Goal: Task Accomplishment & Management: Use online tool/utility

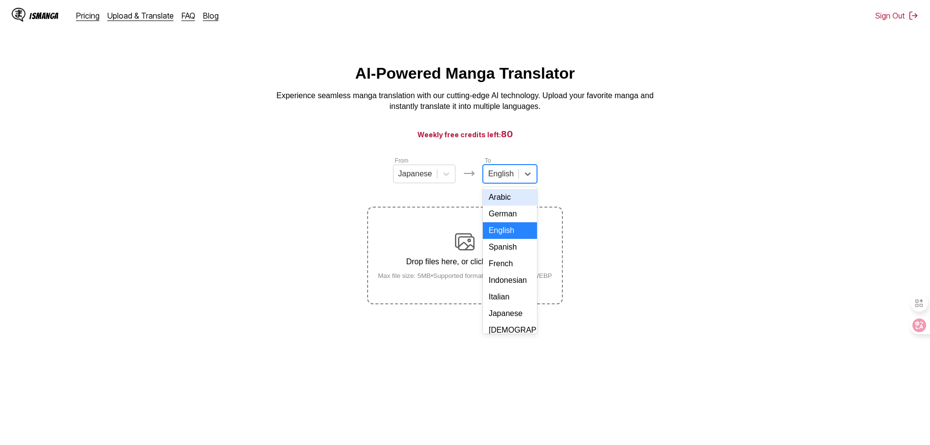
click at [501, 179] on div at bounding box center [500, 173] width 25 height 11
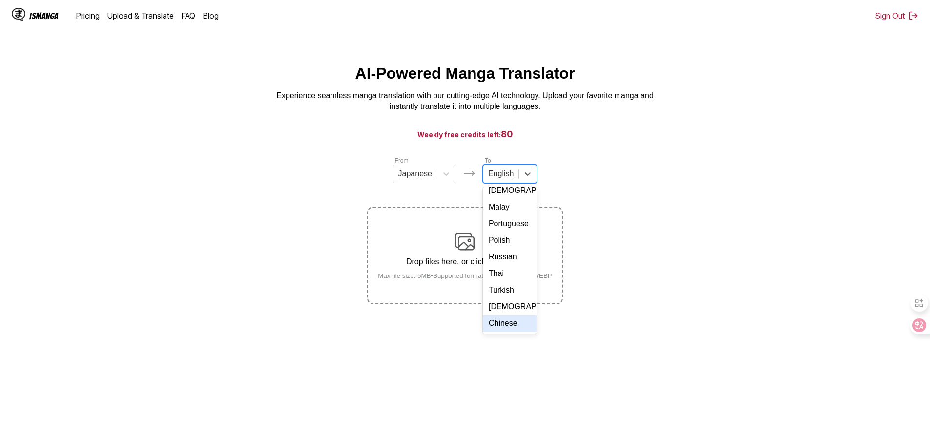
click at [499, 328] on div "Chinese" at bounding box center [510, 323] width 54 height 17
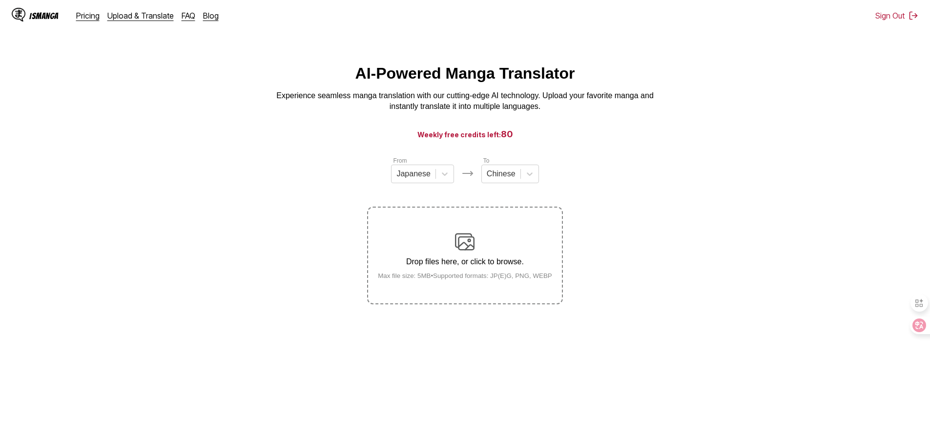
click at [444, 240] on div "Drop files here, or click to browse. Max file size: 5MB • Supported formats: JP…" at bounding box center [465, 255] width 190 height 47
click at [0, 0] on input "Drop files here, or click to browse. Max file size: 5MB • Supported formats: JP…" at bounding box center [0, 0] width 0 height 0
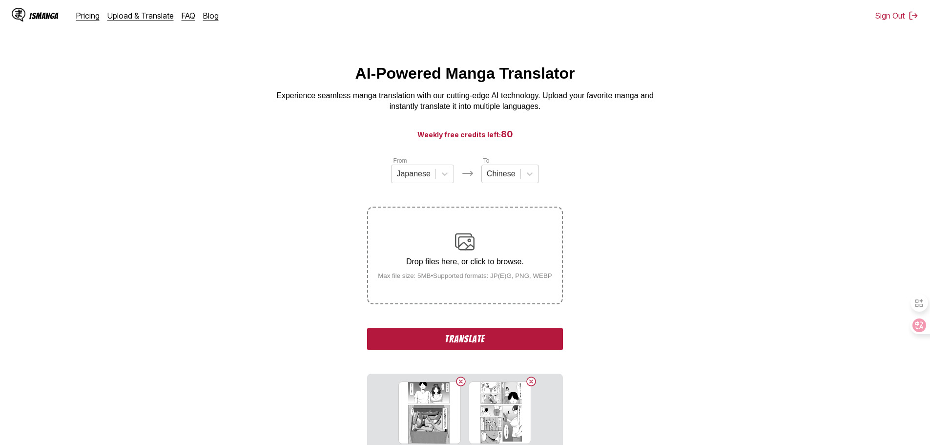
drag, startPoint x: 465, startPoint y: 345, endPoint x: 337, endPoint y: 343, distance: 128.4
click at [337, 343] on section "From Japanese To Chinese Drop files here, or click to browse. Max file size: 5M…" at bounding box center [465, 362] width 914 height 413
click at [438, 342] on button "Translate" at bounding box center [464, 338] width 195 height 22
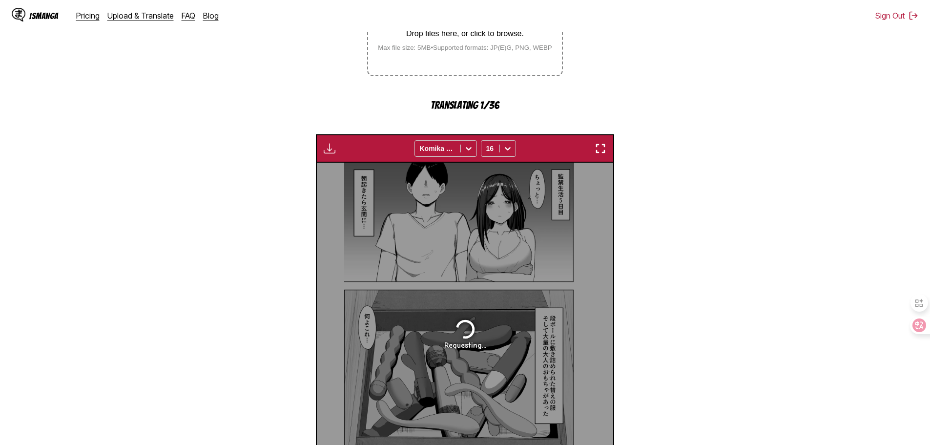
scroll to position [288, 0]
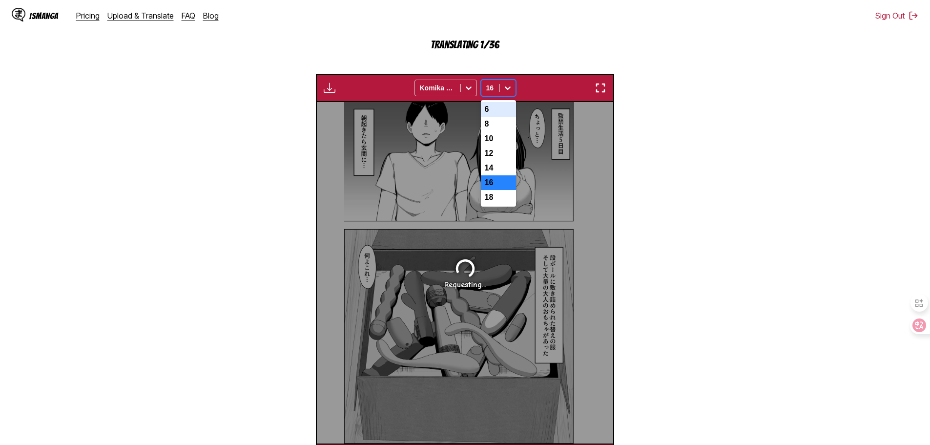
click at [508, 82] on div at bounding box center [508, 88] width 16 height 16
click at [493, 175] on div "14" at bounding box center [498, 168] width 35 height 15
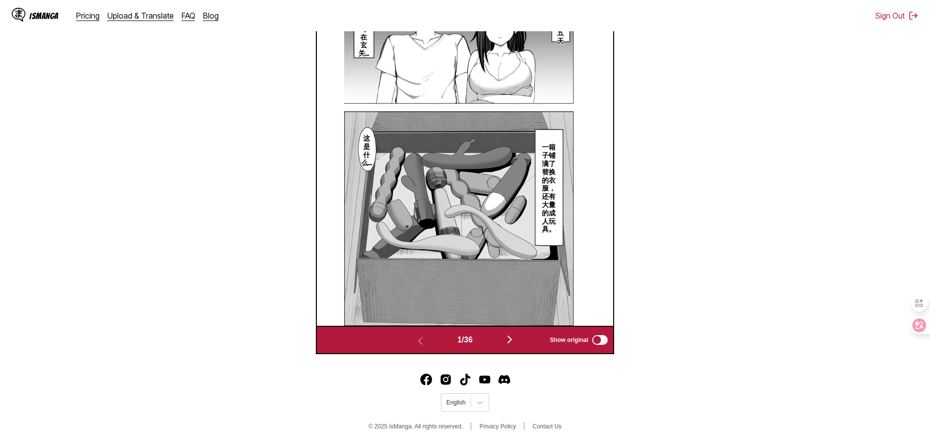
scroll to position [407, 0]
click at [515, 336] on img "button" at bounding box center [510, 339] width 12 height 12
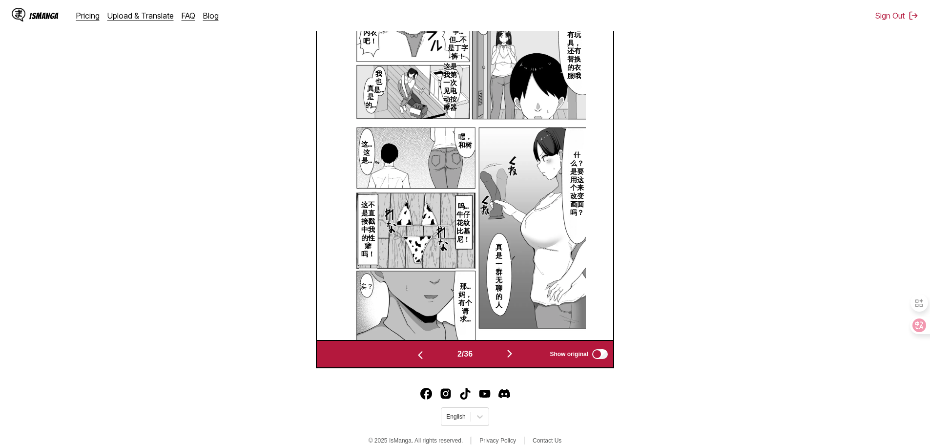
click at [515, 356] on img "button" at bounding box center [510, 353] width 12 height 12
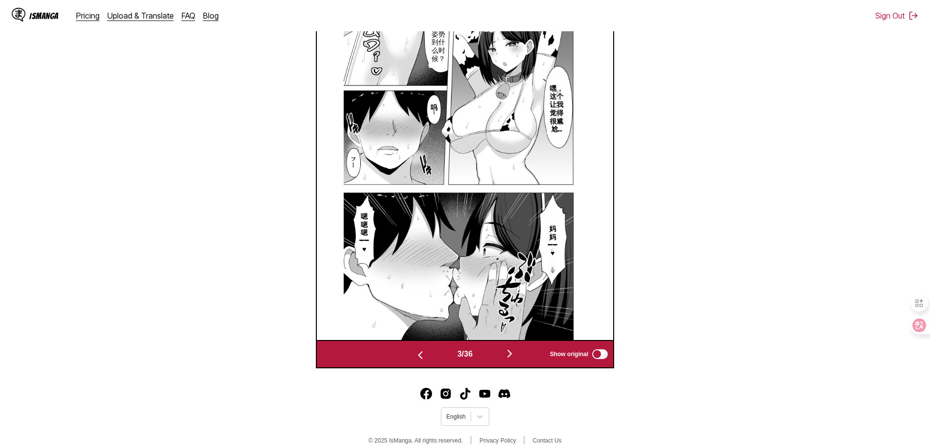
click at [515, 356] on img "button" at bounding box center [510, 353] width 12 height 12
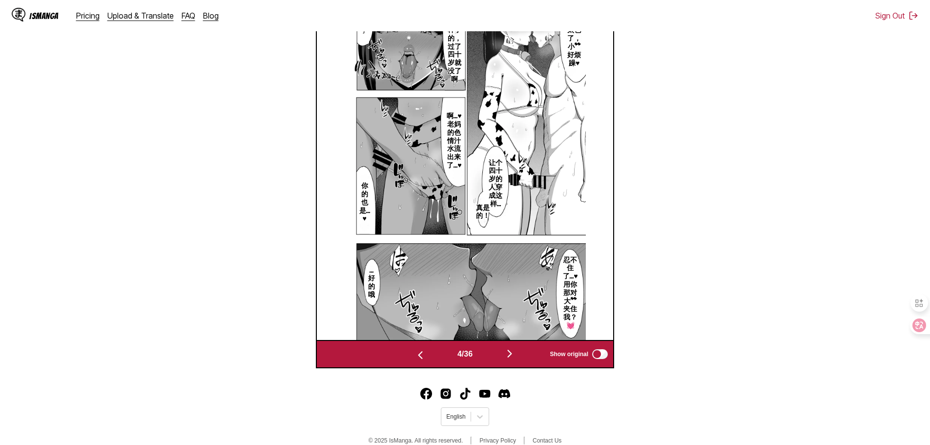
click at [515, 356] on img "button" at bounding box center [510, 353] width 12 height 12
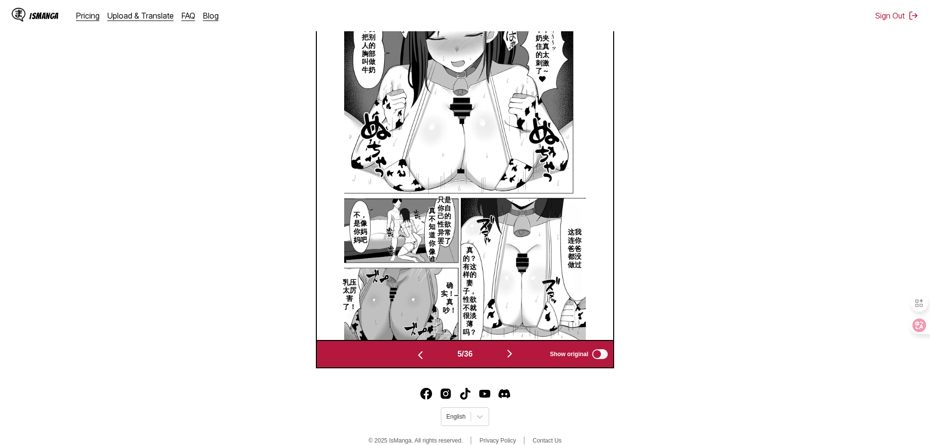
click at [515, 356] on img "button" at bounding box center [510, 353] width 12 height 12
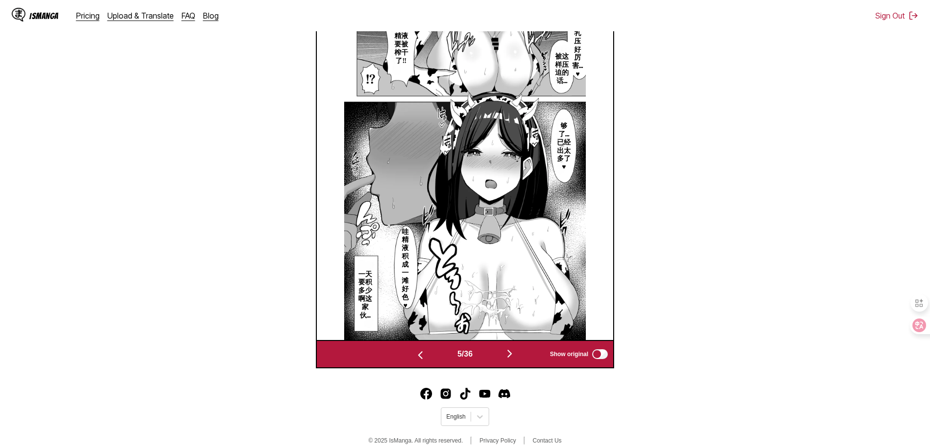
click at [515, 356] on img "button" at bounding box center [510, 353] width 12 height 12
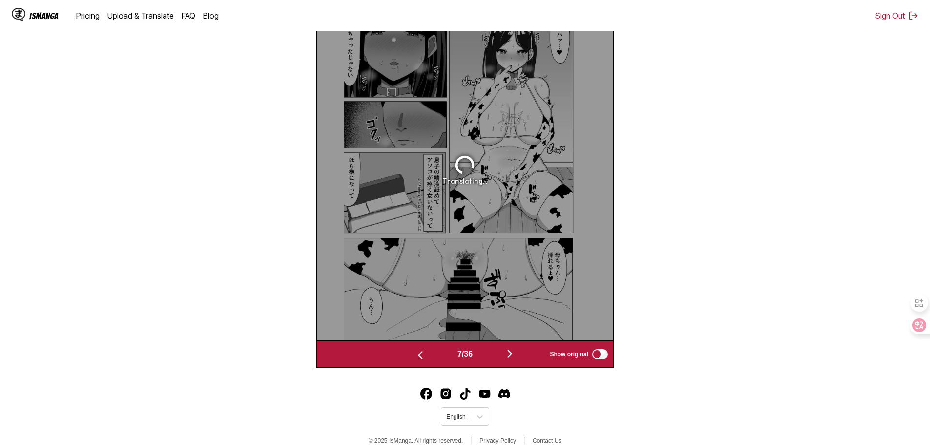
click at [515, 356] on img "button" at bounding box center [510, 353] width 12 height 12
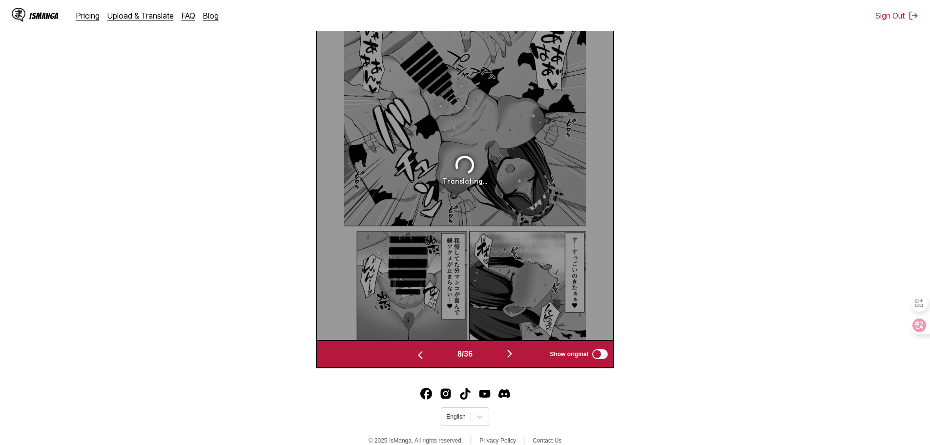
click at [515, 356] on img "button" at bounding box center [510, 353] width 12 height 12
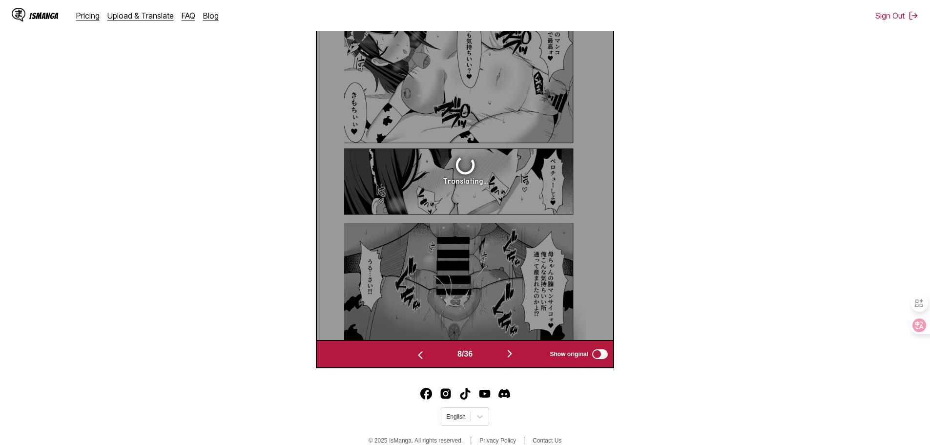
click at [515, 356] on img "button" at bounding box center [510, 353] width 12 height 12
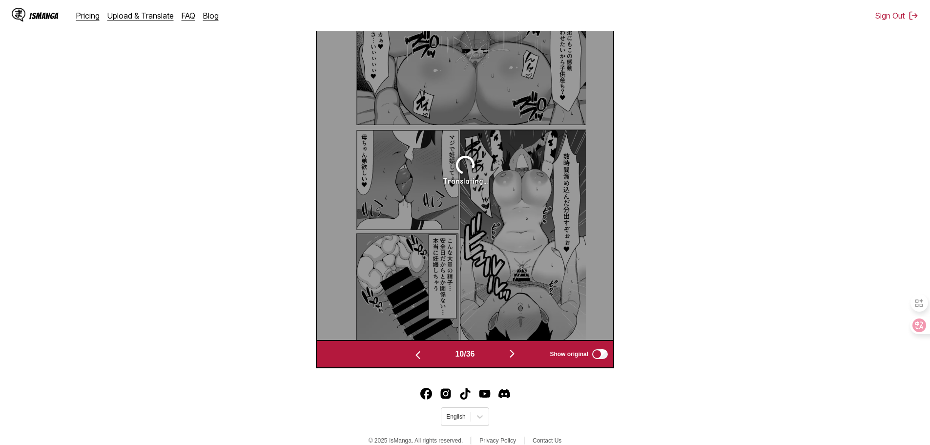
click at [516, 356] on img "button" at bounding box center [512, 353] width 12 height 12
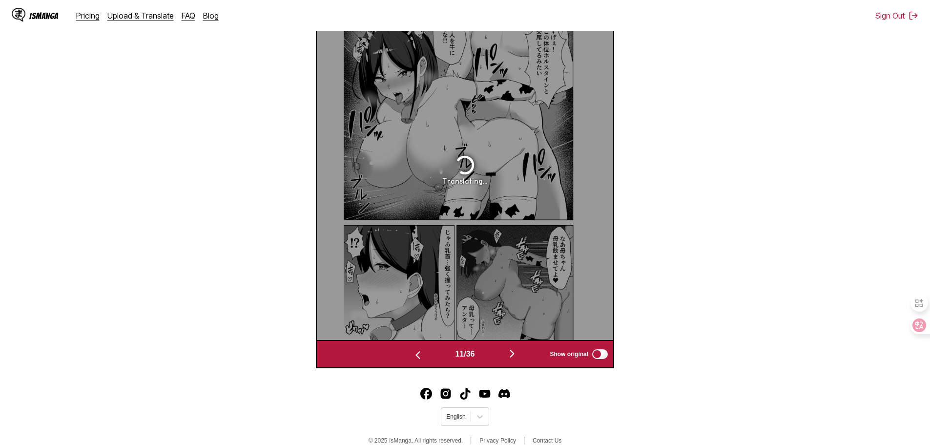
click at [516, 356] on img "button" at bounding box center [512, 353] width 12 height 12
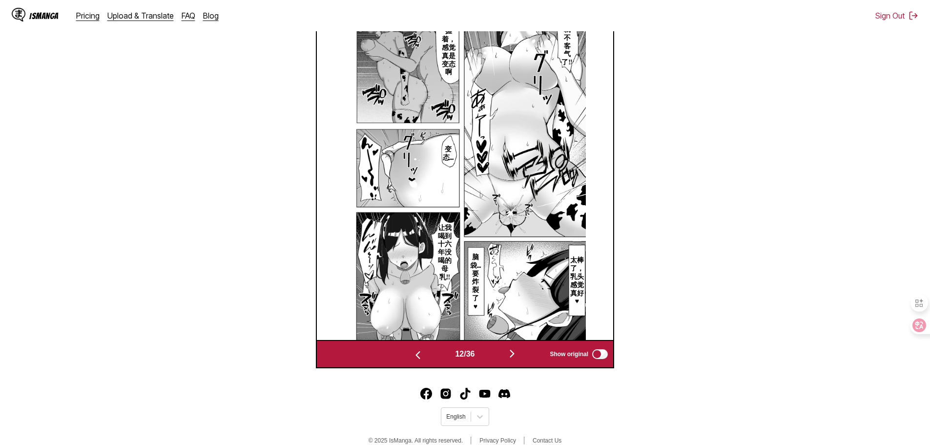
click at [516, 363] on div "12 / 36 Show original" at bounding box center [465, 354] width 298 height 28
click at [514, 361] on button "button" at bounding box center [512, 354] width 59 height 14
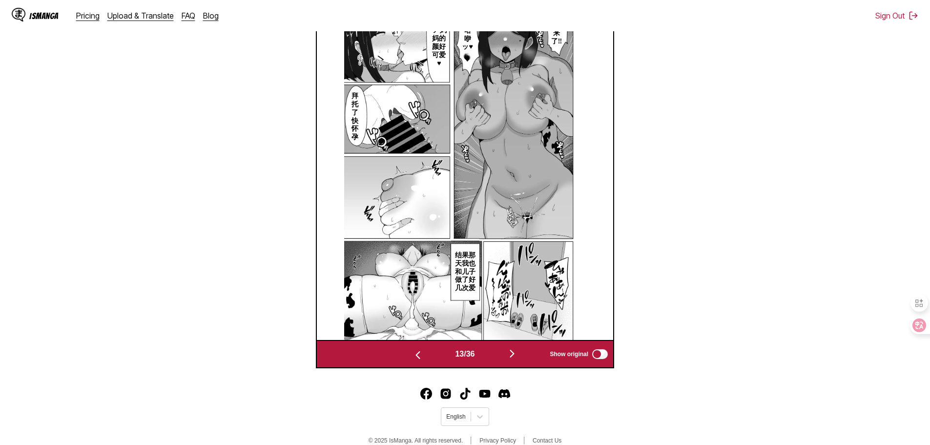
click at [514, 358] on img "button" at bounding box center [512, 353] width 12 height 12
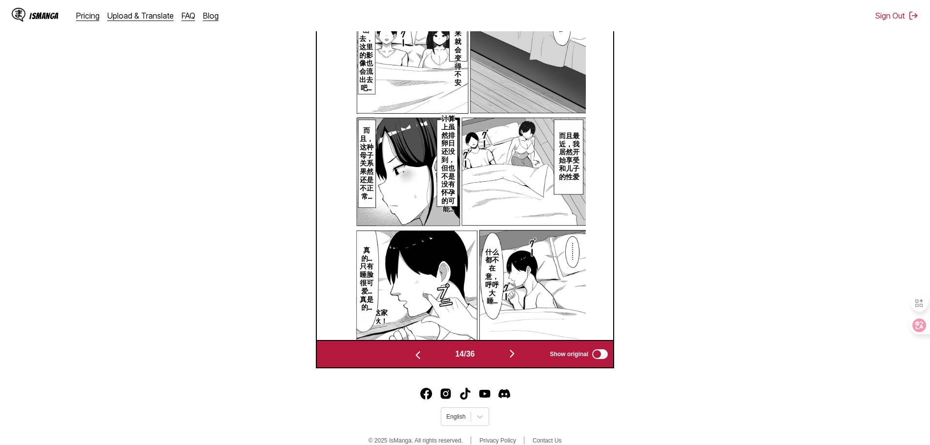
click at [514, 358] on img "button" at bounding box center [512, 353] width 12 height 12
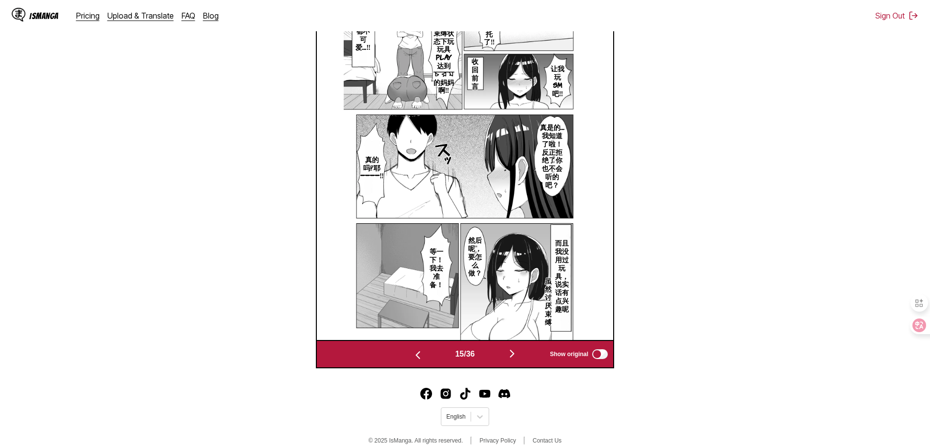
click at [514, 358] on img "button" at bounding box center [512, 353] width 12 height 12
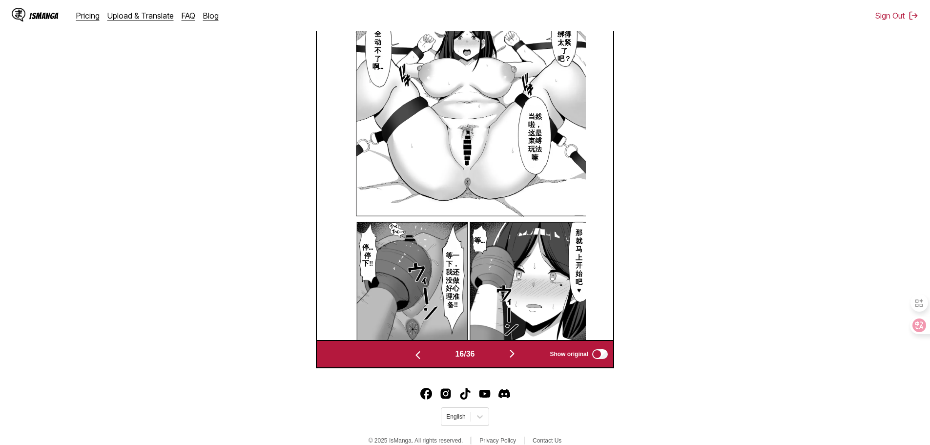
click at [514, 358] on img "button" at bounding box center [512, 353] width 12 height 12
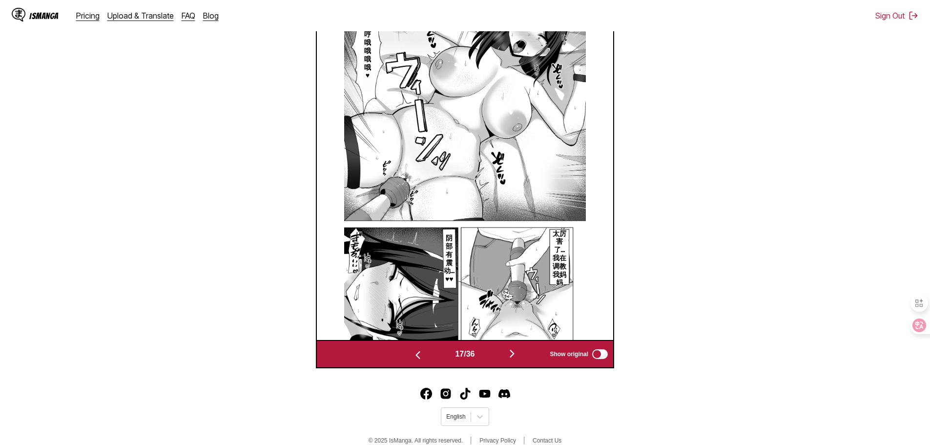
click at [514, 358] on img "button" at bounding box center [512, 353] width 12 height 12
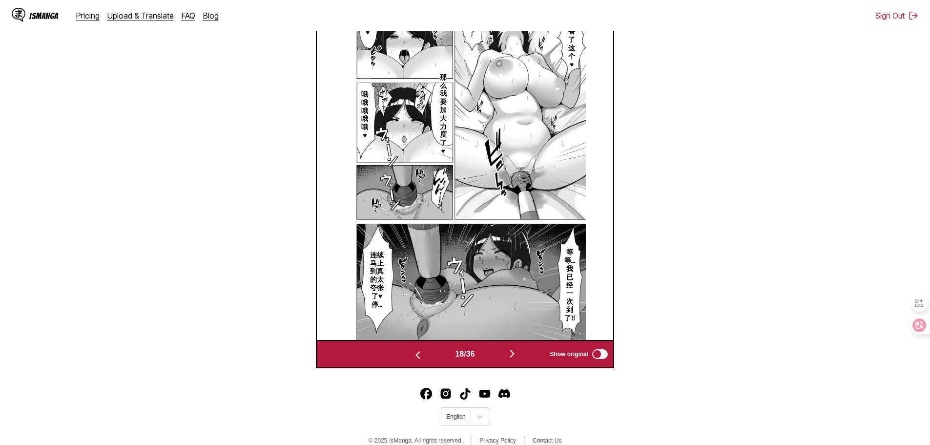
click at [514, 358] on img "button" at bounding box center [512, 353] width 12 height 12
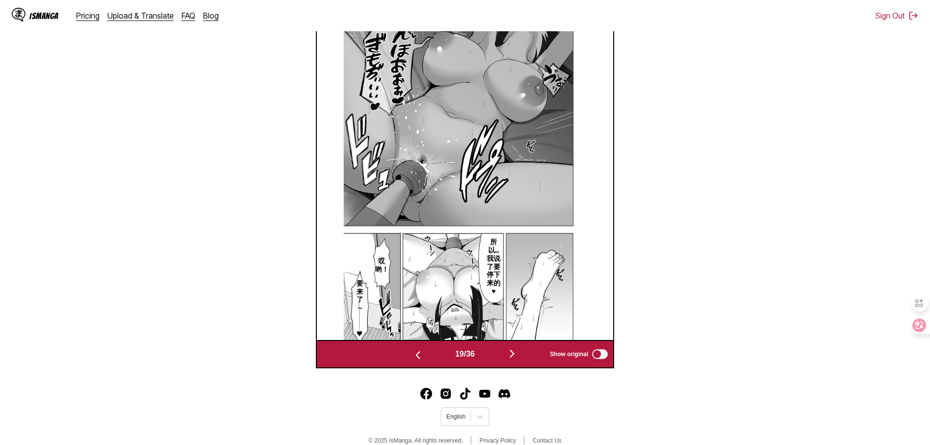
click at [514, 358] on img "button" at bounding box center [512, 353] width 12 height 12
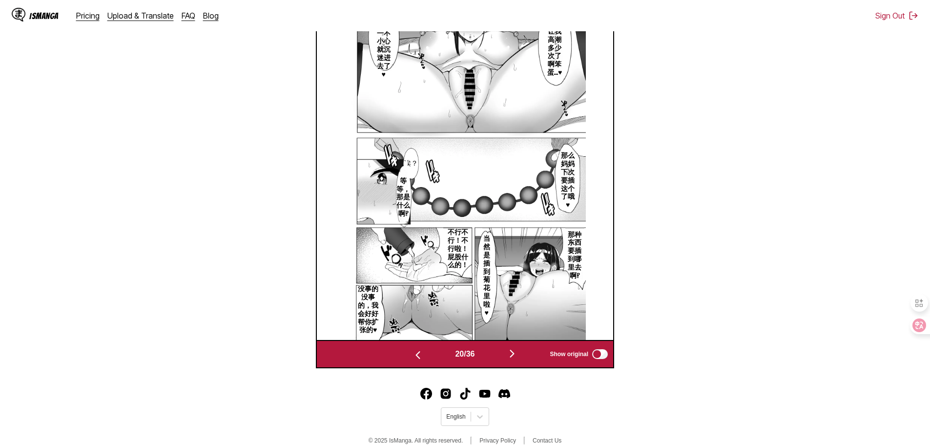
click at [514, 358] on img "button" at bounding box center [512, 353] width 12 height 12
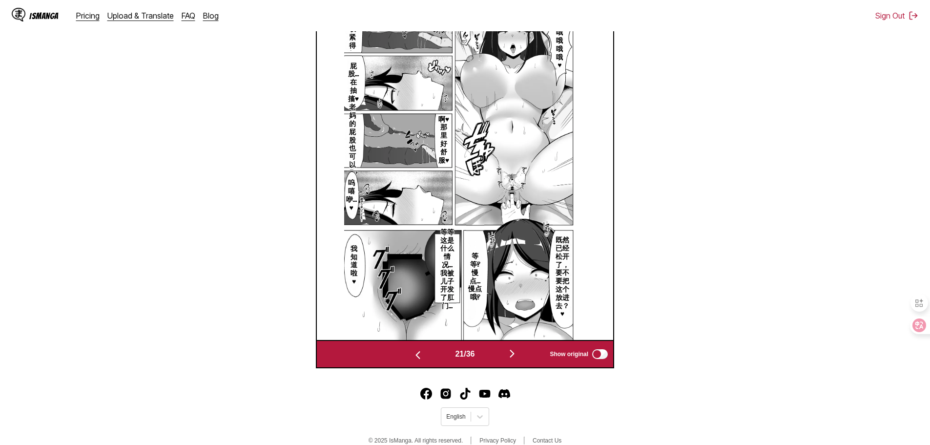
click at [514, 358] on img "button" at bounding box center [512, 353] width 12 height 12
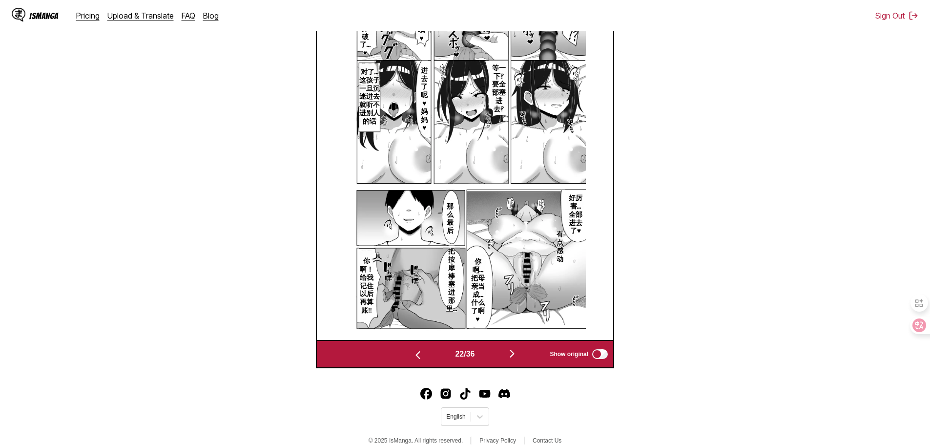
click at [514, 358] on img "button" at bounding box center [512, 353] width 12 height 12
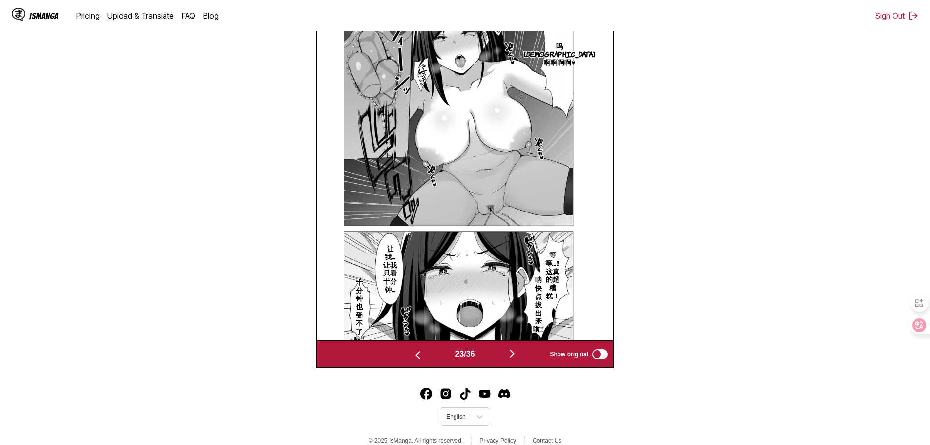
click at [514, 358] on img "button" at bounding box center [512, 353] width 12 height 12
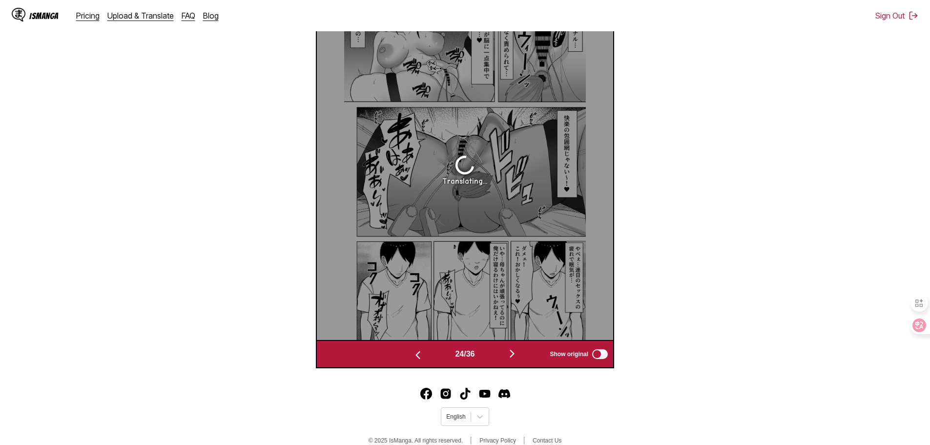
click at [514, 358] on img "button" at bounding box center [512, 353] width 12 height 12
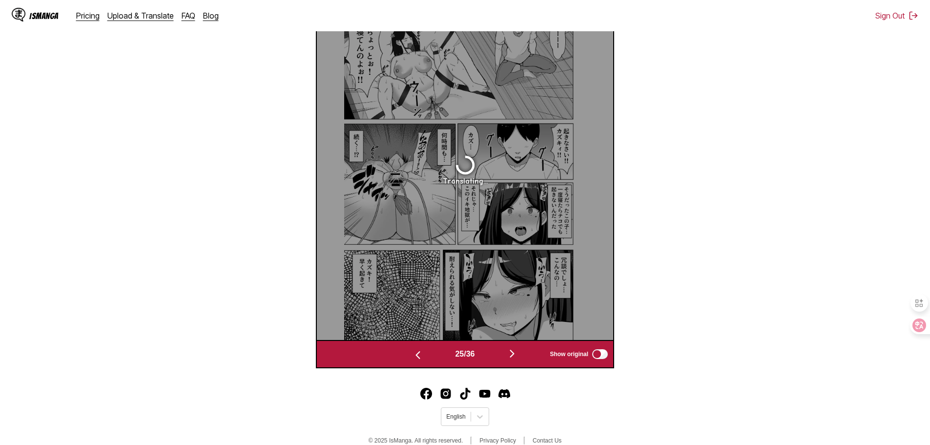
click at [514, 358] on img "button" at bounding box center [512, 353] width 12 height 12
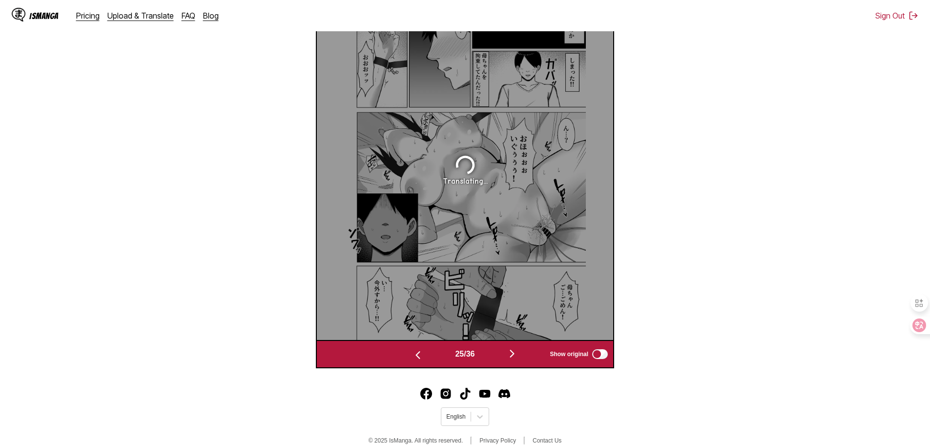
click at [514, 358] on img "button" at bounding box center [512, 353] width 12 height 12
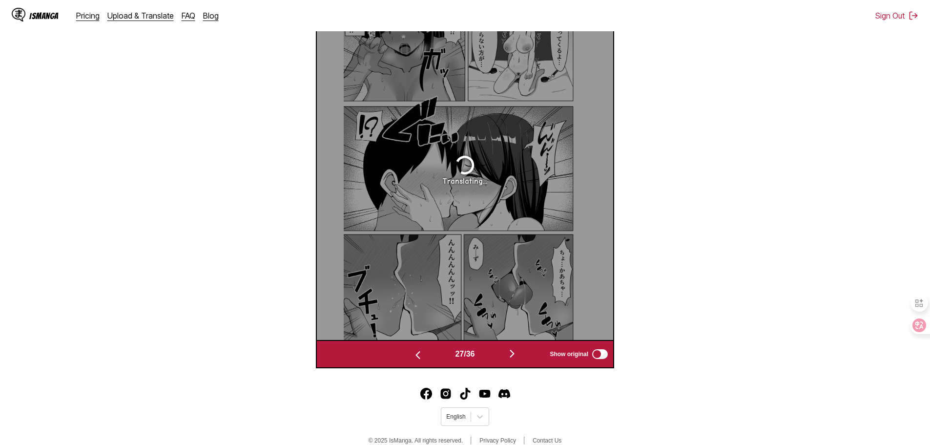
click at [514, 358] on img "button" at bounding box center [512, 353] width 12 height 12
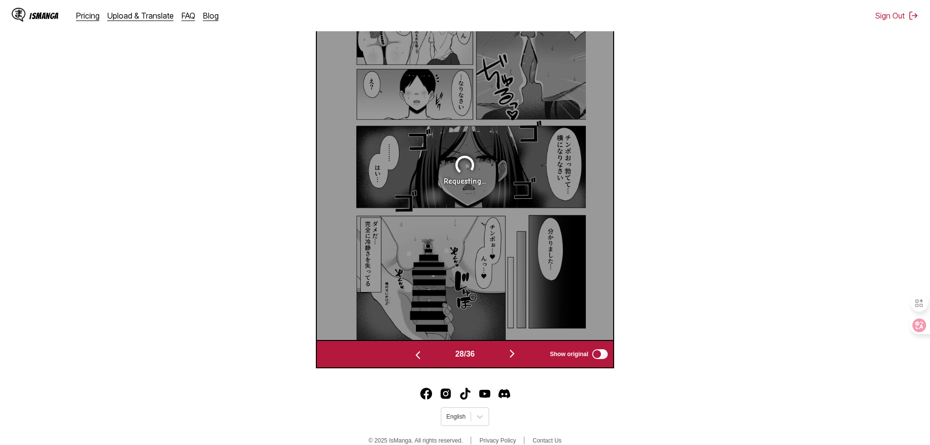
click at [514, 358] on img "button" at bounding box center [512, 353] width 12 height 12
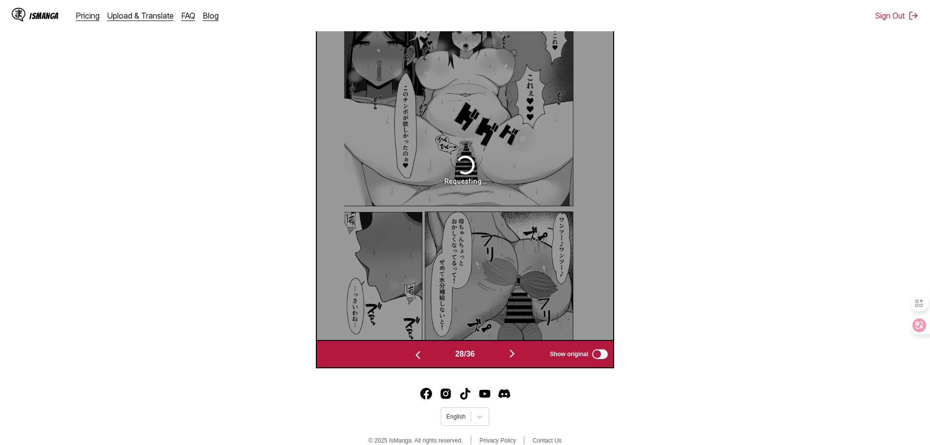
click at [514, 358] on img "button" at bounding box center [512, 353] width 12 height 12
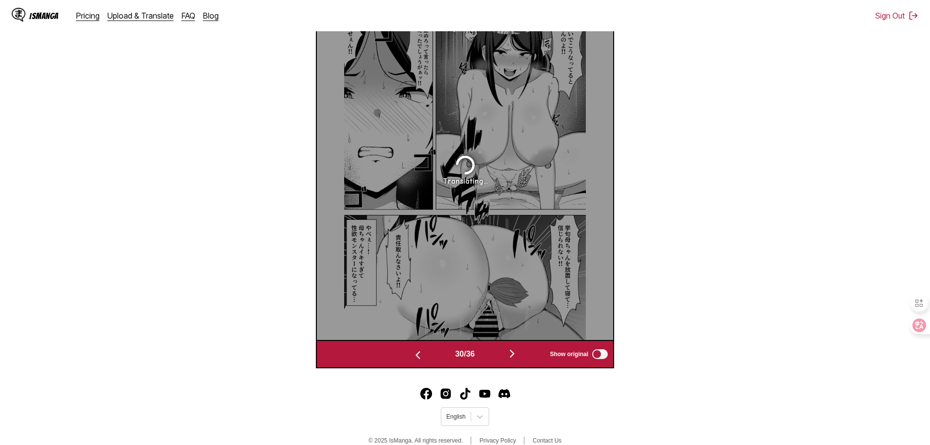
click at [514, 358] on img "button" at bounding box center [512, 353] width 12 height 12
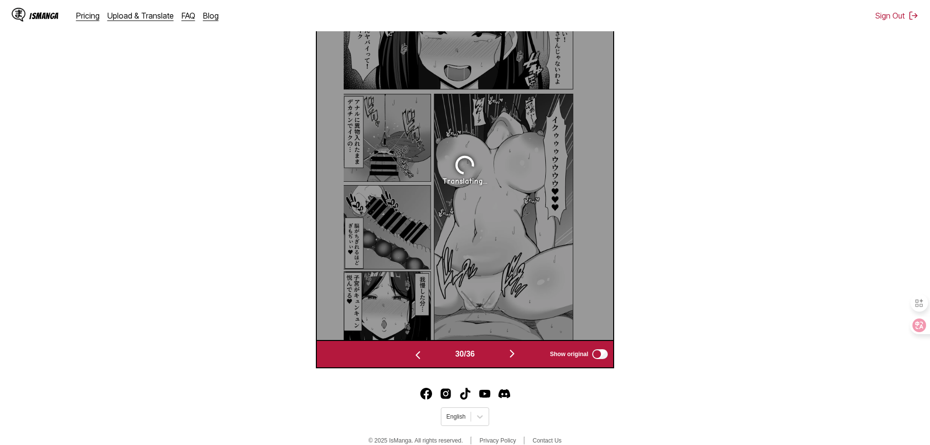
click at [514, 358] on img "button" at bounding box center [512, 353] width 12 height 12
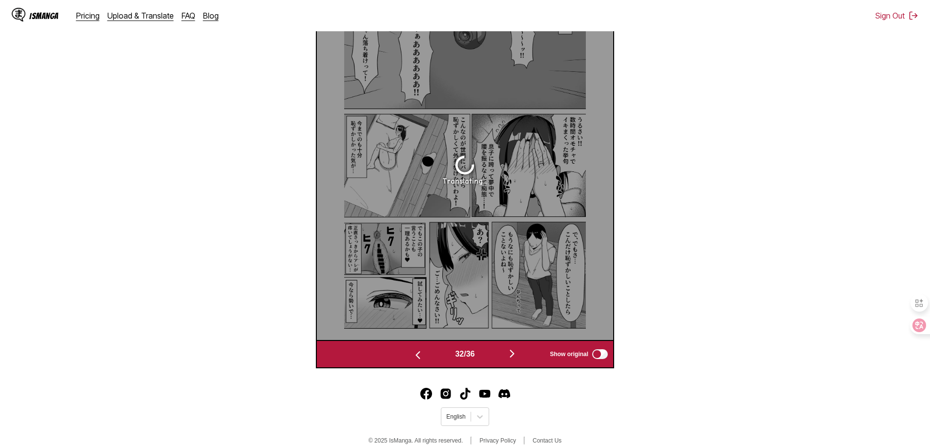
click at [514, 358] on img "button" at bounding box center [512, 353] width 12 height 12
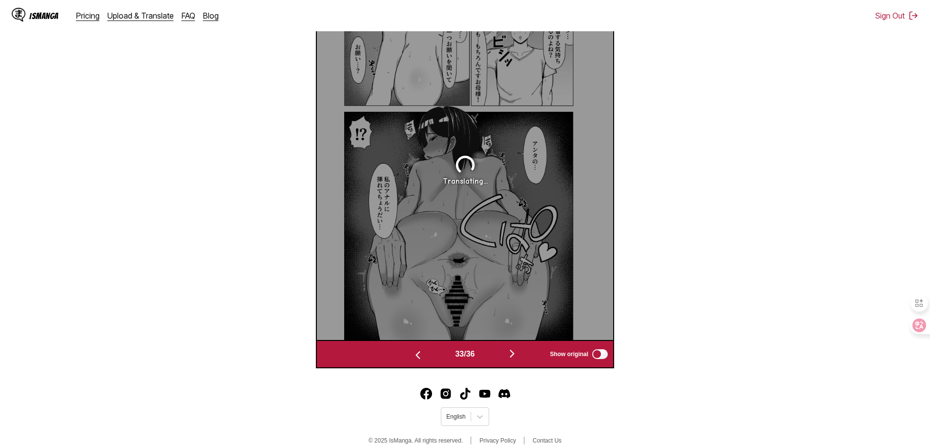
click at [514, 358] on img "button" at bounding box center [512, 353] width 12 height 12
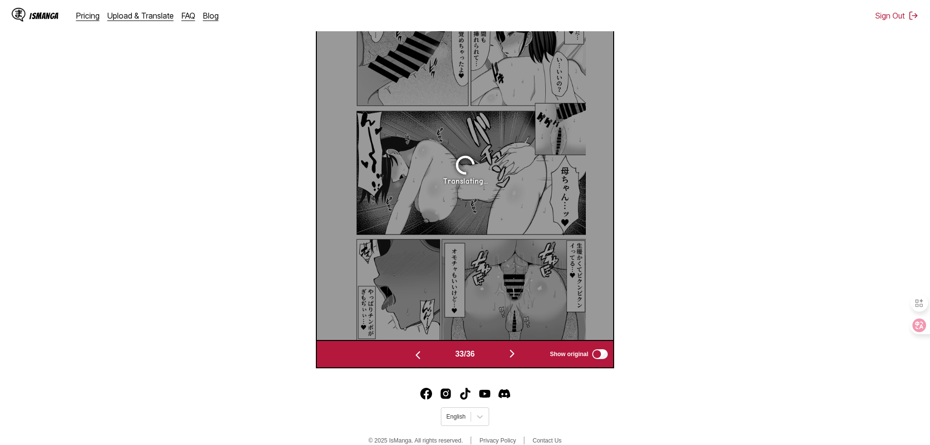
click at [514, 358] on img "button" at bounding box center [512, 353] width 12 height 12
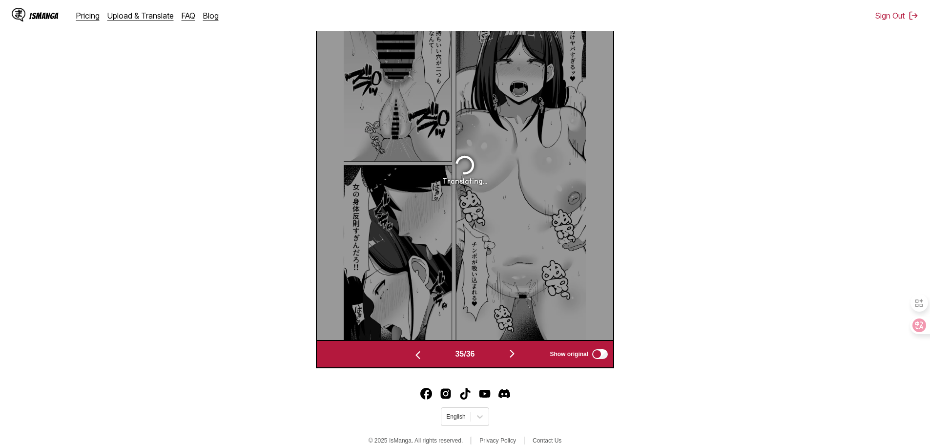
click at [514, 358] on img "button" at bounding box center [512, 353] width 12 height 12
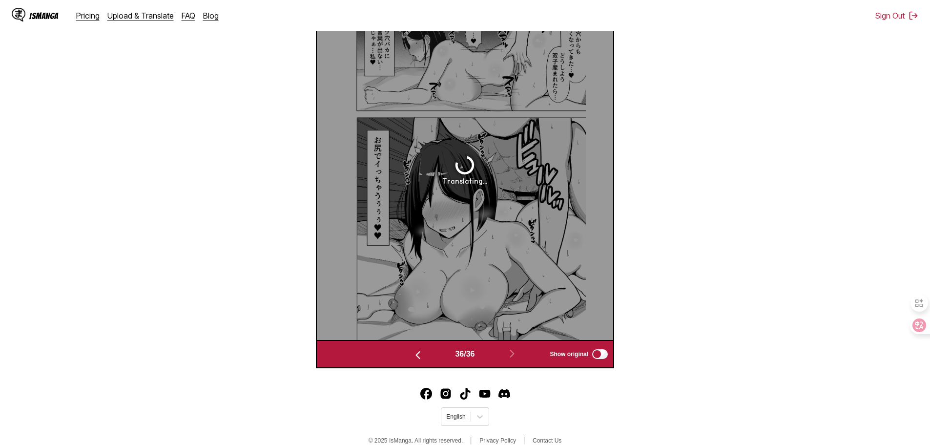
click at [415, 355] on img "button" at bounding box center [418, 355] width 12 height 12
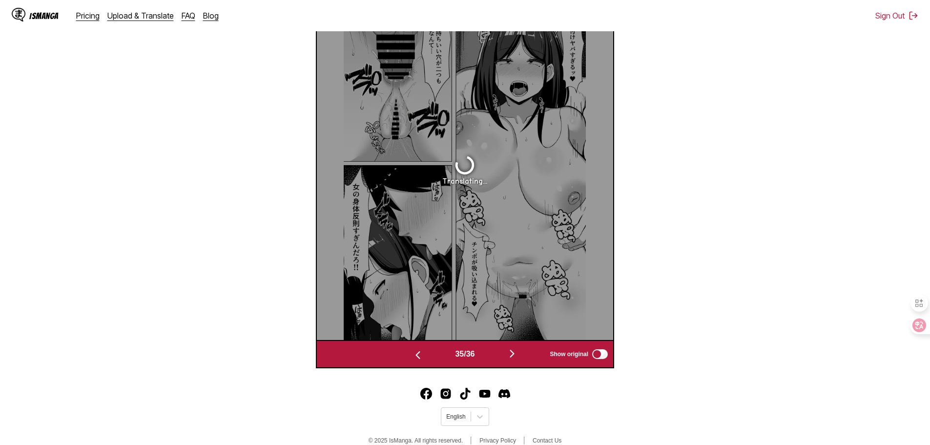
click at [415, 355] on img "button" at bounding box center [418, 355] width 12 height 12
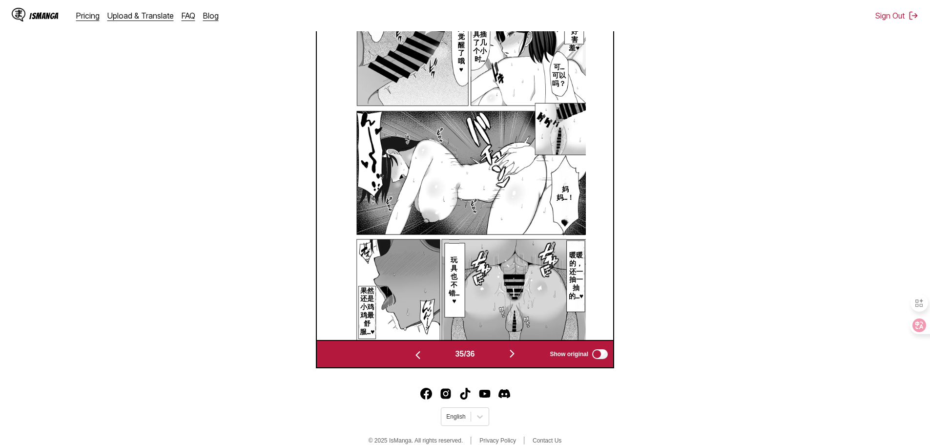
click at [415, 355] on img "button" at bounding box center [418, 355] width 12 height 12
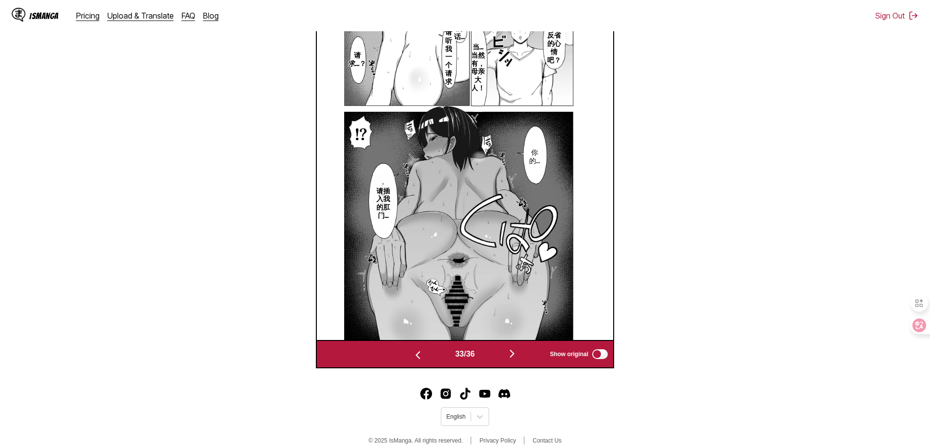
click at [415, 355] on img "button" at bounding box center [418, 355] width 12 height 12
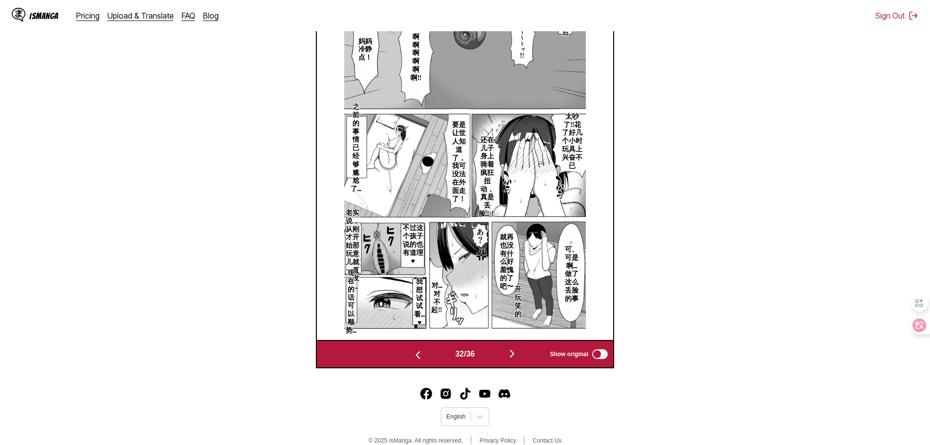
click at [502, 352] on button "button" at bounding box center [512, 354] width 59 height 14
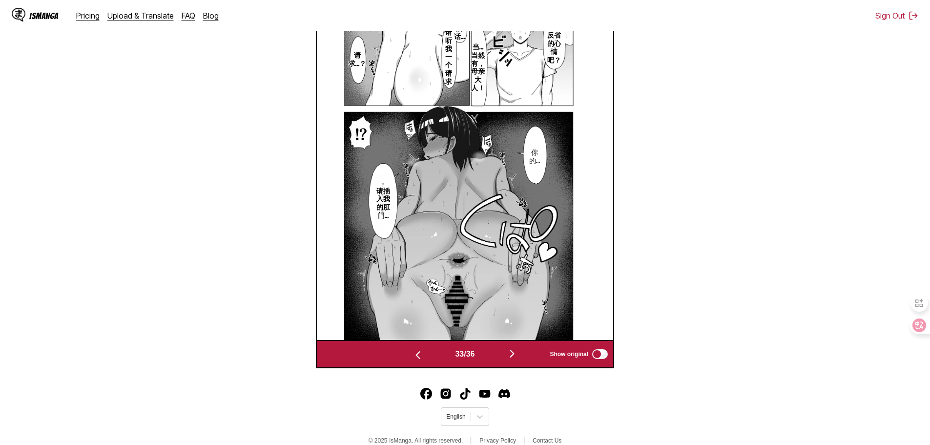
click at [502, 352] on button "button" at bounding box center [512, 354] width 59 height 14
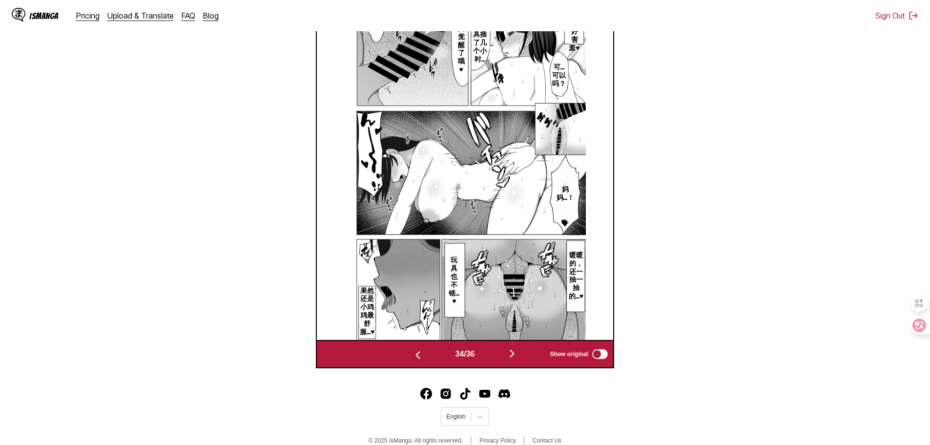
click at [502, 352] on button "button" at bounding box center [512, 354] width 59 height 14
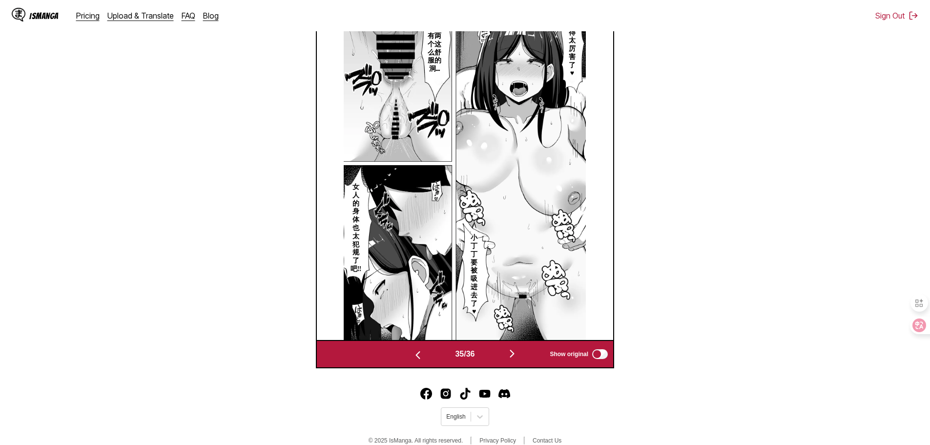
click at [502, 352] on button "button" at bounding box center [512, 354] width 59 height 14
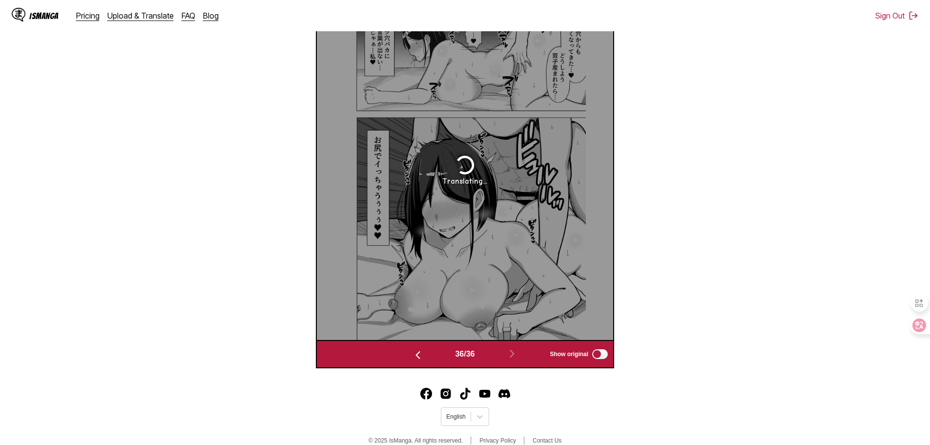
scroll to position [357, 0]
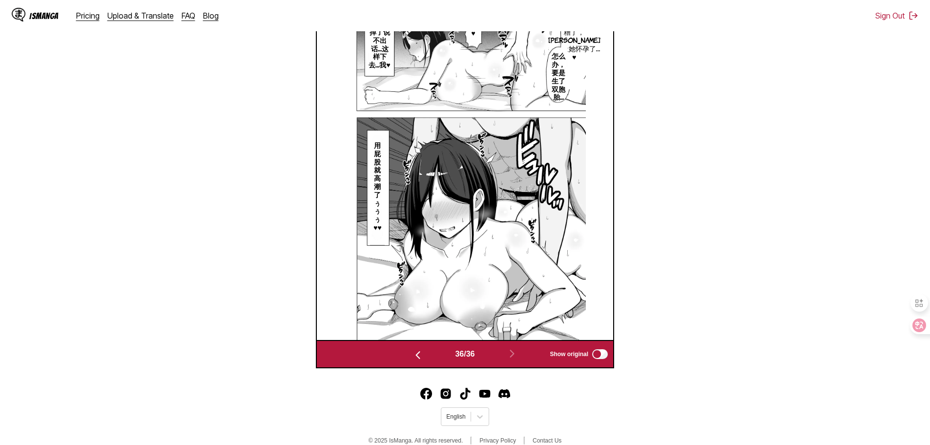
click at [639, 181] on section "From Japanese To Chinese Drop files here, or click to browse. Max file size: 5M…" at bounding box center [465, 82] width 914 height 569
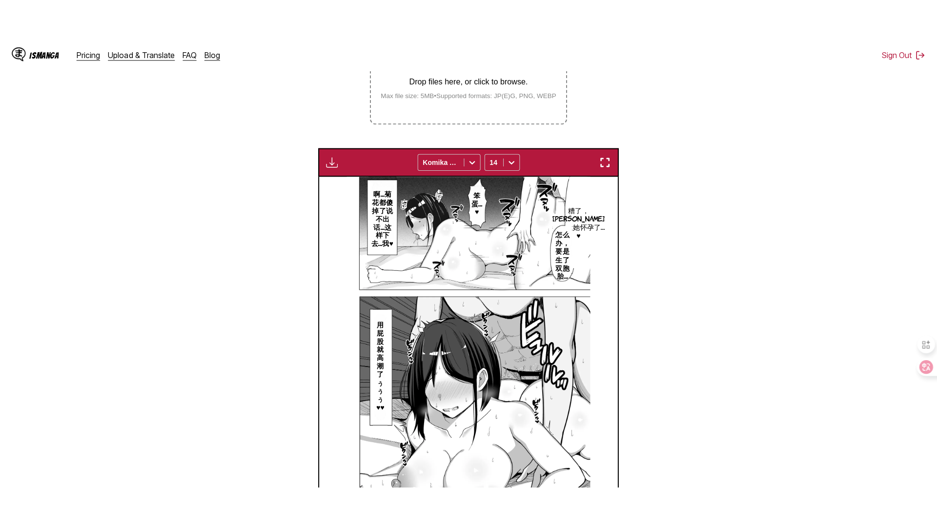
scroll to position [64, 0]
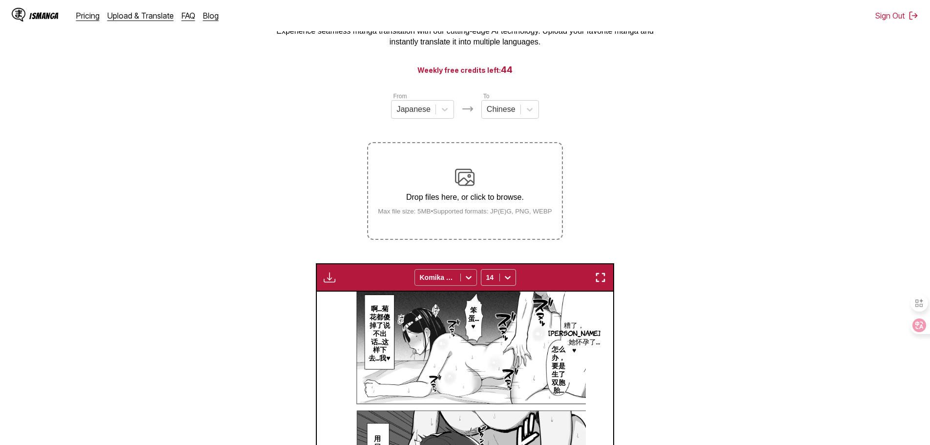
click at [445, 276] on div at bounding box center [438, 277] width 36 height 10
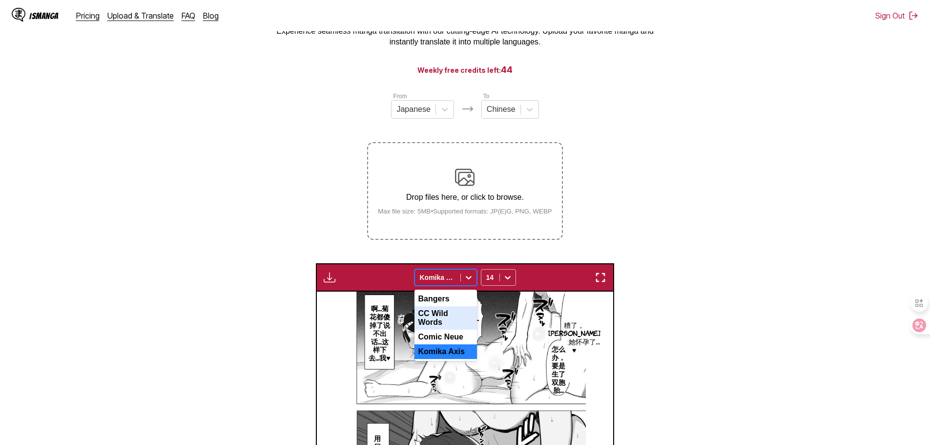
click at [440, 310] on div "CC Wild Words" at bounding box center [445, 317] width 62 height 23
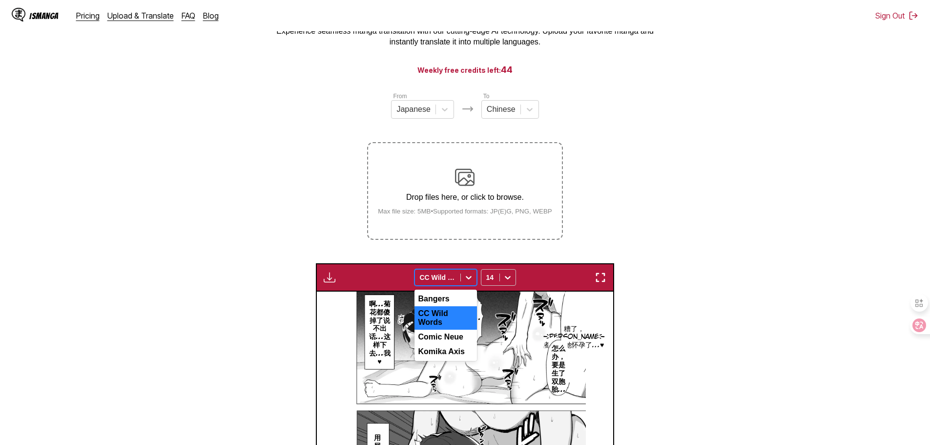
click at [442, 276] on div at bounding box center [438, 277] width 36 height 10
click at [456, 332] on div "Comic Neue" at bounding box center [445, 336] width 62 height 15
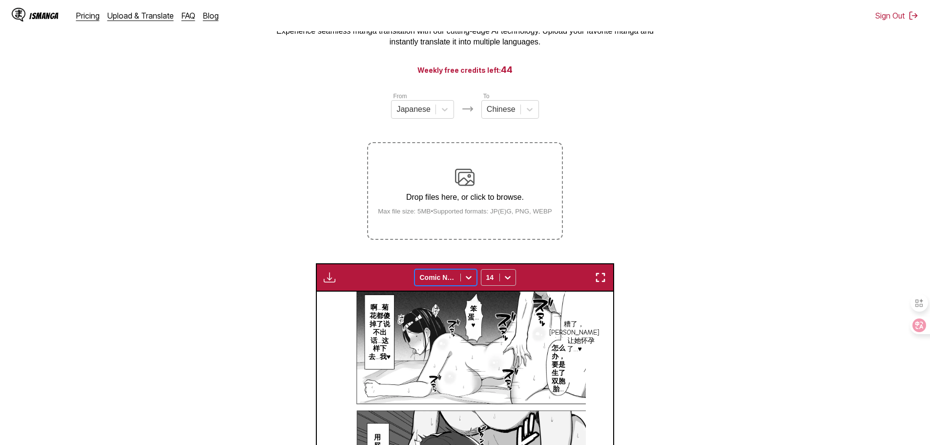
click at [445, 282] on div at bounding box center [438, 277] width 36 height 10
click at [448, 339] on div "Comic Neue" at bounding box center [445, 336] width 62 height 15
click at [444, 272] on div "Comic Neue" at bounding box center [437, 277] width 45 height 14
drag, startPoint x: 460, startPoint y: 351, endPoint x: 457, endPoint y: 343, distance: 9.1
click at [459, 351] on div "Komika Axis" at bounding box center [445, 351] width 62 height 15
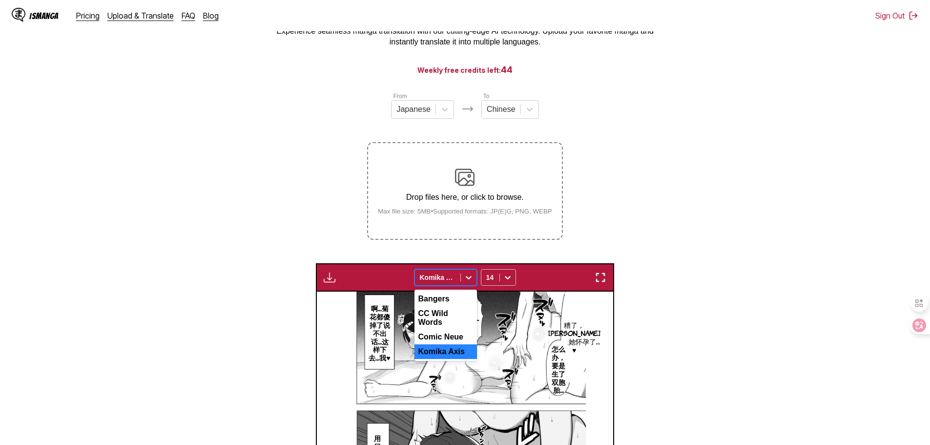
click at [435, 276] on div at bounding box center [438, 277] width 36 height 10
click at [444, 329] on div "Comic Neue" at bounding box center [445, 336] width 62 height 15
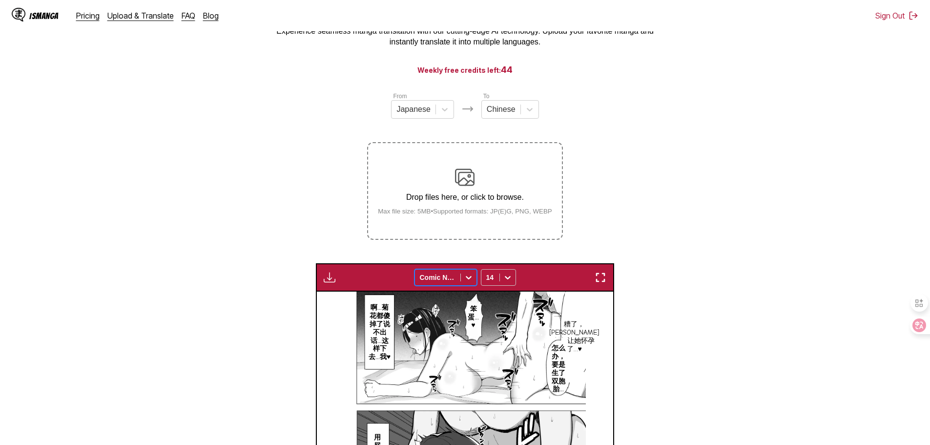
click at [321, 283] on button "button" at bounding box center [330, 277] width 18 height 13
click at [372, 304] on button "Download All" at bounding box center [356, 309] width 62 height 23
click at [600, 273] on img "button" at bounding box center [600, 277] width 12 height 12
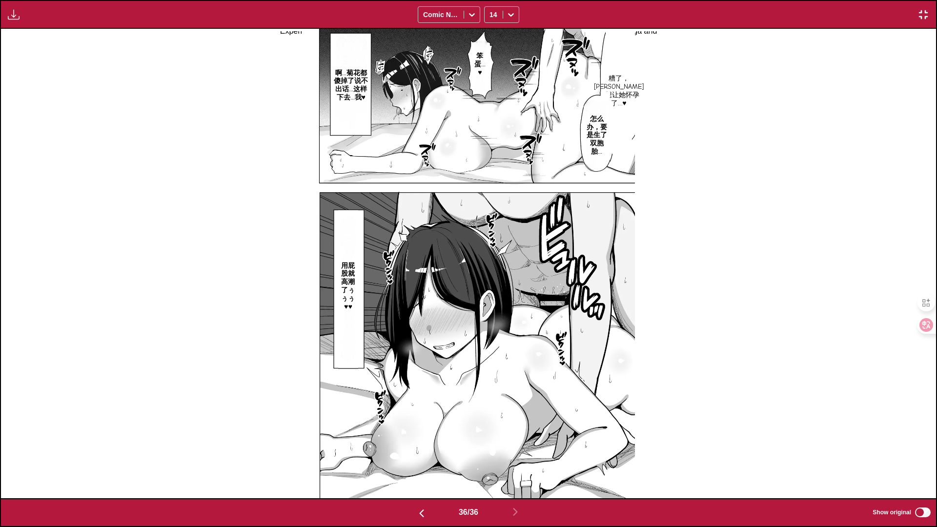
click at [420, 437] on img "button" at bounding box center [422, 514] width 12 height 12
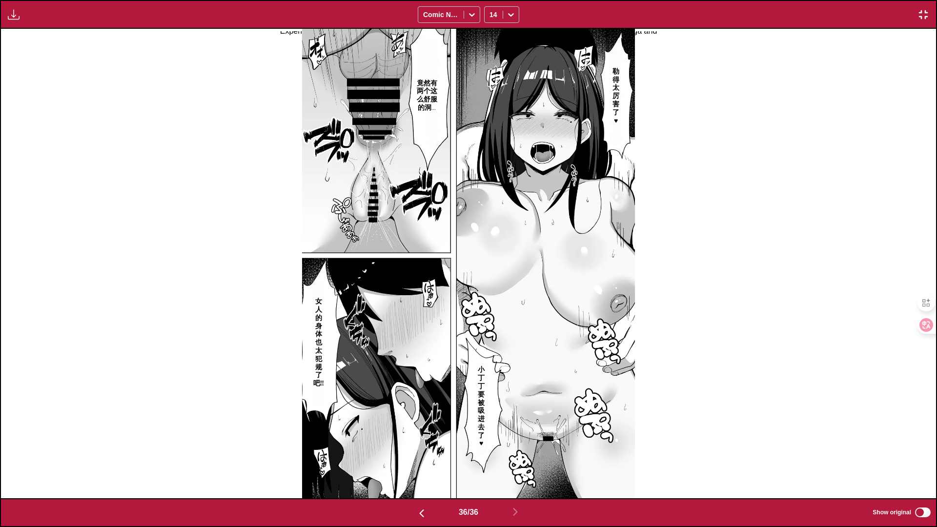
click at [420, 437] on img "button" at bounding box center [422, 514] width 12 height 12
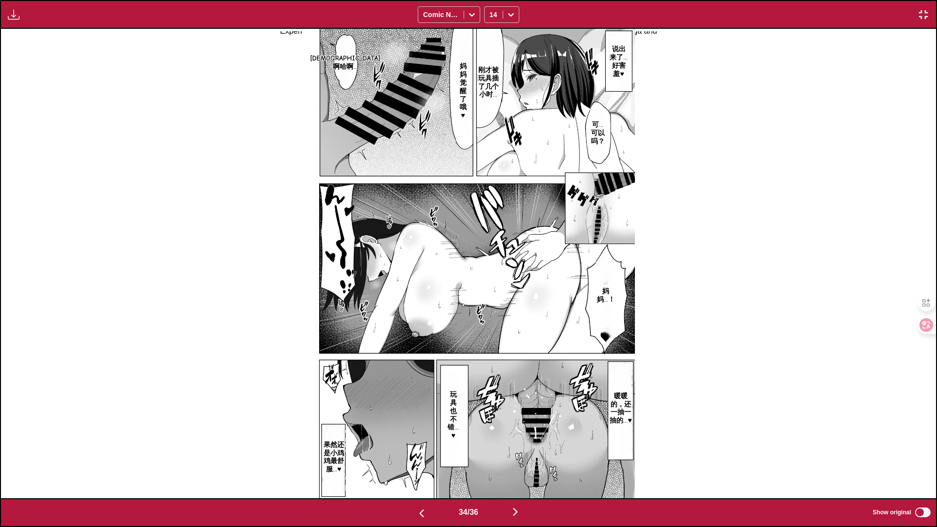
click at [420, 437] on img "button" at bounding box center [422, 514] width 12 height 12
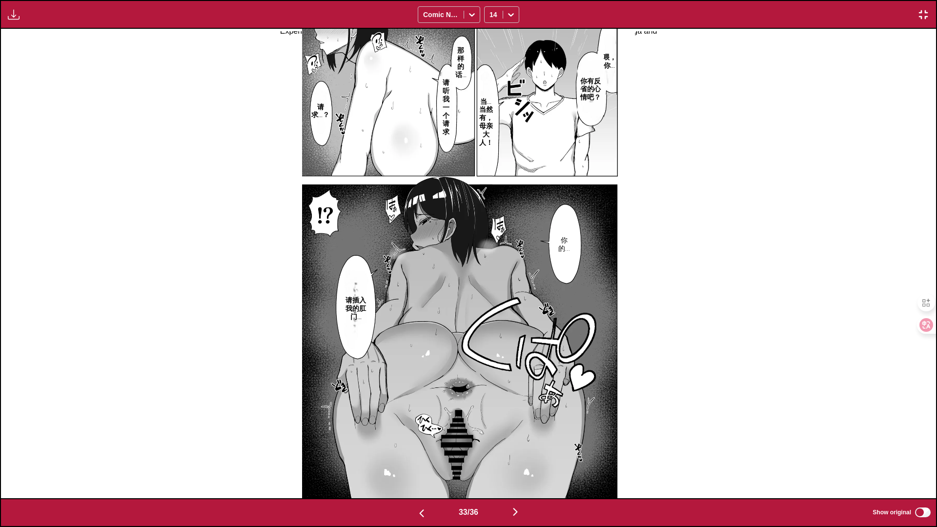
click at [420, 437] on img "button" at bounding box center [422, 514] width 12 height 12
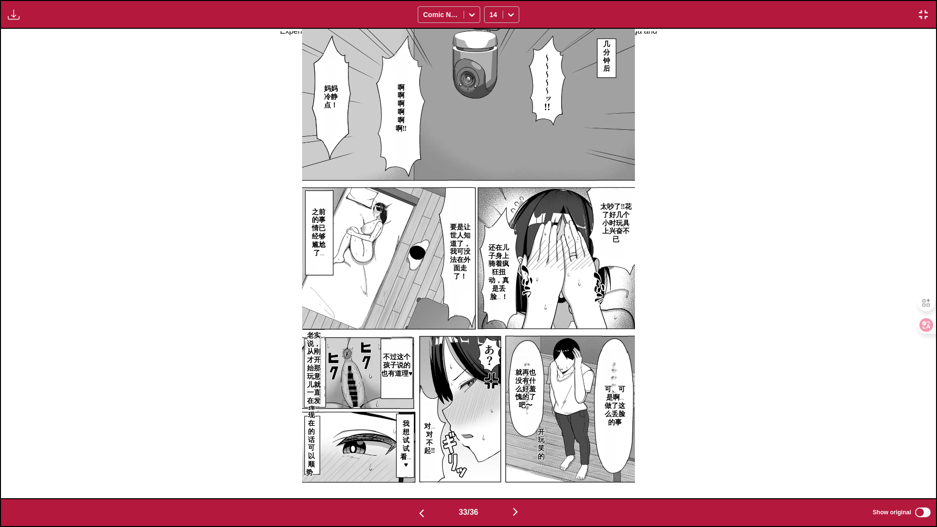
click at [420, 437] on img "button" at bounding box center [422, 514] width 12 height 12
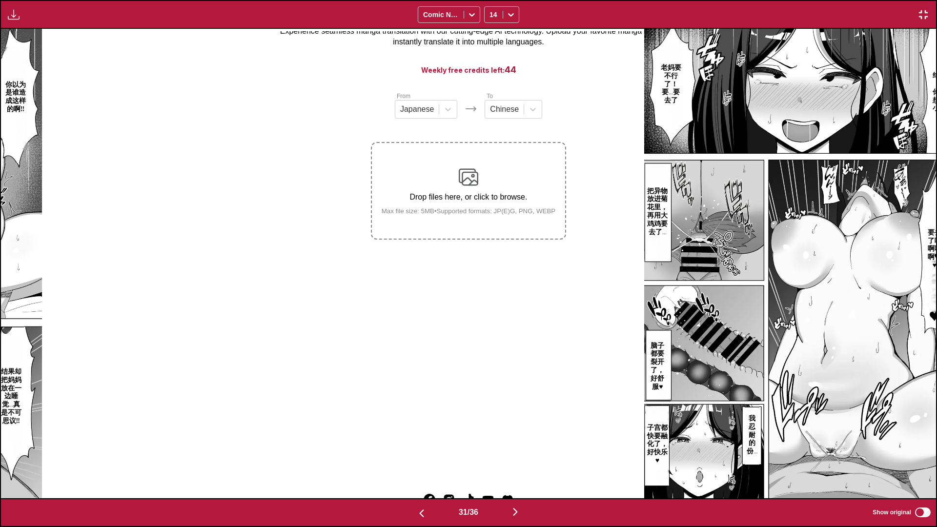
click at [420, 437] on img "button" at bounding box center [422, 514] width 12 height 12
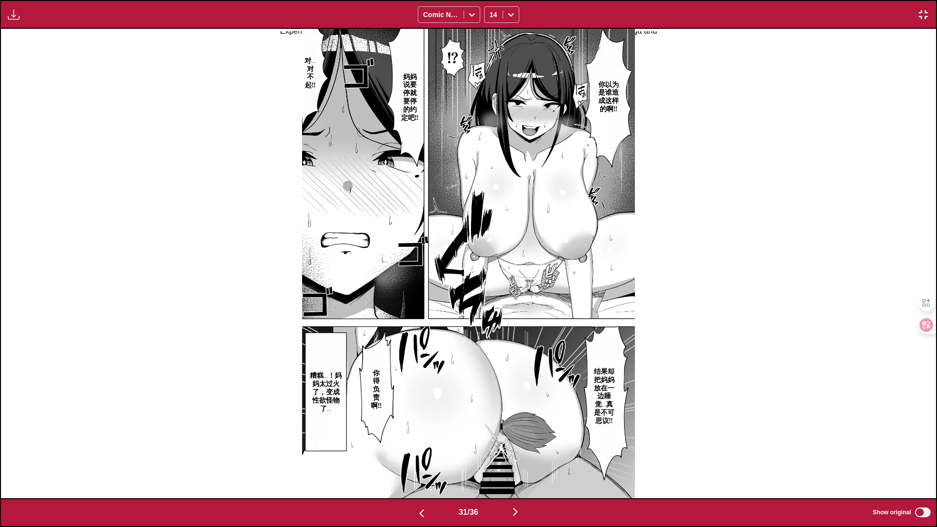
click at [420, 437] on img "button" at bounding box center [422, 514] width 12 height 12
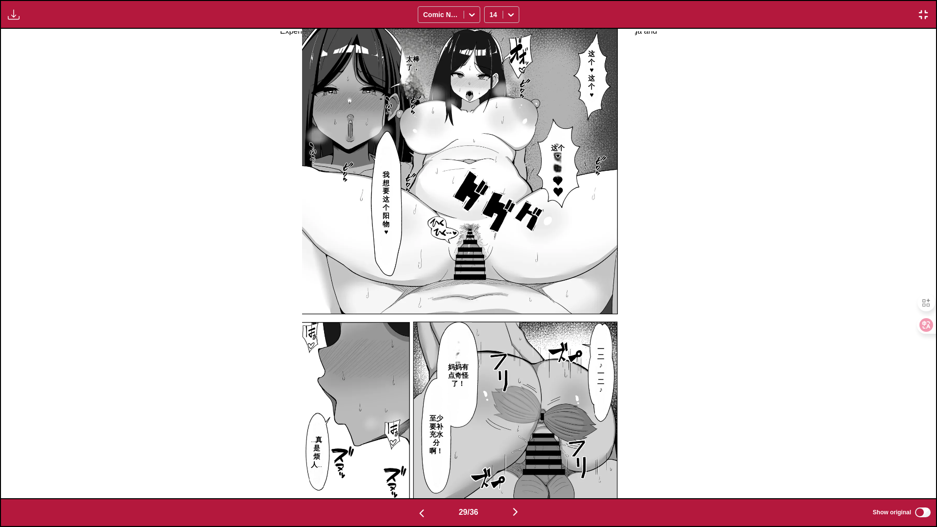
click at [420, 437] on img "button" at bounding box center [422, 514] width 12 height 12
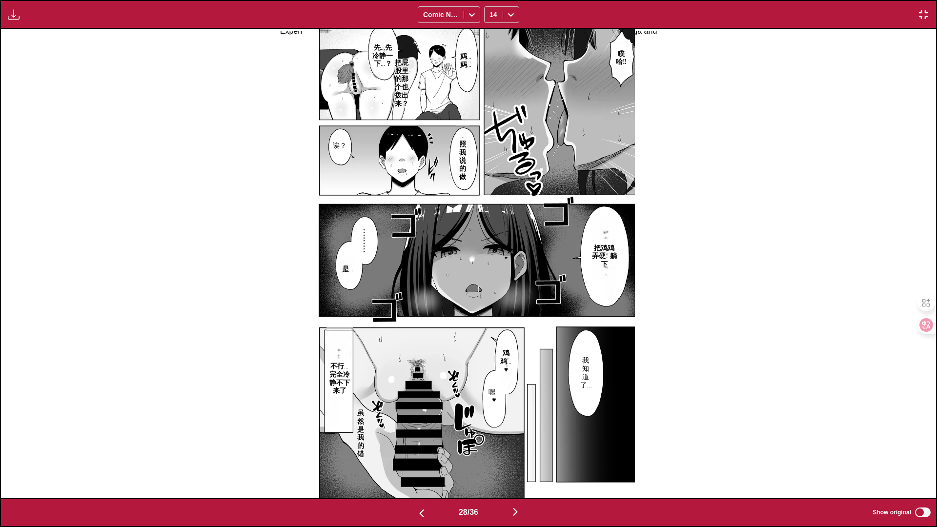
click at [420, 437] on img "button" at bounding box center [422, 514] width 12 height 12
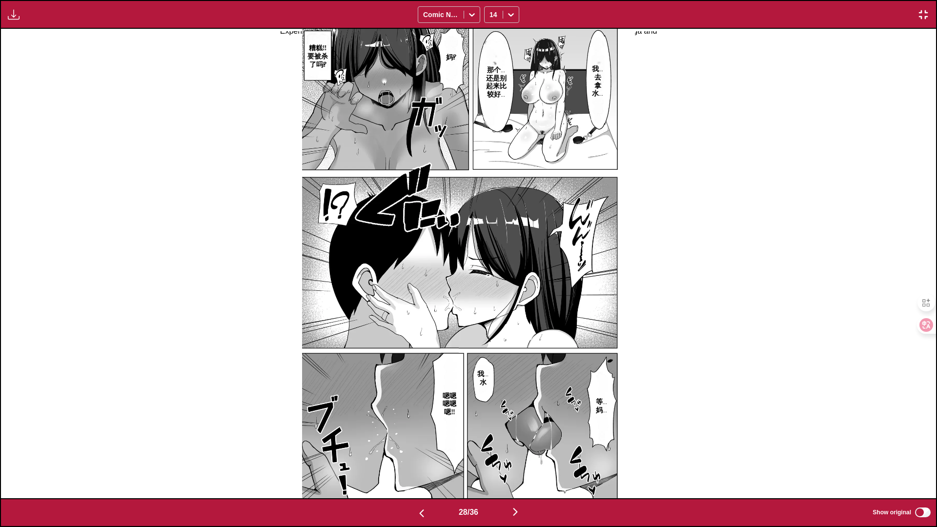
click at [420, 437] on img "button" at bounding box center [422, 514] width 12 height 12
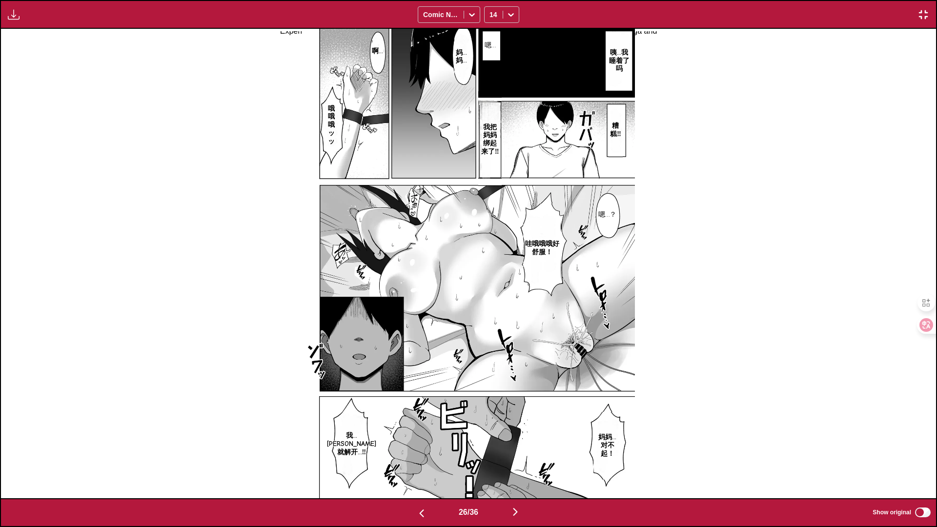
click at [420, 437] on img "button" at bounding box center [422, 514] width 12 height 12
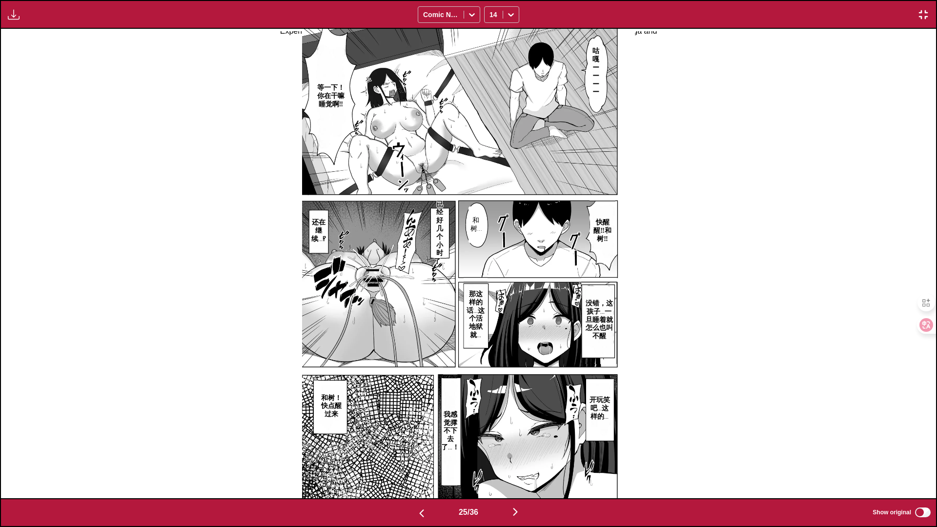
click at [420, 437] on img "button" at bounding box center [422, 514] width 12 height 12
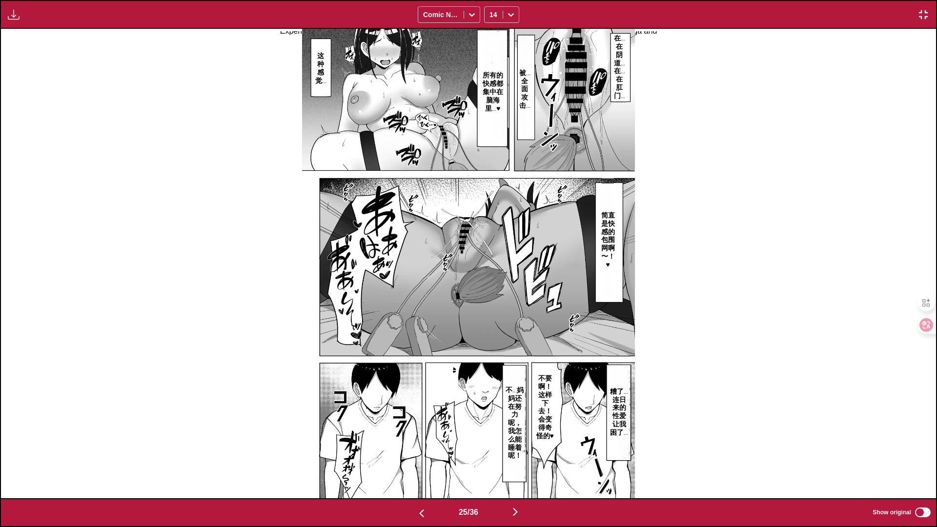
click at [420, 437] on img "button" at bounding box center [422, 514] width 12 height 12
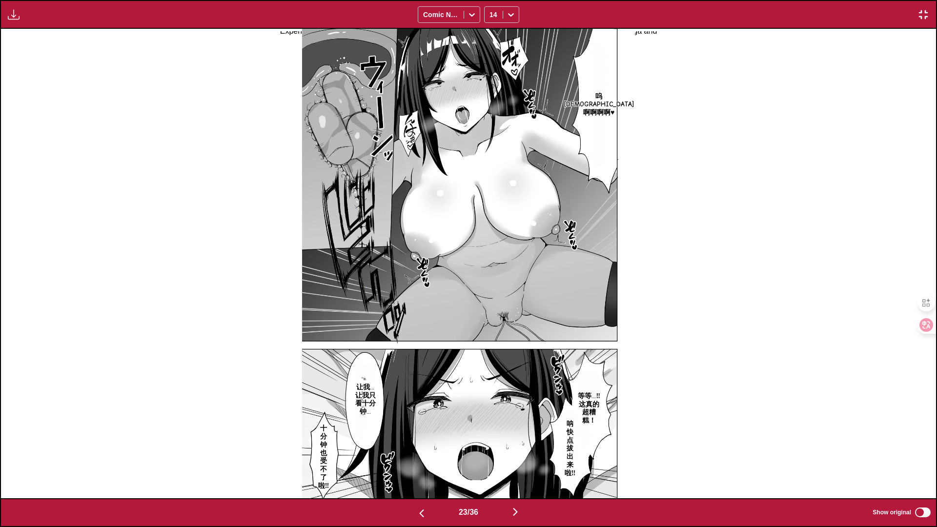
click at [420, 437] on img "button" at bounding box center [422, 514] width 12 height 12
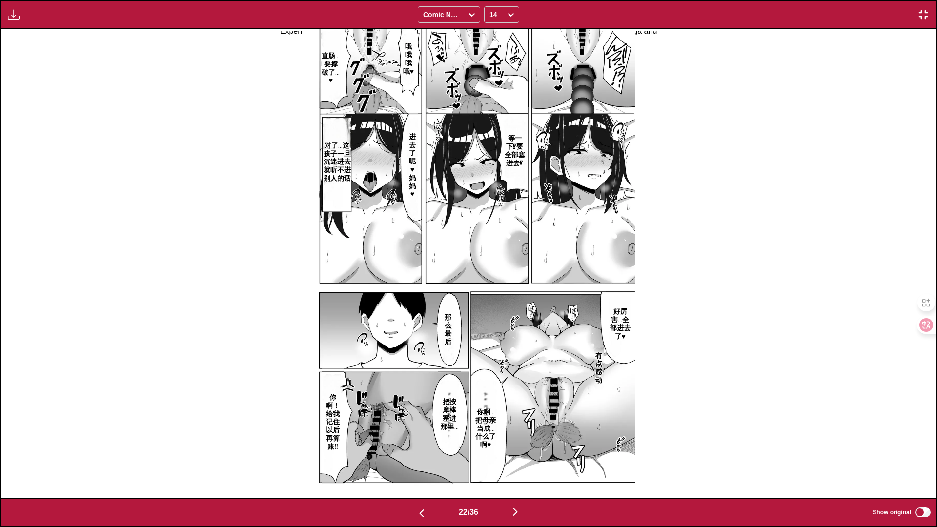
click at [420, 437] on img "button" at bounding box center [422, 514] width 12 height 12
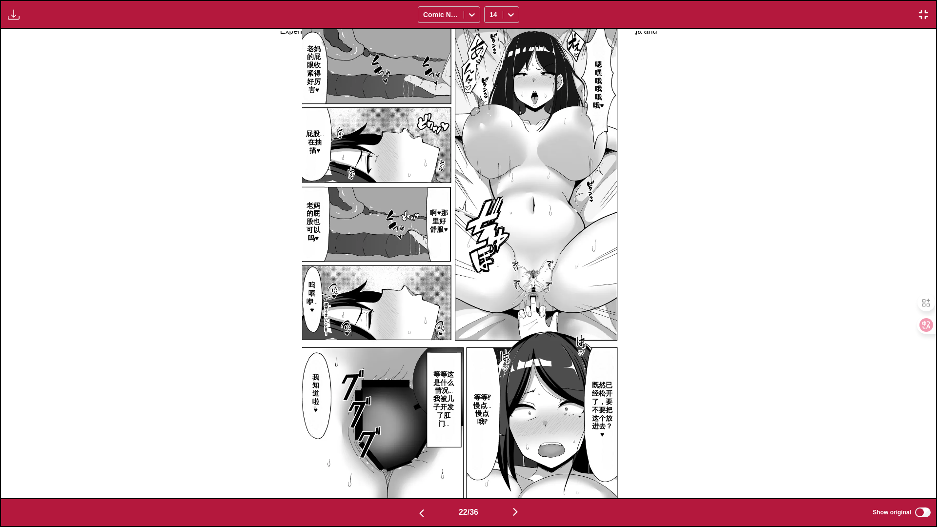
click at [420, 437] on img "button" at bounding box center [422, 514] width 12 height 12
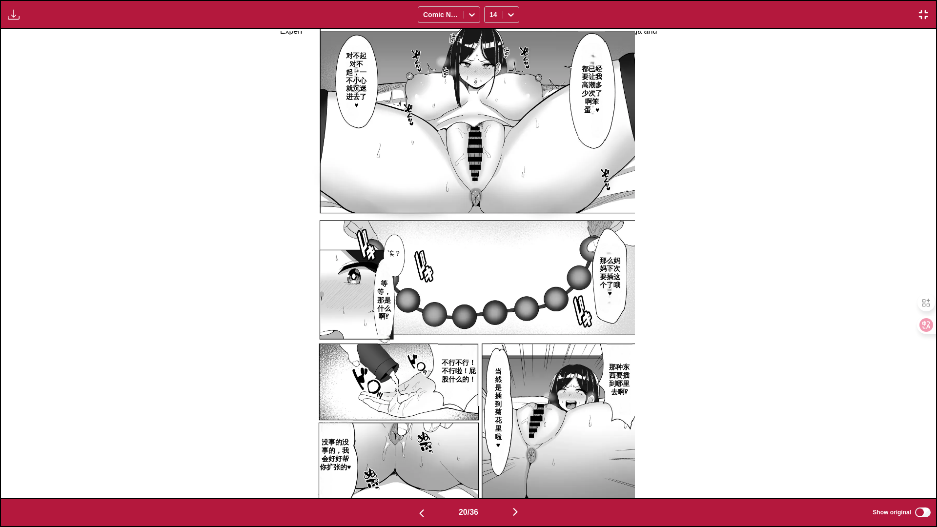
click at [420, 437] on img "button" at bounding box center [422, 514] width 12 height 12
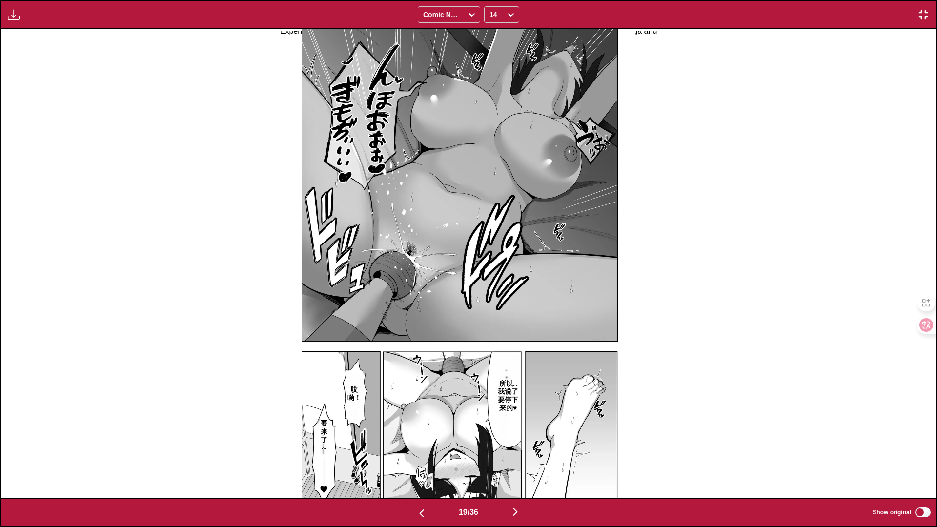
click at [420, 437] on img "button" at bounding box center [422, 514] width 12 height 12
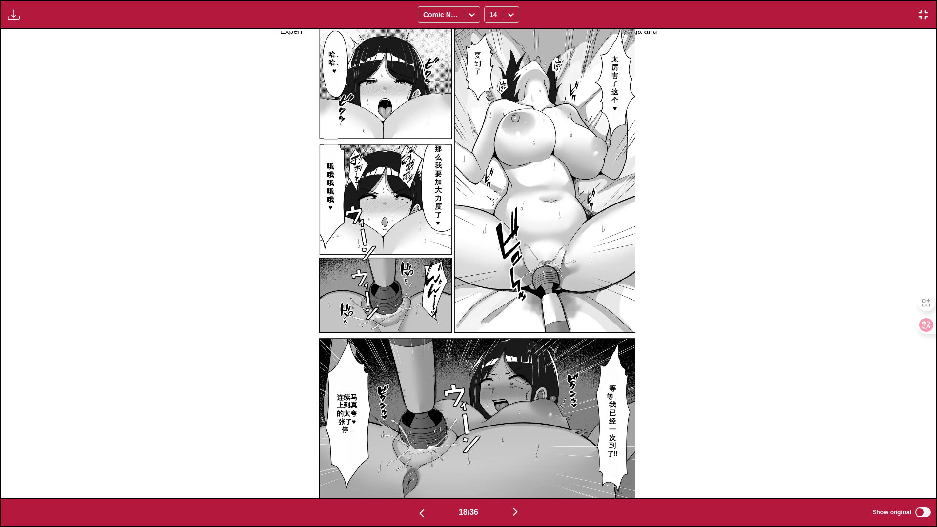
click at [420, 437] on img "button" at bounding box center [422, 514] width 12 height 12
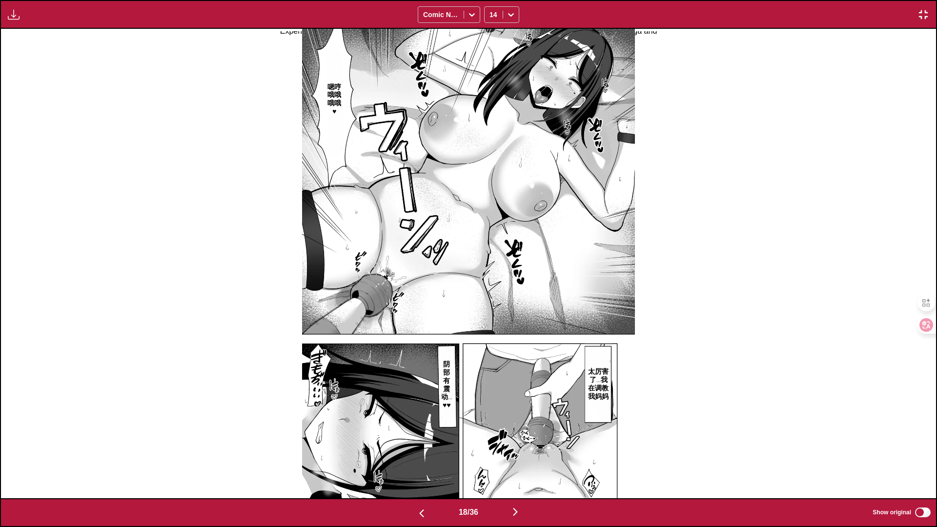
click at [420, 437] on img "button" at bounding box center [422, 514] width 12 height 12
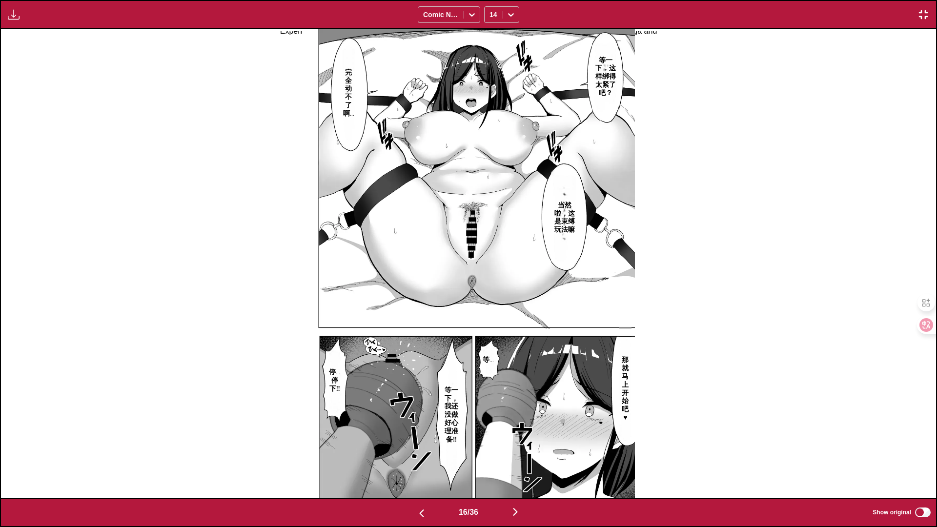
click at [420, 437] on img "button" at bounding box center [422, 514] width 12 height 12
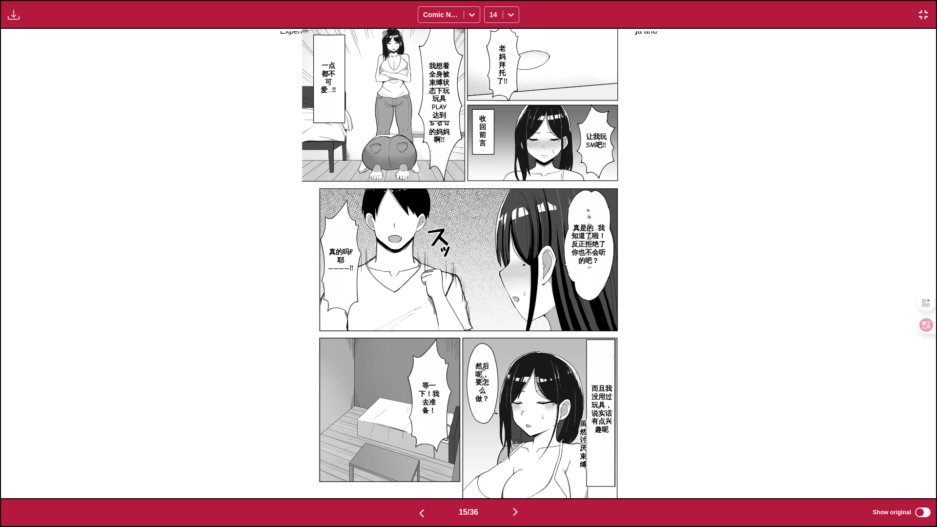
click at [420, 437] on img "button" at bounding box center [422, 514] width 12 height 12
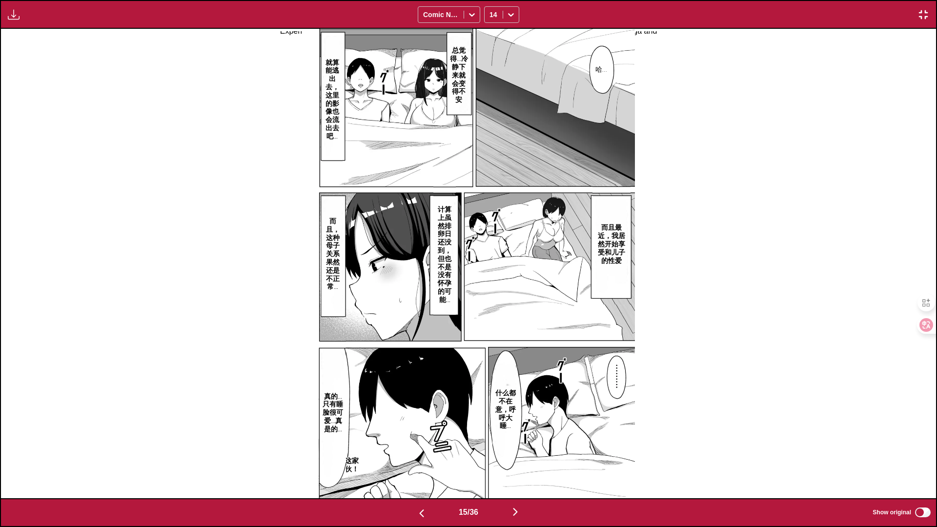
click at [420, 437] on img "button" at bounding box center [422, 514] width 12 height 12
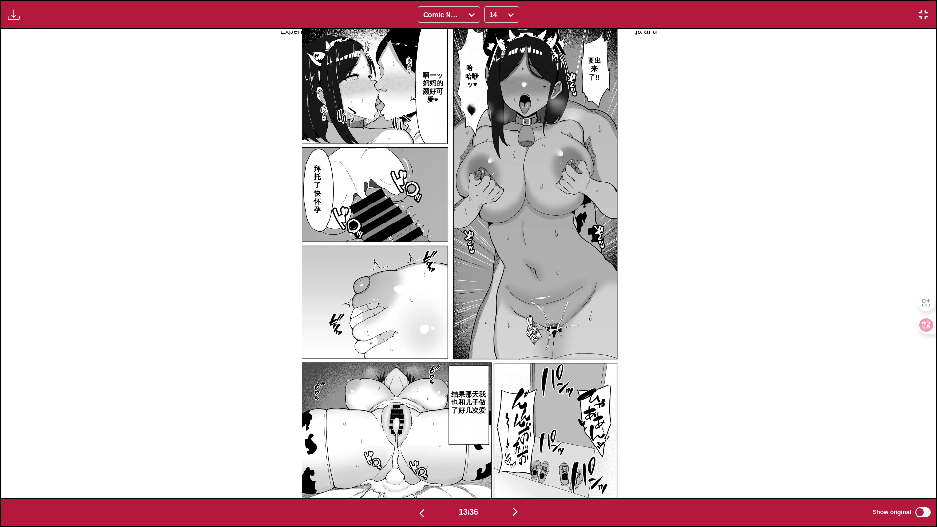
click at [420, 437] on img "button" at bounding box center [422, 514] width 12 height 12
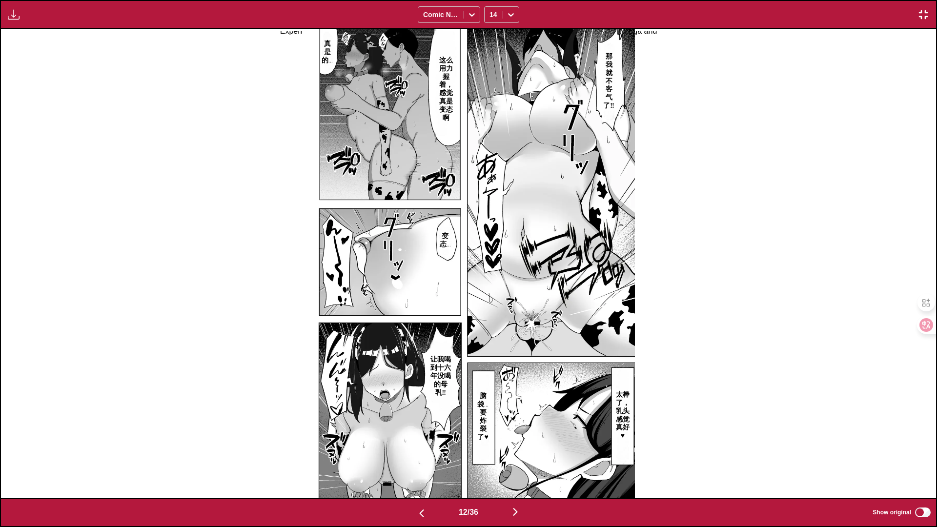
click at [420, 437] on img "button" at bounding box center [422, 514] width 12 height 12
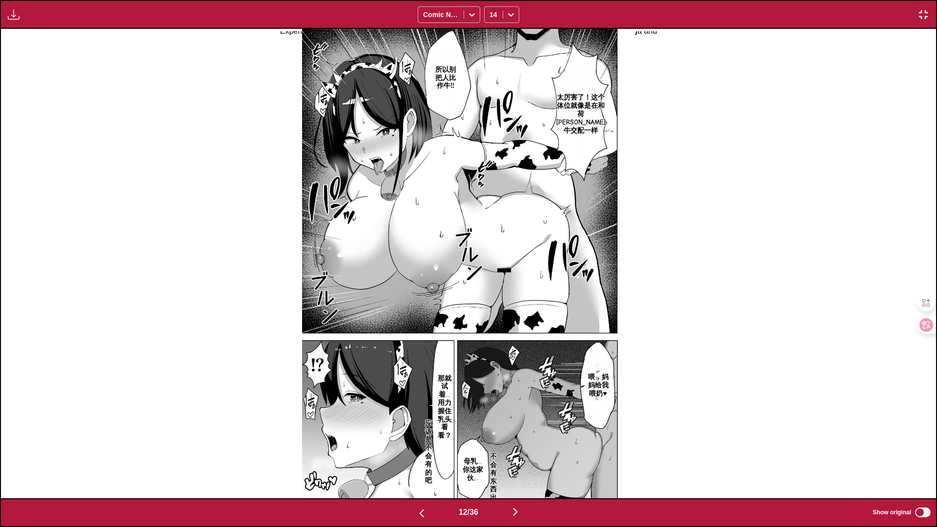
click at [420, 437] on img "button" at bounding box center [422, 514] width 12 height 12
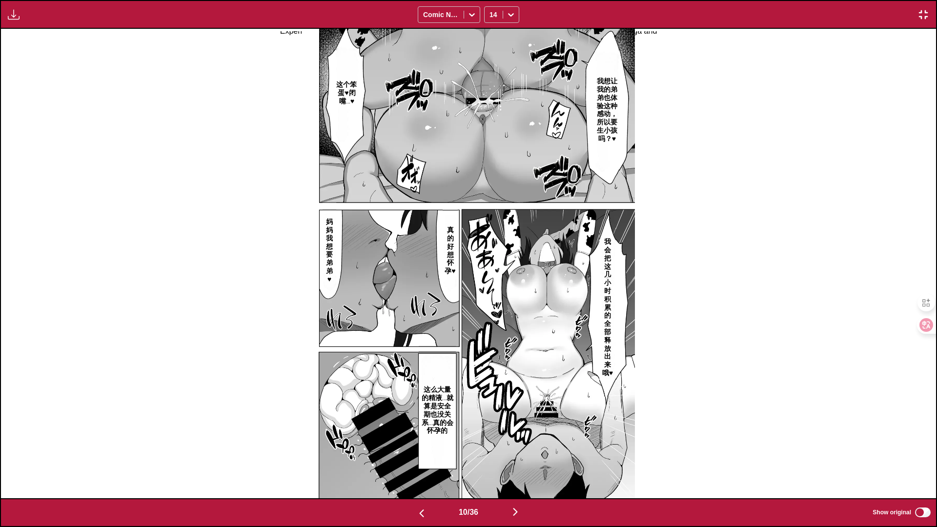
click at [420, 437] on img "button" at bounding box center [422, 514] width 12 height 12
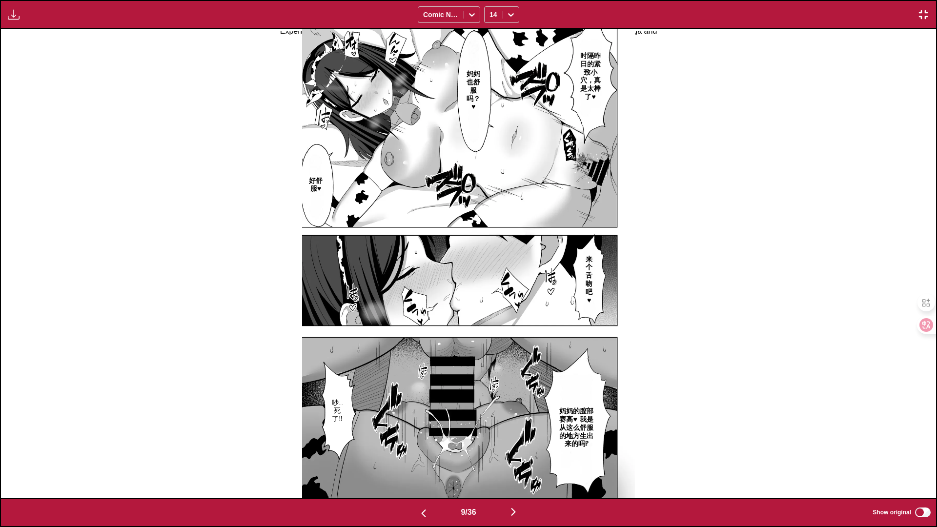
click at [420, 437] on img "button" at bounding box center [424, 514] width 12 height 12
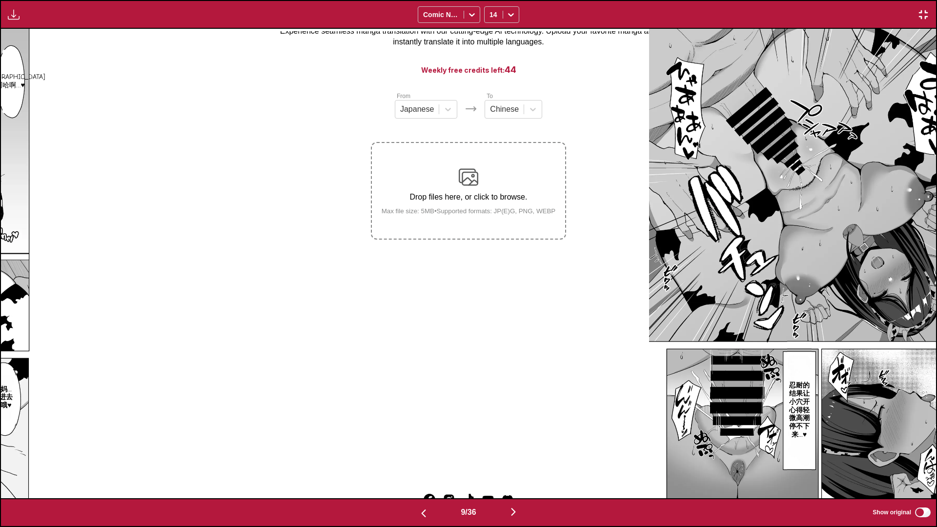
click at [420, 437] on img "button" at bounding box center [424, 514] width 12 height 12
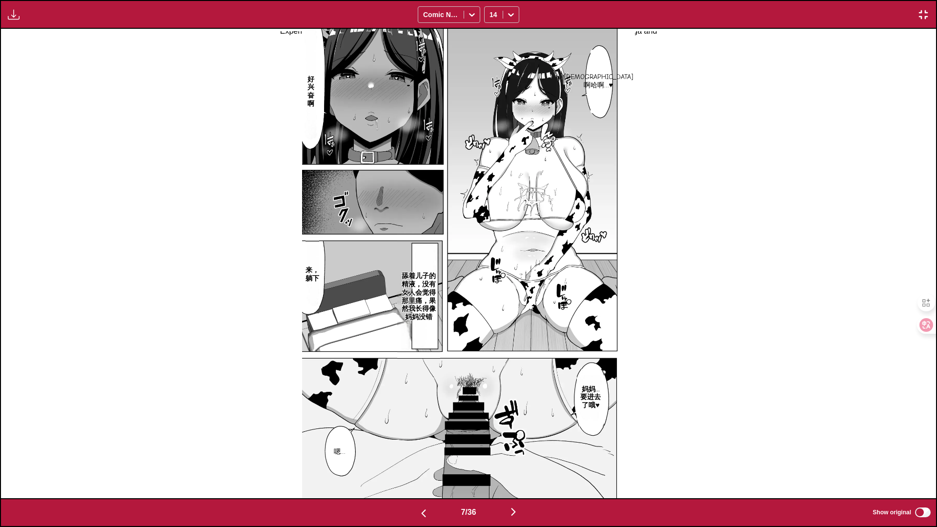
click at [411, 437] on button "button" at bounding box center [423, 513] width 59 height 14
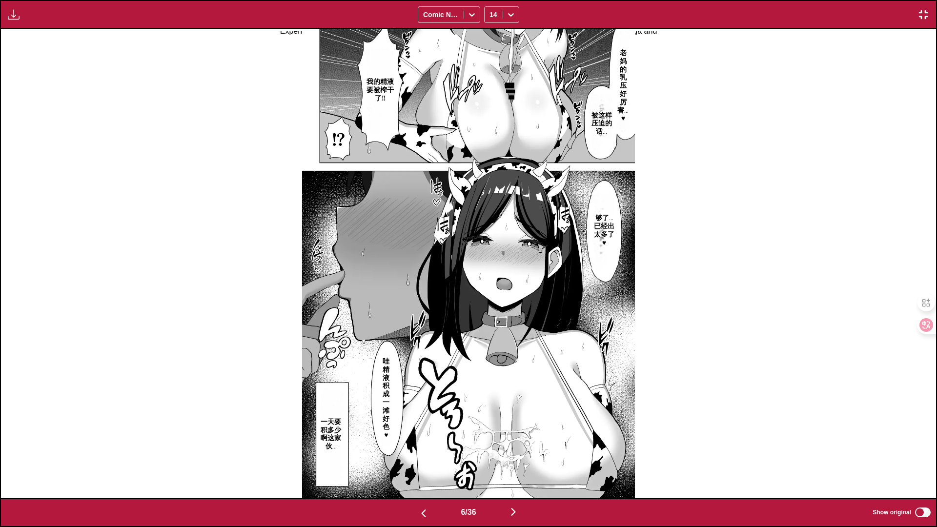
click at [411, 437] on button "button" at bounding box center [423, 513] width 59 height 14
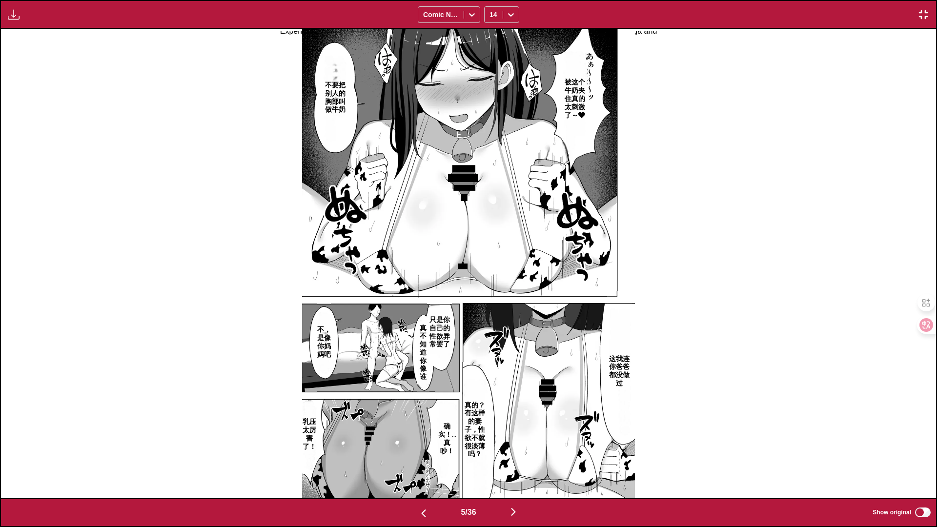
click at [411, 437] on button "button" at bounding box center [423, 513] width 59 height 14
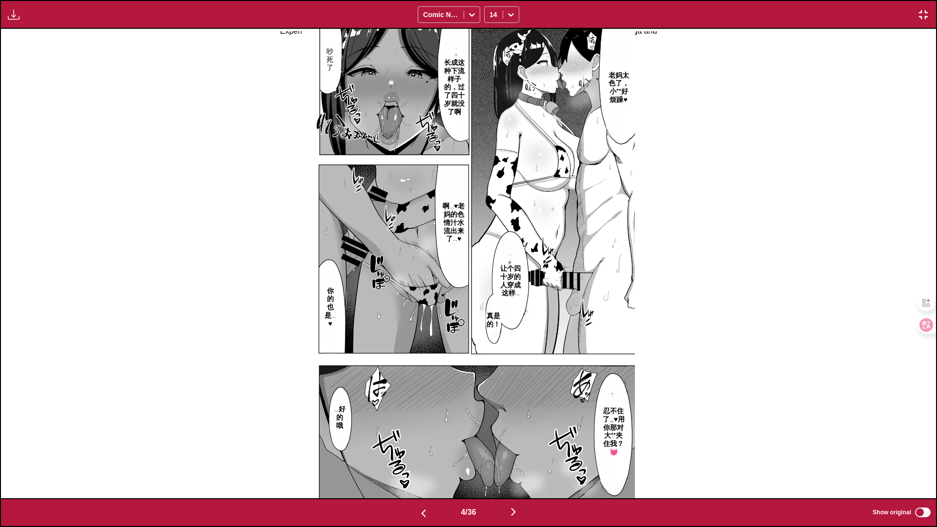
click at [921, 10] on img "button" at bounding box center [923, 15] width 12 height 12
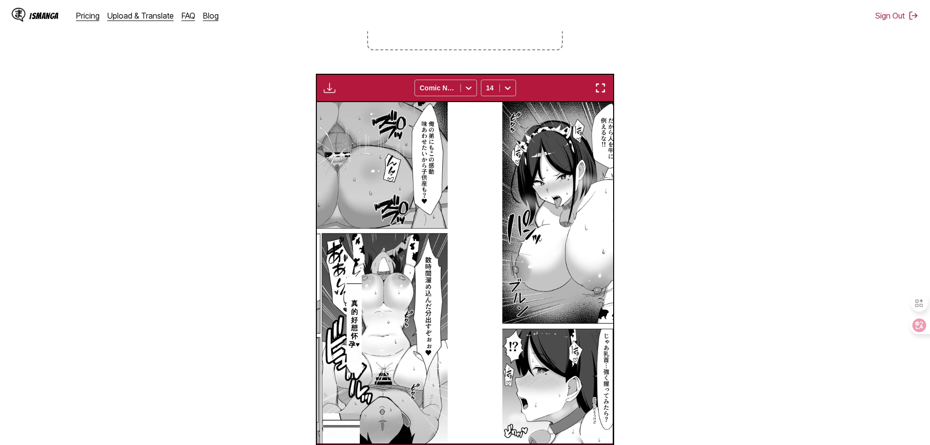
scroll to position [0, 889]
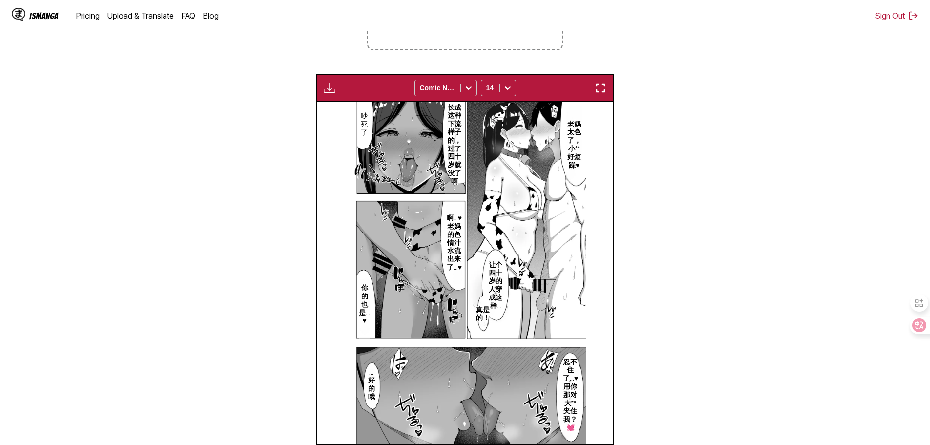
click at [0, 325] on main "AI-Powered Manga Translator Experience seamless manga translation with our cutt…" at bounding box center [465, 141] width 930 height 661
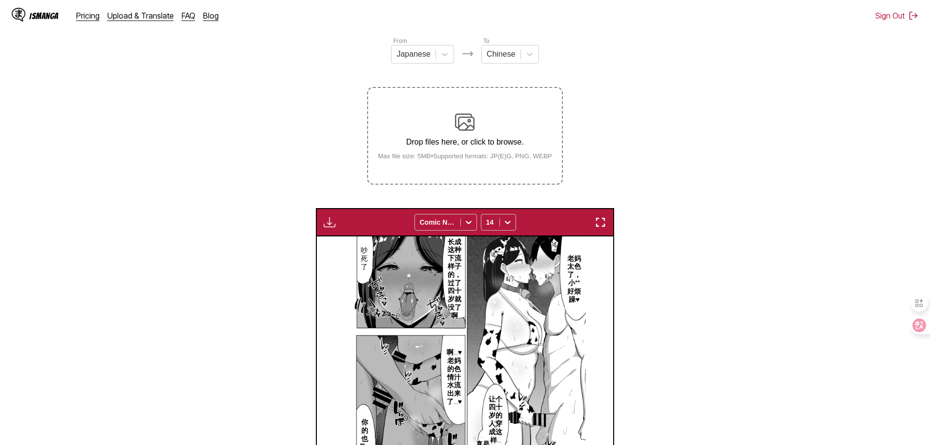
scroll to position [107, 0]
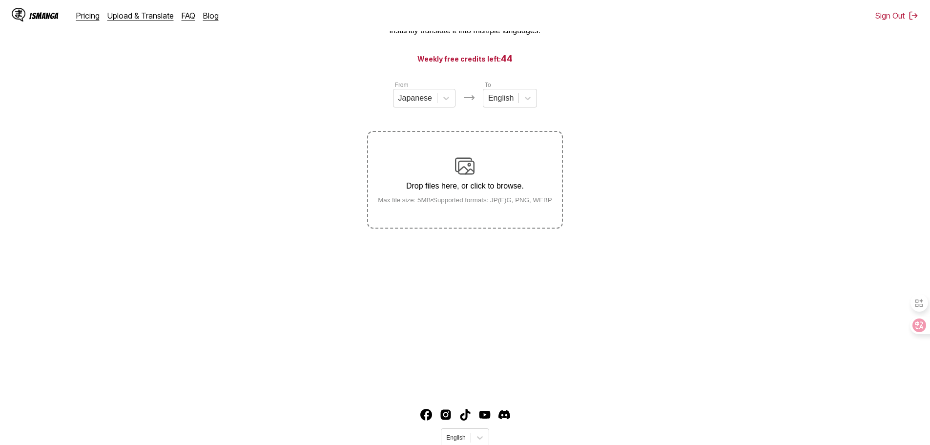
scroll to position [59, 0]
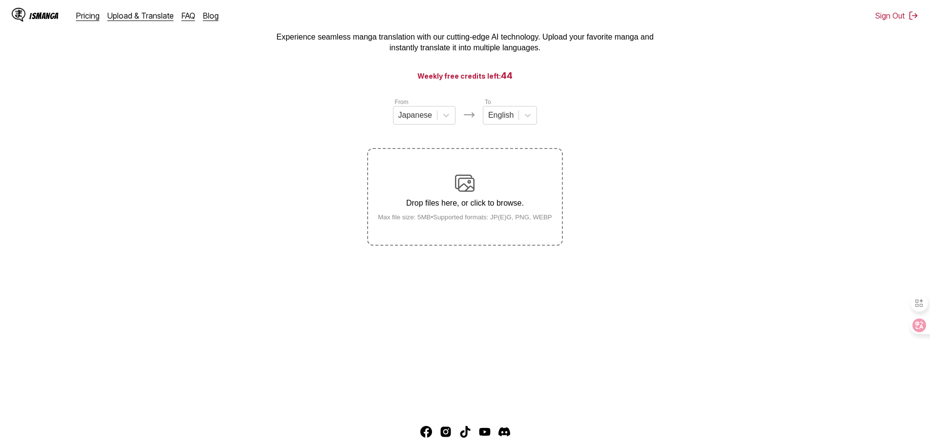
click at [493, 206] on p "Drop files here, or click to browse." at bounding box center [465, 203] width 190 height 9
click at [0, 0] on input "Drop files here, or click to browse. Max file size: 5MB • Supported formats: JP…" at bounding box center [0, 0] width 0 height 0
click at [505, 207] on p "Drop files here, or click to browse." at bounding box center [465, 203] width 190 height 9
click at [0, 0] on input "Drop files here, or click to browse. Max file size: 5MB • Supported formats: JP…" at bounding box center [0, 0] width 0 height 0
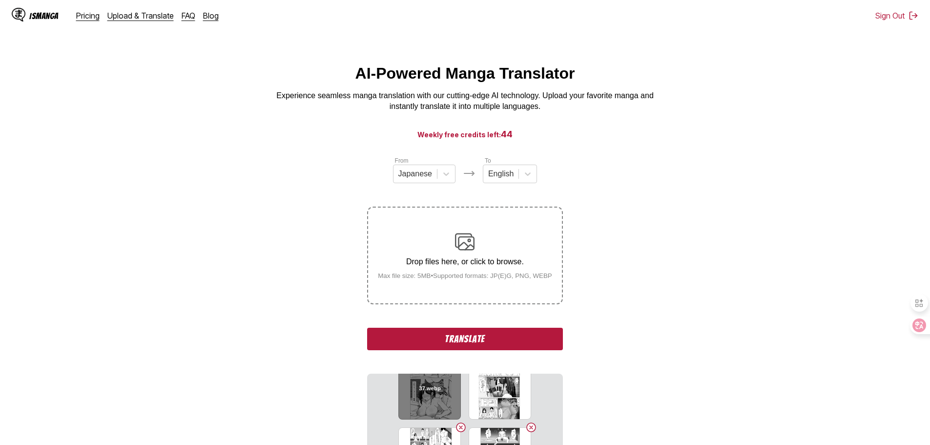
scroll to position [0, 0]
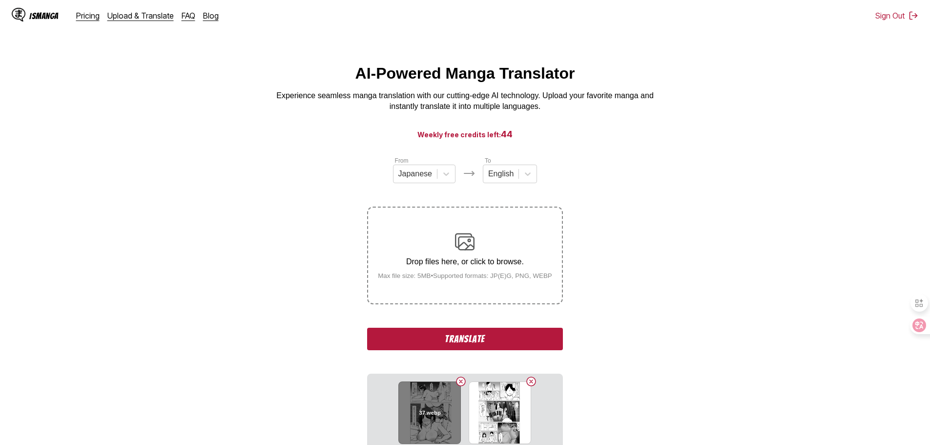
click at [458, 381] on button "Delete image" at bounding box center [461, 381] width 12 height 12
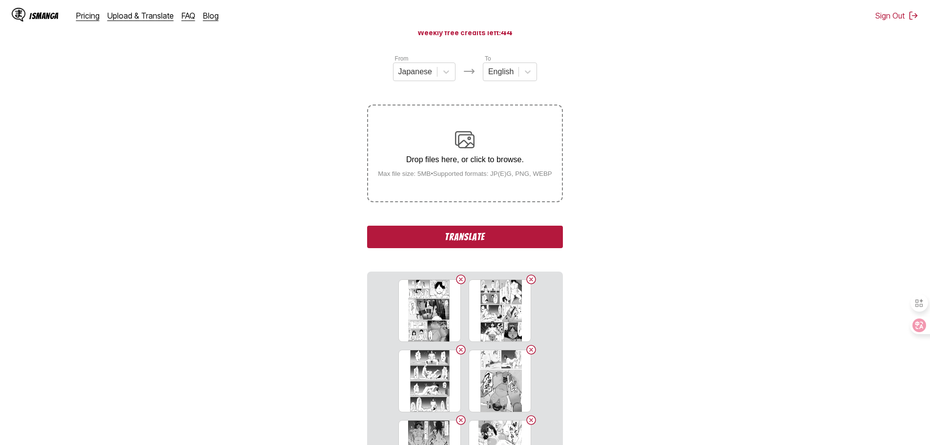
scroll to position [49, 0]
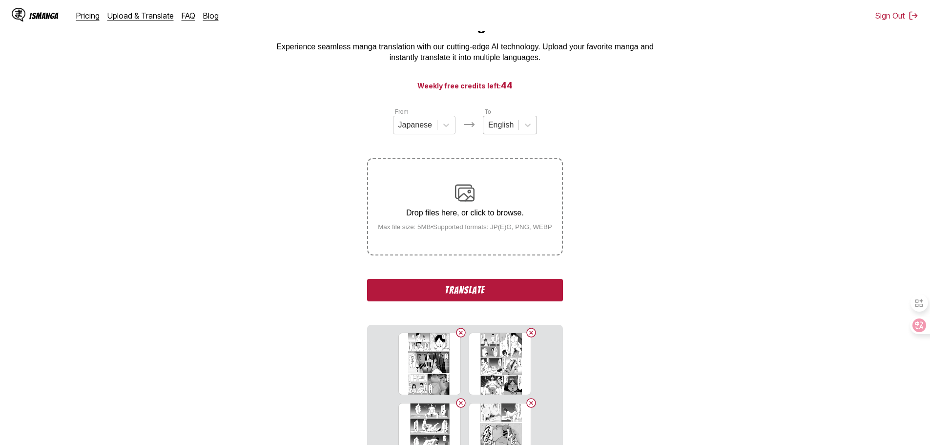
click at [507, 130] on div at bounding box center [500, 125] width 25 height 11
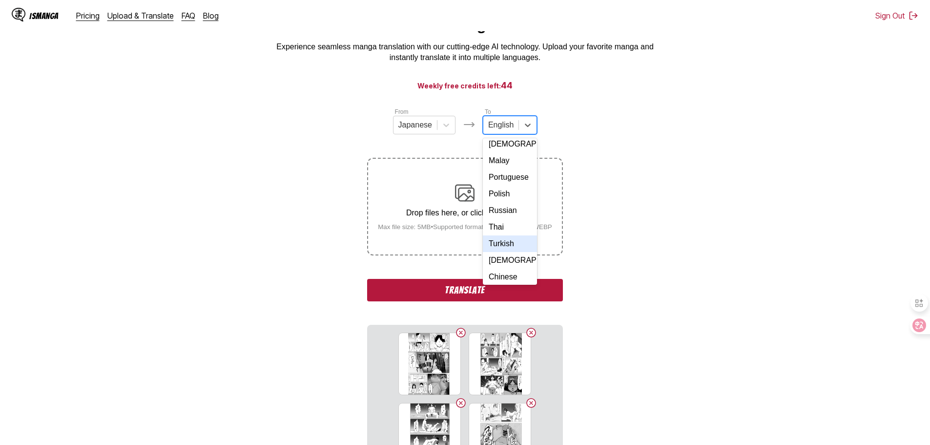
scroll to position [164, 0]
click at [495, 275] on div "Chinese" at bounding box center [510, 274] width 54 height 17
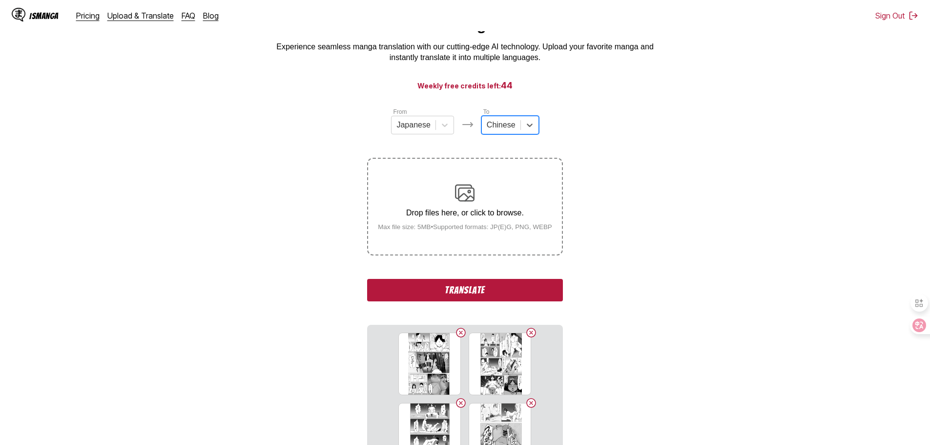
click at [463, 296] on button "Translate" at bounding box center [464, 290] width 195 height 22
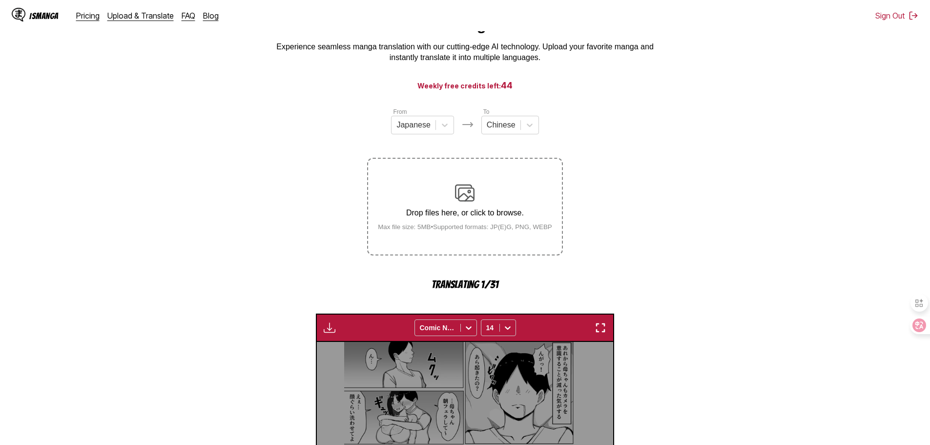
scroll to position [288, 0]
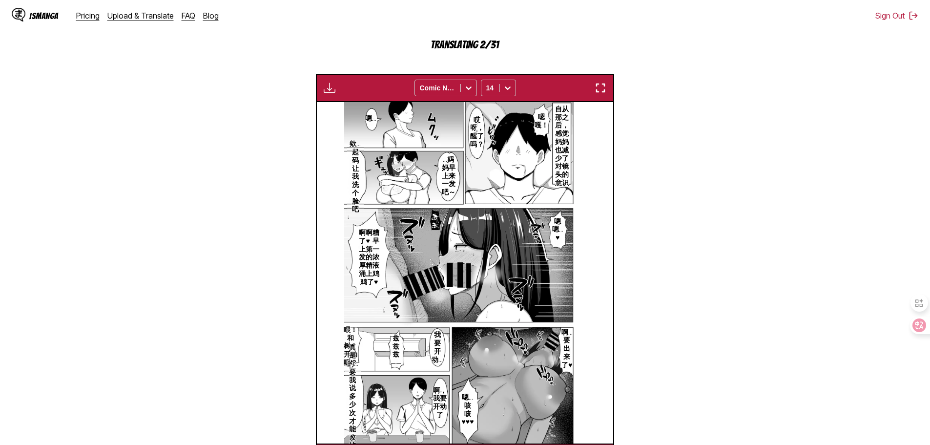
click at [203, 307] on section "From Japanese To Chinese Drop files here, or click to browse. [PERSON_NAME] fil…" at bounding box center [465, 169] width 914 height 604
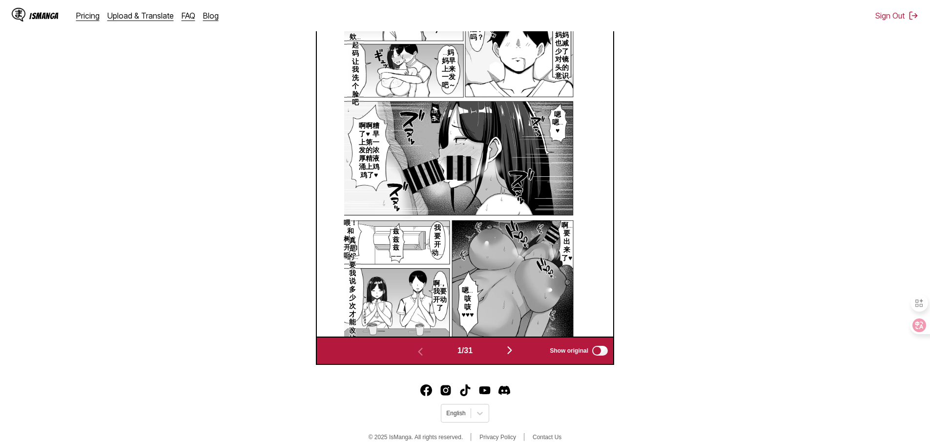
scroll to position [407, 0]
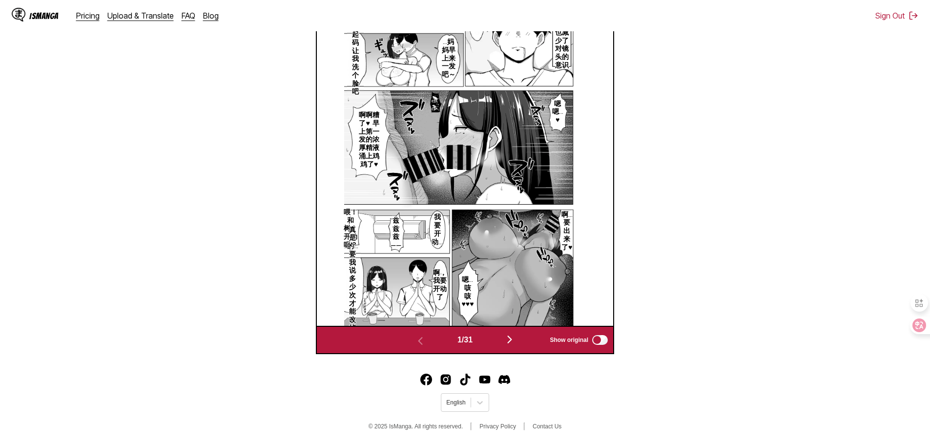
click at [507, 338] on img "button" at bounding box center [510, 339] width 12 height 12
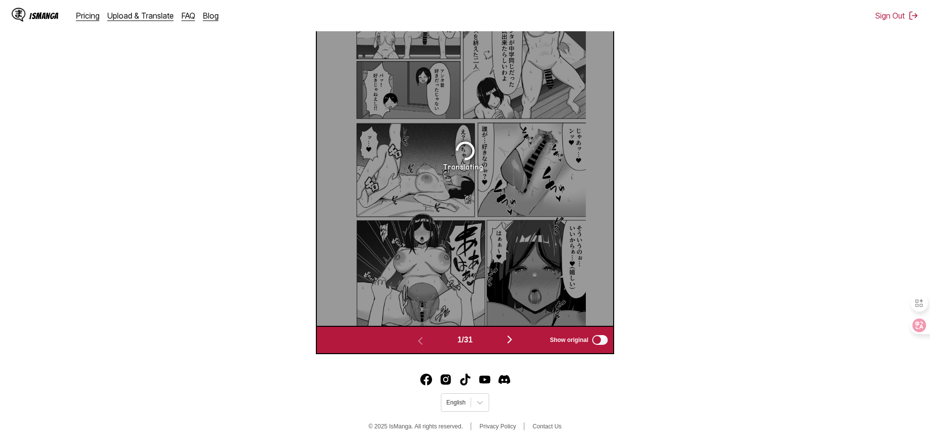
scroll to position [392, 0]
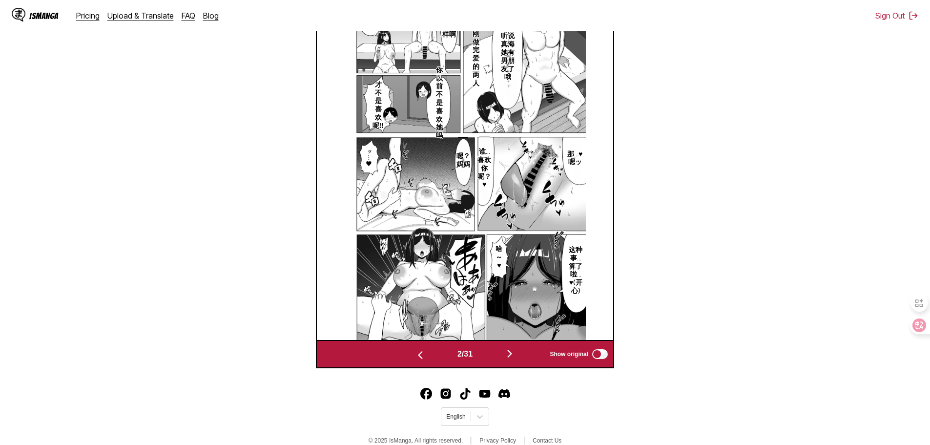
click at [416, 361] on img "button" at bounding box center [420, 355] width 12 height 12
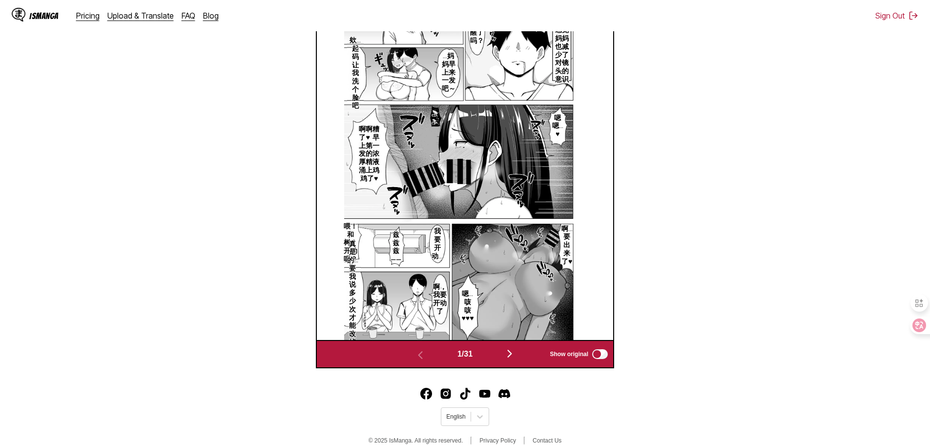
click at [515, 353] on img "button" at bounding box center [510, 353] width 12 height 12
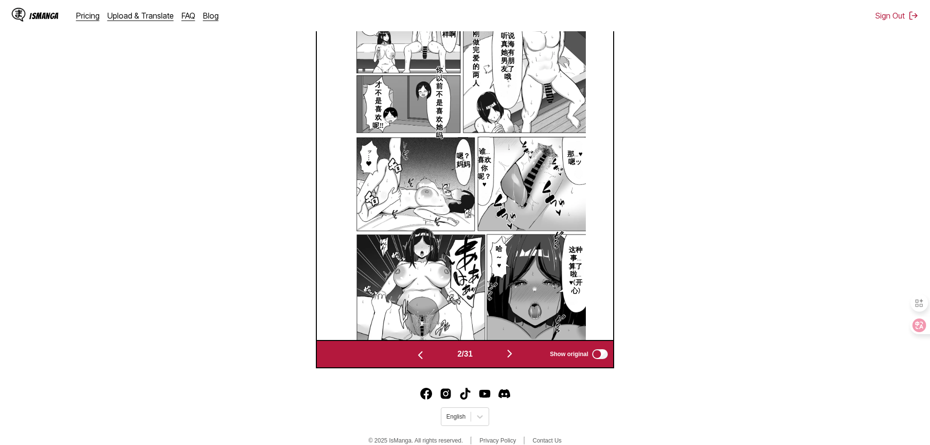
click at [515, 353] on img "button" at bounding box center [510, 353] width 12 height 12
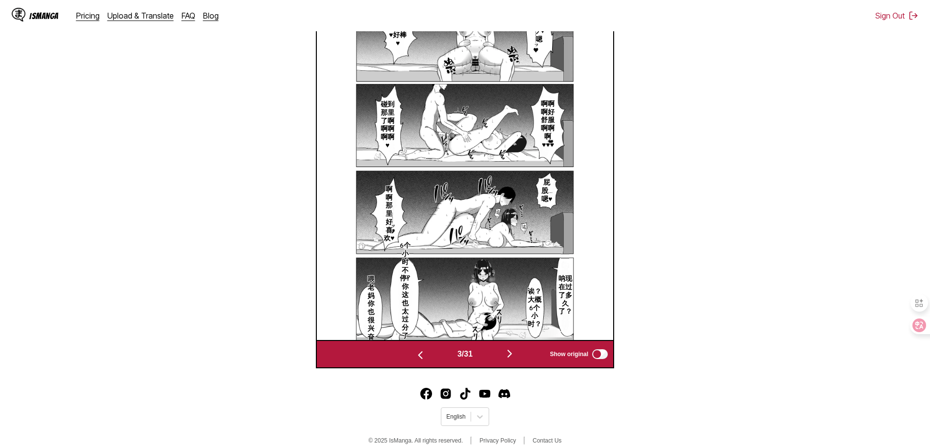
click at [515, 353] on img "button" at bounding box center [510, 353] width 12 height 12
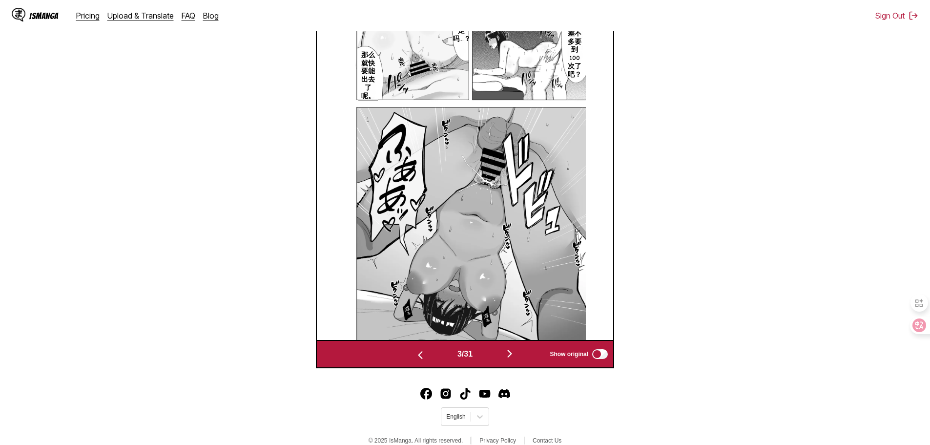
click at [515, 353] on img "button" at bounding box center [510, 353] width 12 height 12
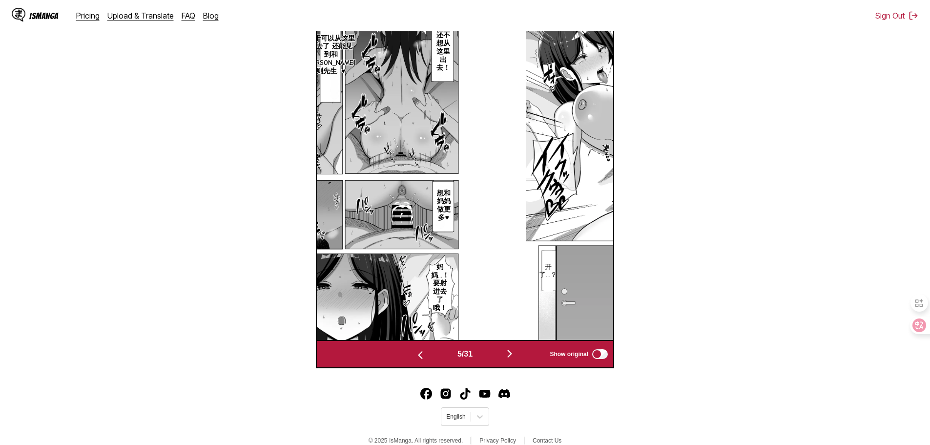
click at [515, 353] on img "button" at bounding box center [510, 353] width 12 height 12
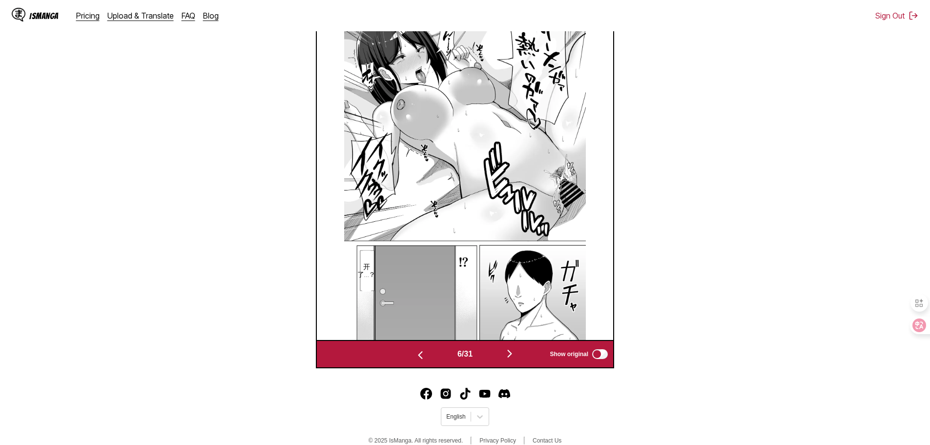
click at [515, 353] on img "button" at bounding box center [510, 353] width 12 height 12
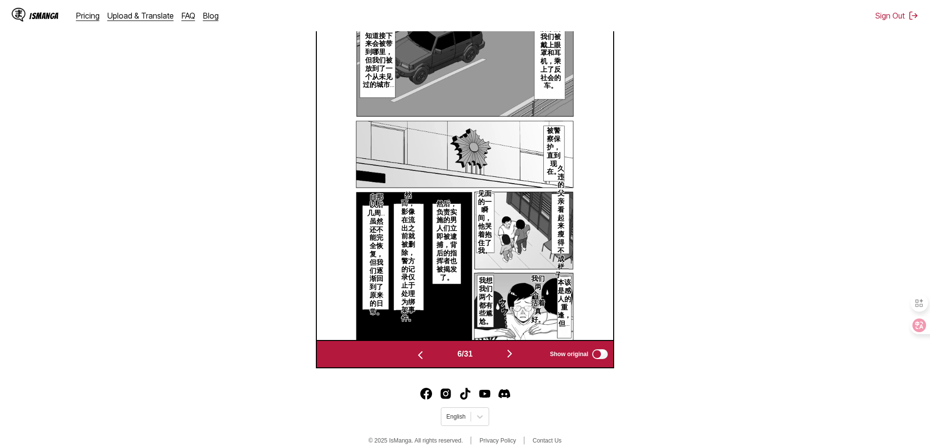
click at [515, 353] on img "button" at bounding box center [510, 353] width 12 height 12
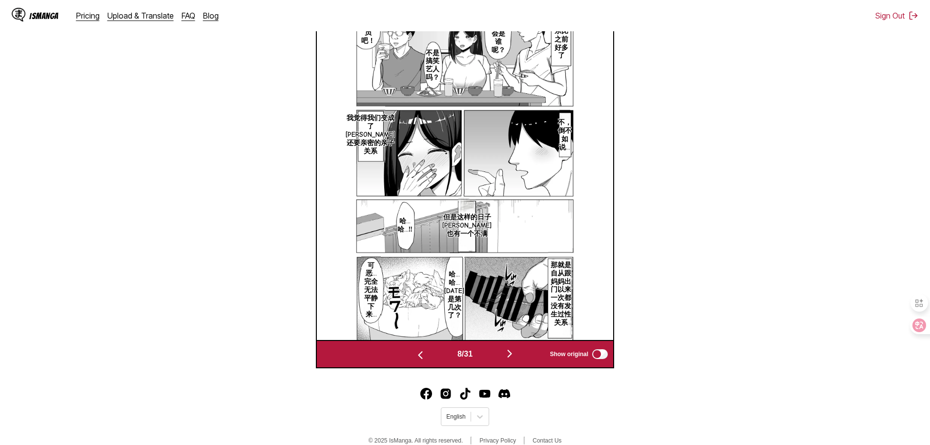
click at [515, 353] on img "button" at bounding box center [510, 353] width 12 height 12
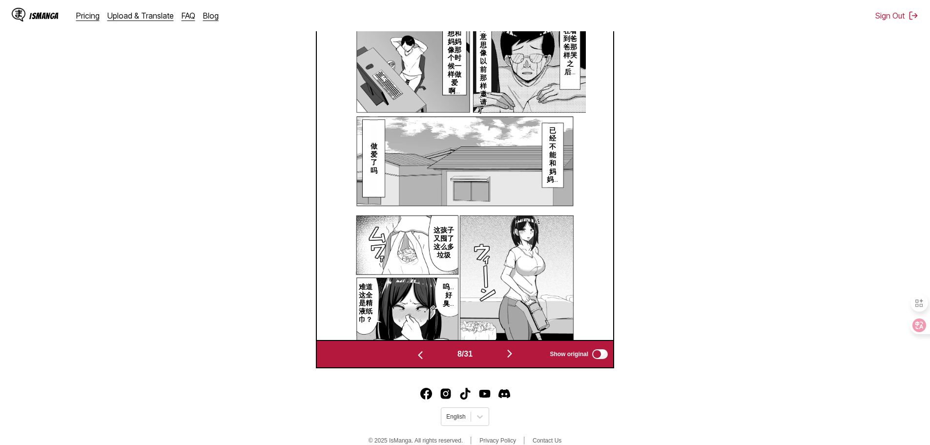
click at [515, 353] on img "button" at bounding box center [510, 353] width 12 height 12
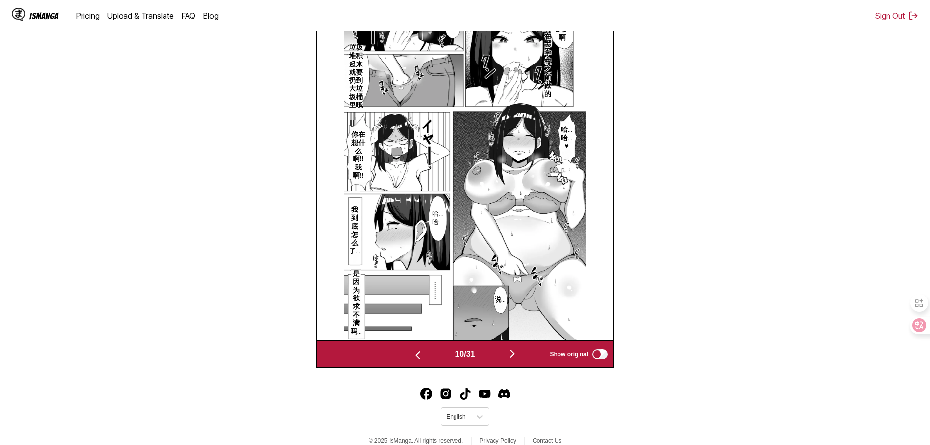
click at [518, 353] on img "button" at bounding box center [512, 353] width 12 height 12
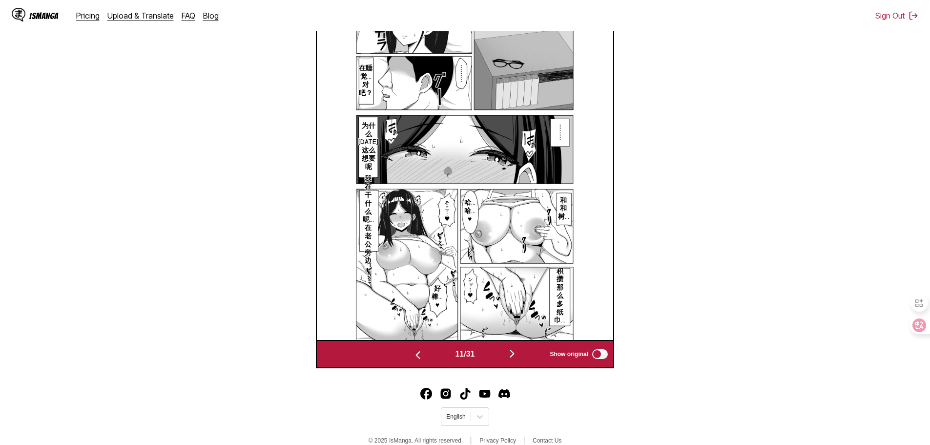
click at [518, 353] on img "button" at bounding box center [512, 353] width 12 height 12
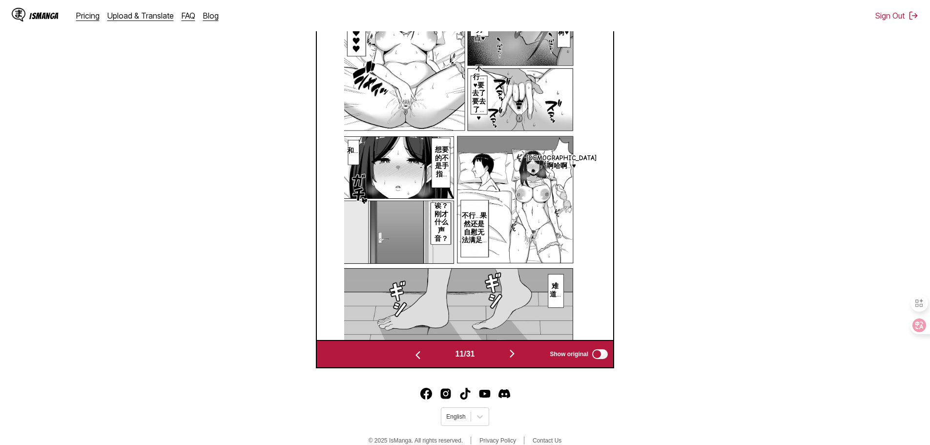
click at [518, 353] on img "button" at bounding box center [512, 353] width 12 height 12
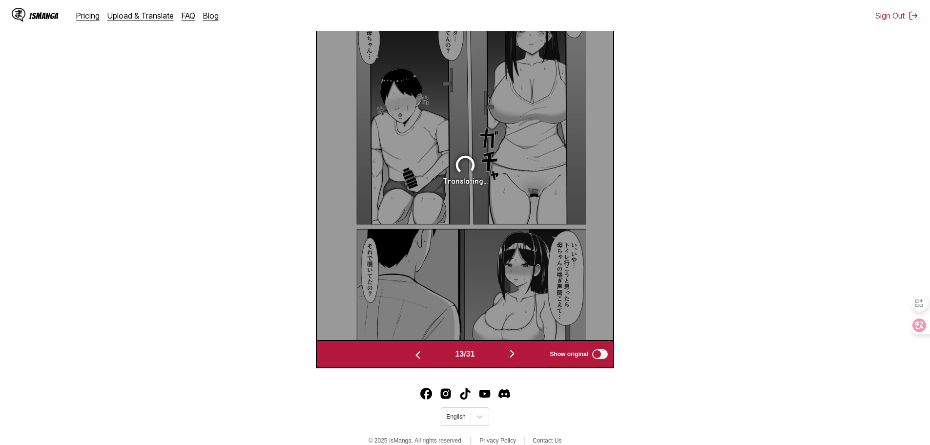
click at [518, 353] on img "button" at bounding box center [512, 353] width 12 height 12
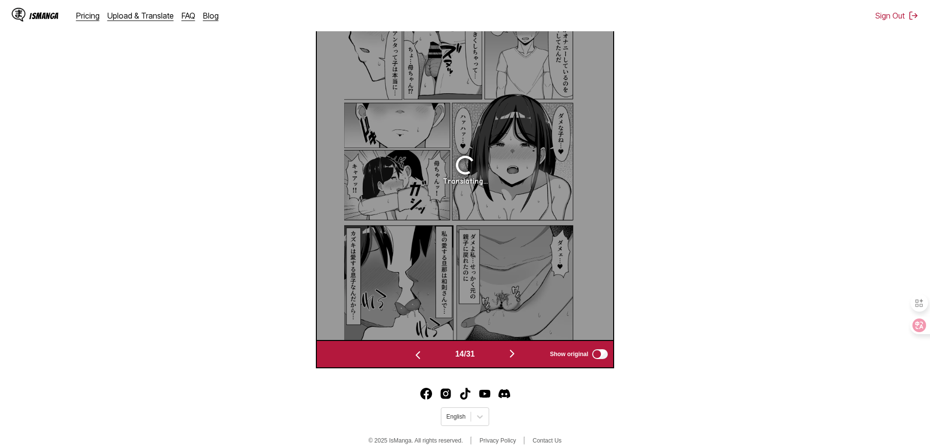
click at [518, 353] on img "button" at bounding box center [512, 353] width 12 height 12
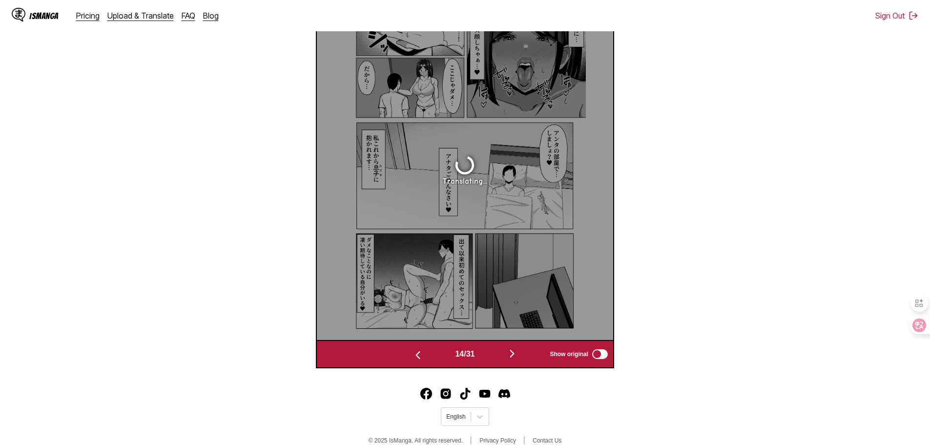
click at [518, 353] on img "button" at bounding box center [512, 353] width 12 height 12
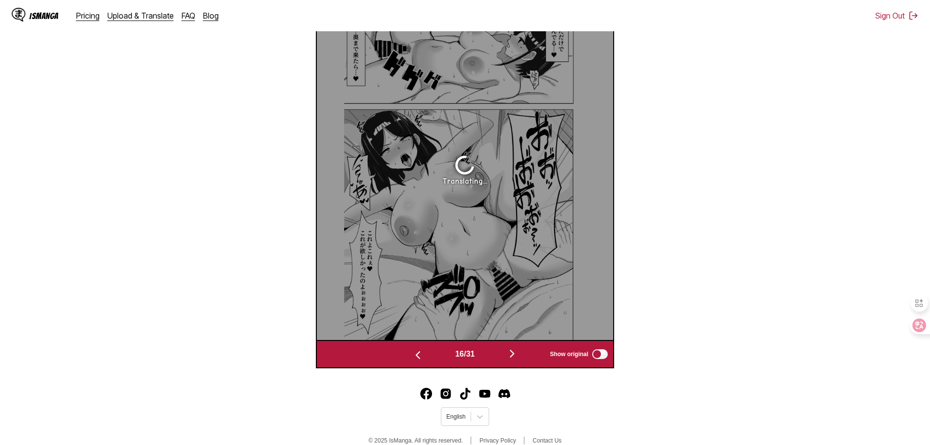
click at [518, 353] on img "button" at bounding box center [512, 353] width 12 height 12
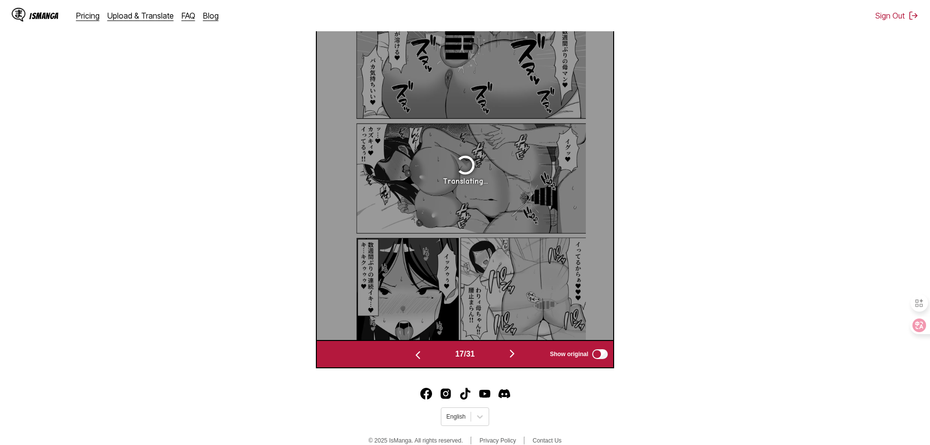
click at [518, 353] on img "button" at bounding box center [512, 353] width 12 height 12
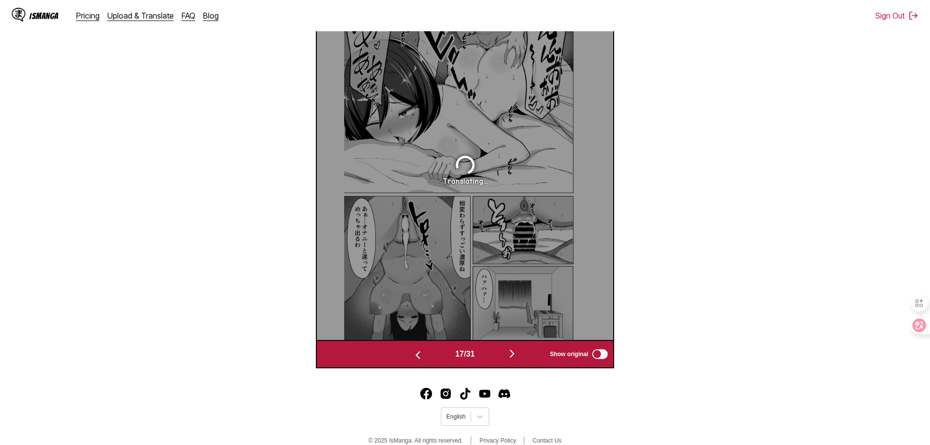
click at [518, 353] on img "button" at bounding box center [512, 353] width 12 height 12
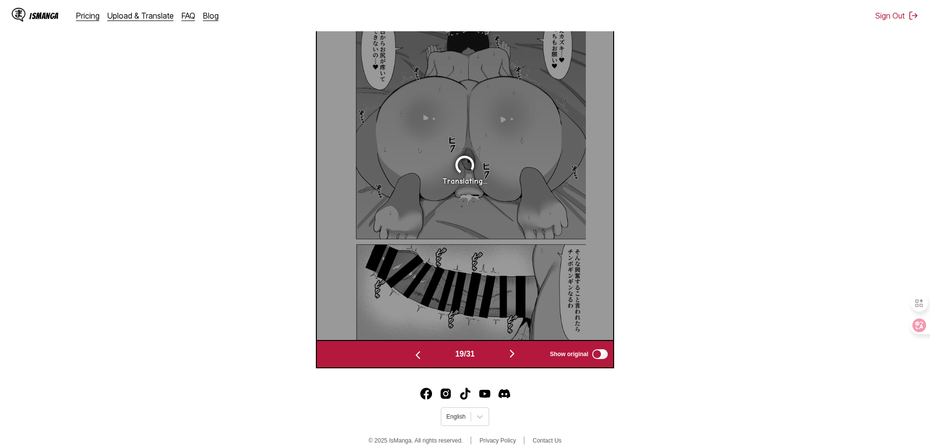
click at [518, 353] on img "button" at bounding box center [512, 353] width 12 height 12
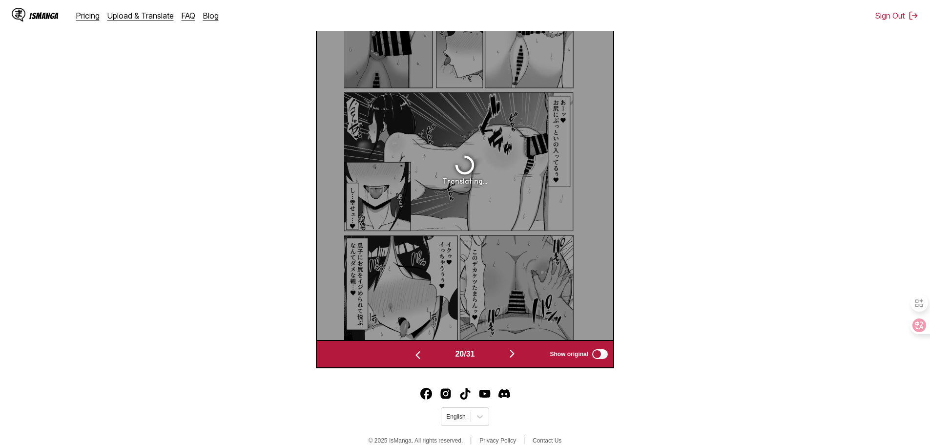
click at [518, 353] on img "button" at bounding box center [512, 353] width 12 height 12
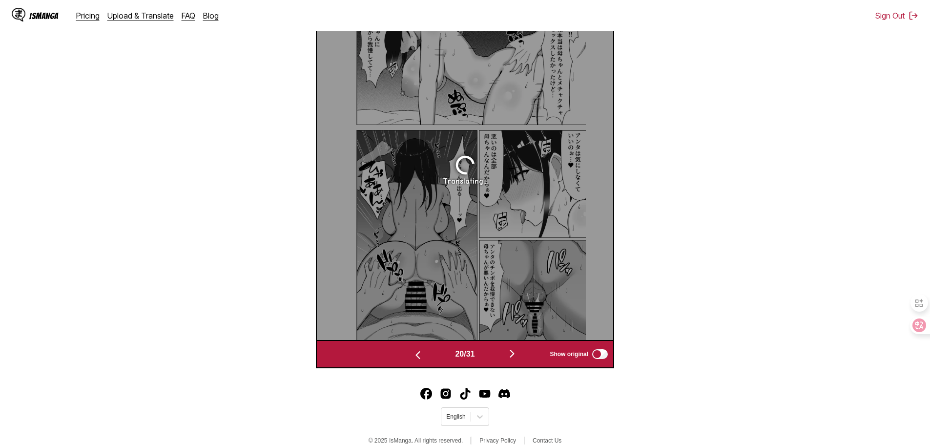
click at [518, 353] on img "button" at bounding box center [512, 353] width 12 height 12
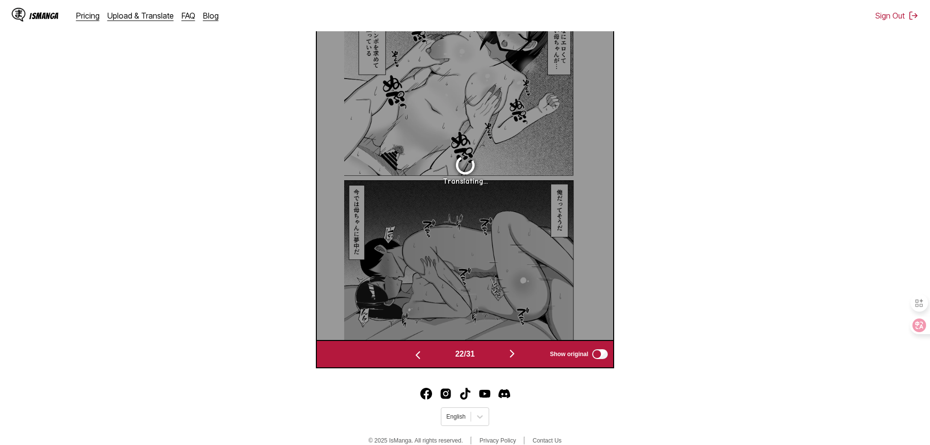
click at [518, 353] on img "button" at bounding box center [512, 353] width 12 height 12
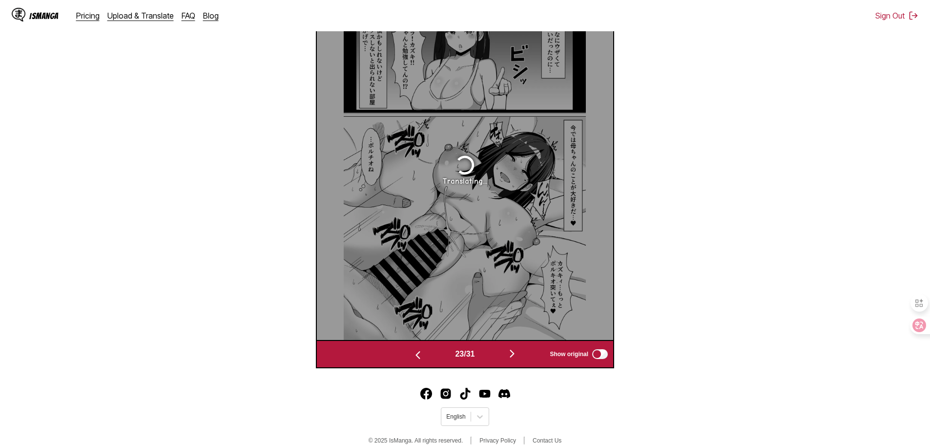
click at [518, 353] on img "button" at bounding box center [512, 353] width 12 height 12
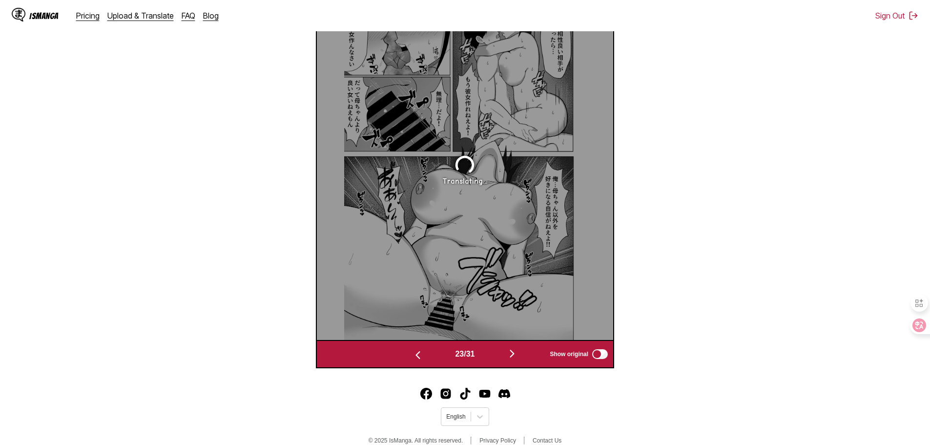
click at [518, 353] on img "button" at bounding box center [512, 353] width 12 height 12
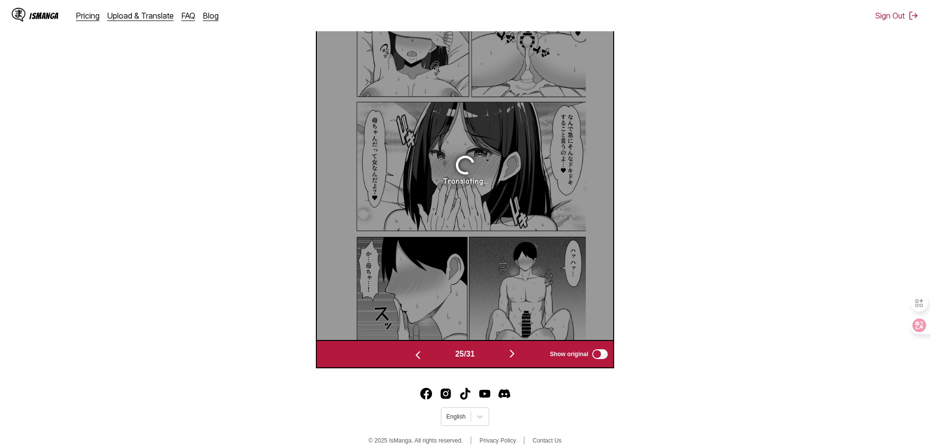
click at [518, 353] on img "button" at bounding box center [512, 353] width 12 height 12
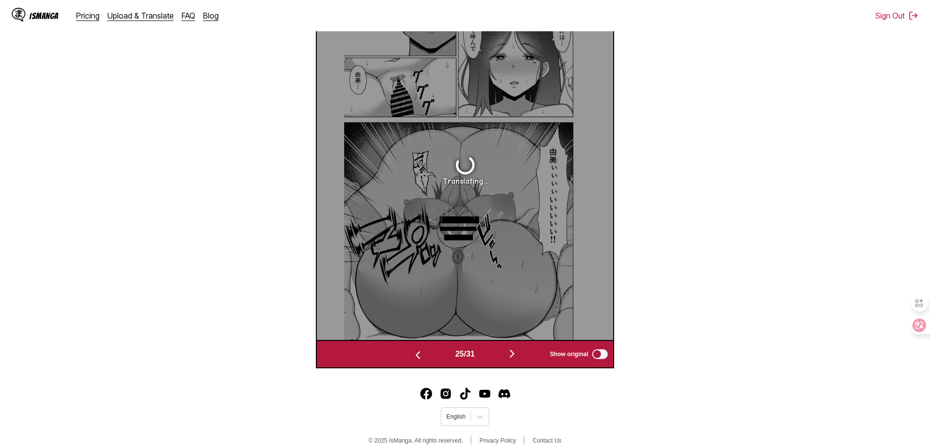
click at [518, 353] on img "button" at bounding box center [512, 353] width 12 height 12
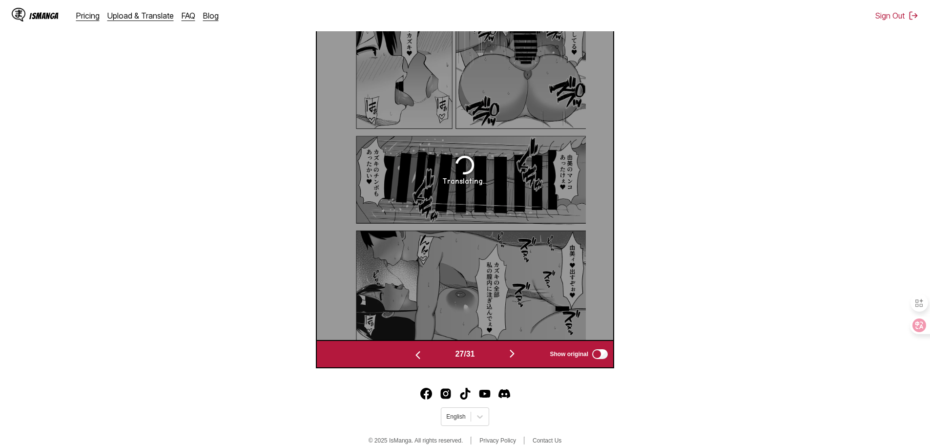
click at [518, 353] on img "button" at bounding box center [512, 353] width 12 height 12
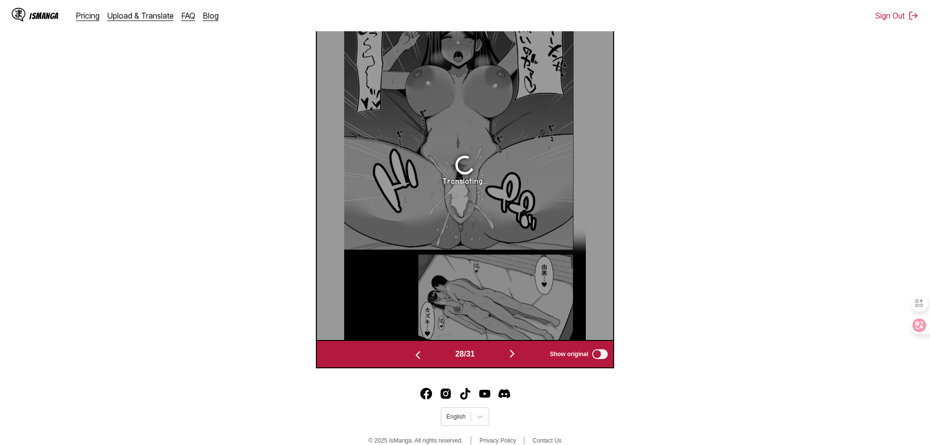
click at [518, 353] on img "button" at bounding box center [512, 353] width 12 height 12
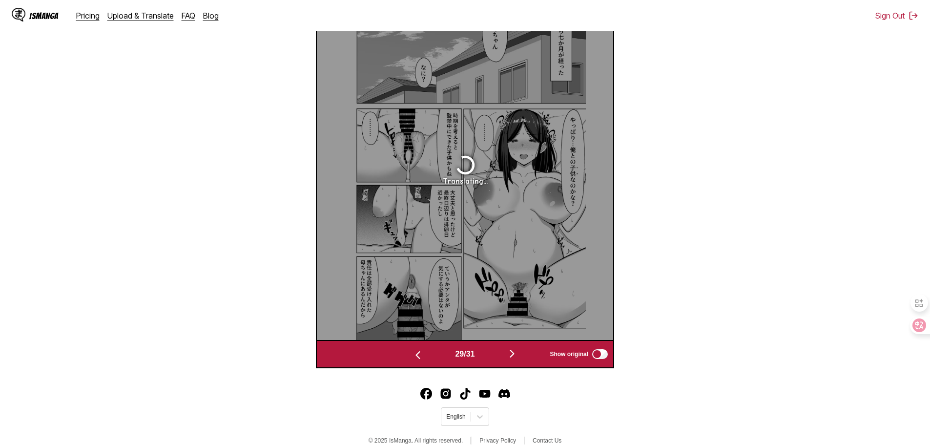
click at [518, 353] on img "button" at bounding box center [512, 353] width 12 height 12
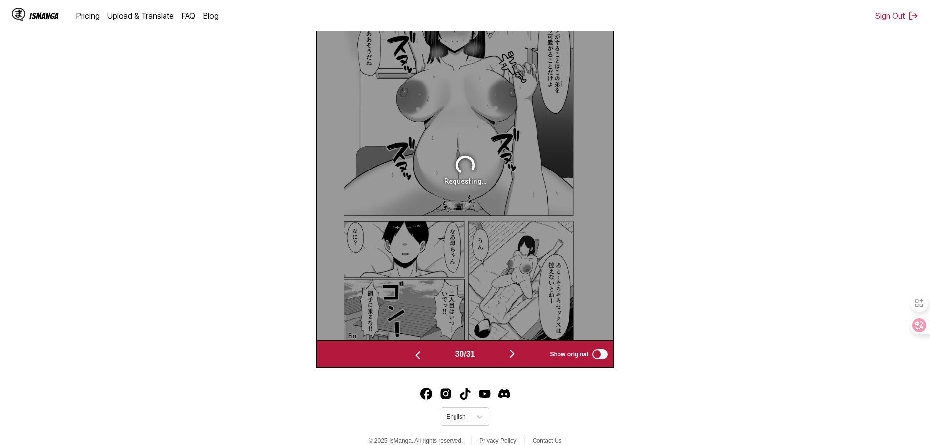
click at [518, 353] on img "button" at bounding box center [512, 353] width 12 height 12
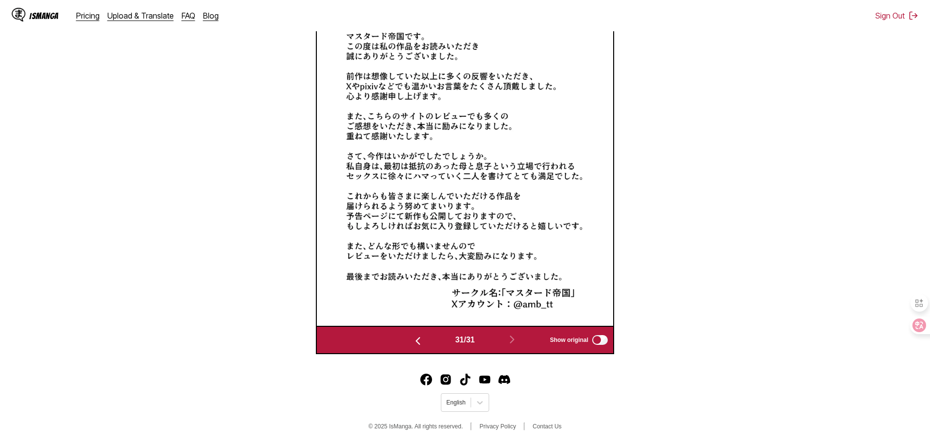
scroll to position [357, 0]
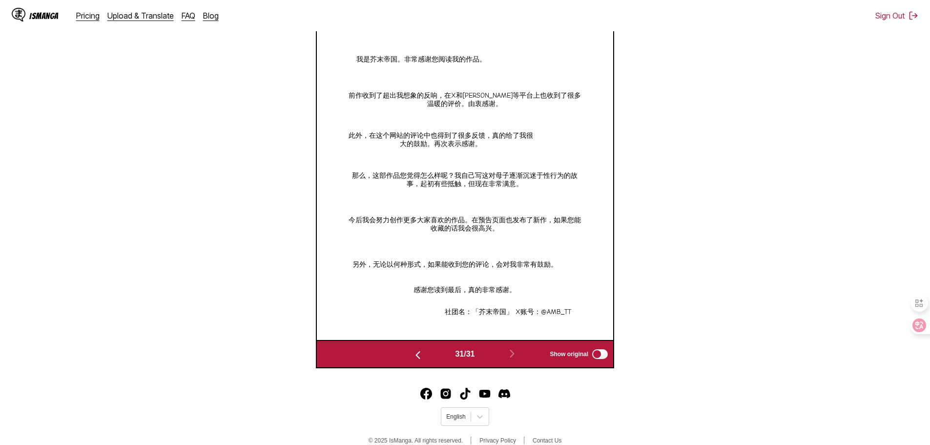
click at [415, 353] on img "button" at bounding box center [418, 355] width 12 height 12
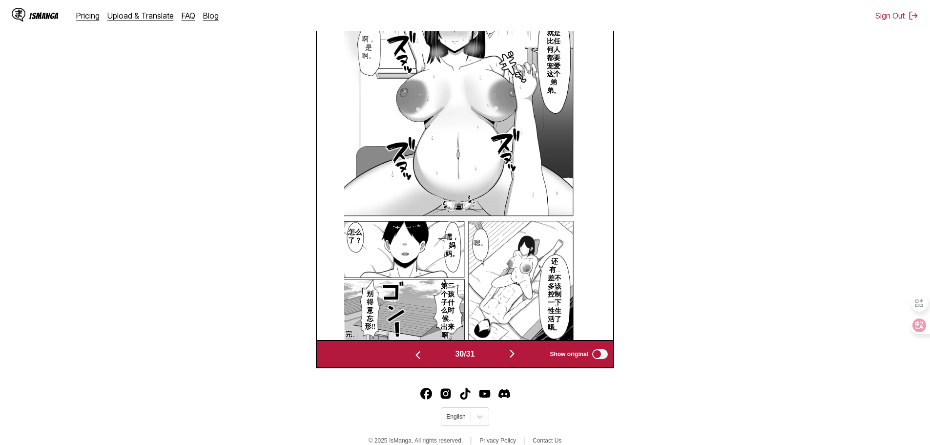
click at [415, 353] on img "button" at bounding box center [418, 355] width 12 height 12
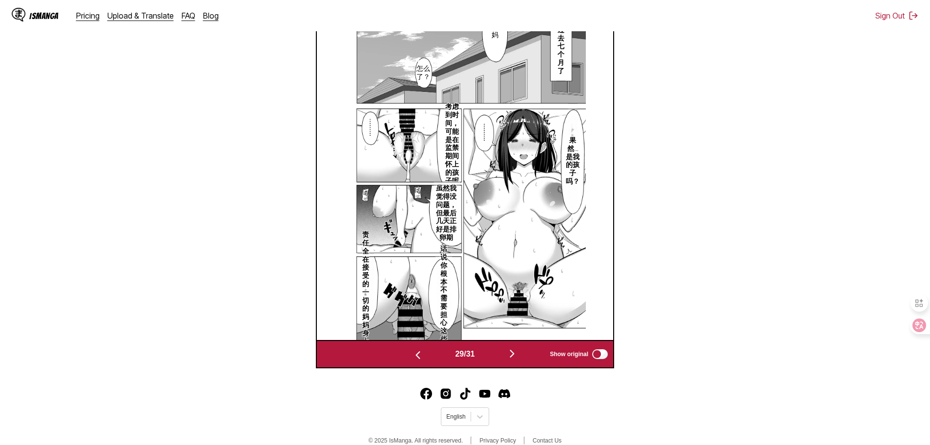
click at [415, 353] on img "button" at bounding box center [418, 355] width 12 height 12
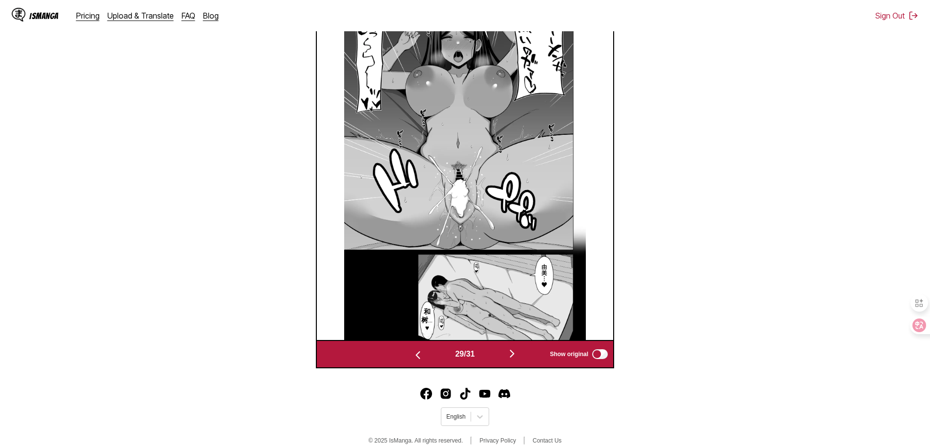
click at [415, 353] on img "button" at bounding box center [418, 355] width 12 height 12
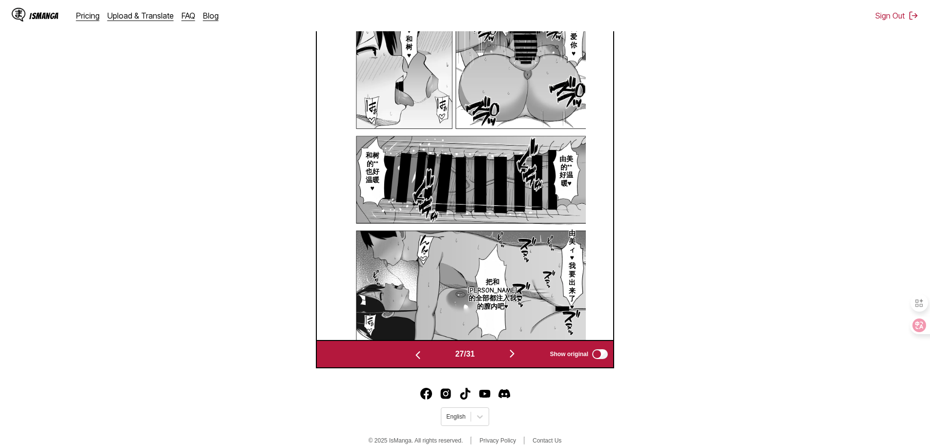
click at [415, 353] on img "button" at bounding box center [418, 355] width 12 height 12
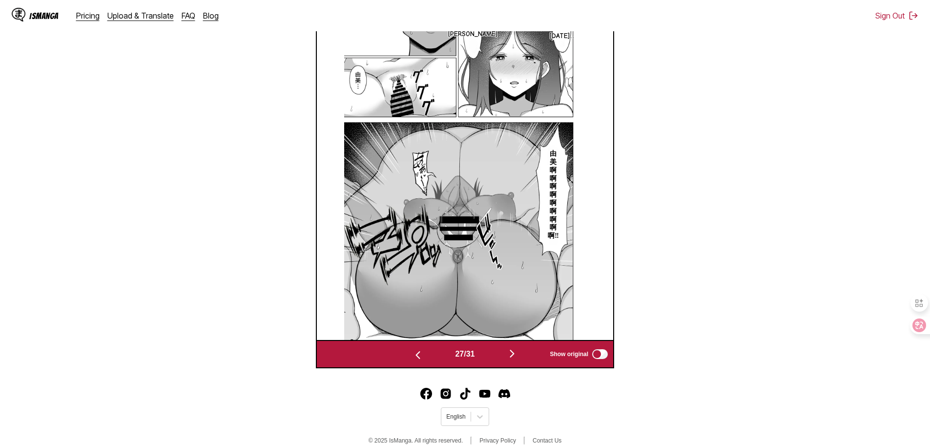
click at [415, 353] on img "button" at bounding box center [418, 355] width 12 height 12
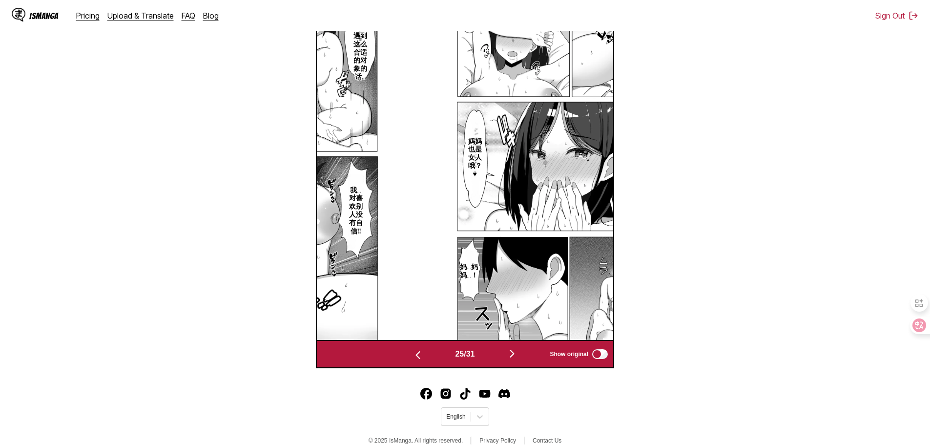
click at [415, 353] on img "button" at bounding box center [418, 355] width 12 height 12
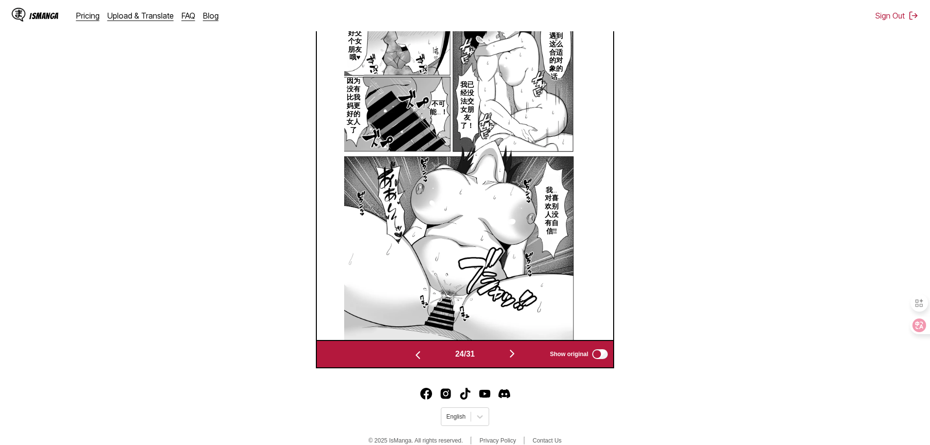
click at [415, 353] on img "button" at bounding box center [418, 355] width 12 height 12
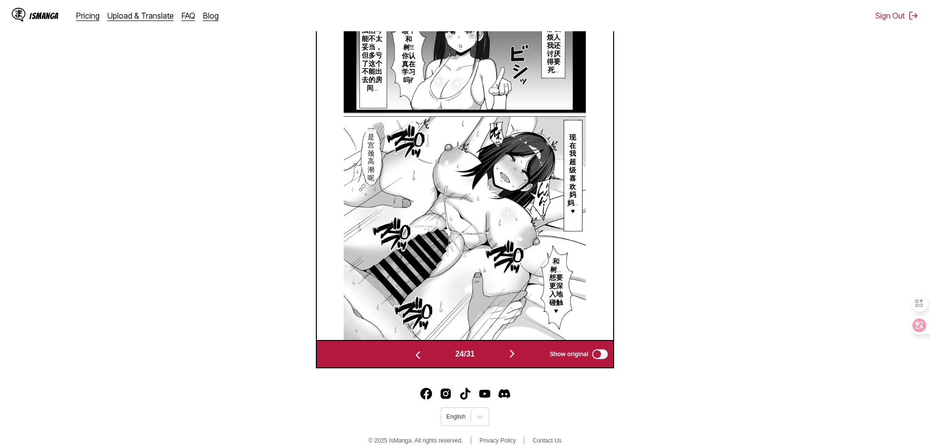
click at [415, 353] on img "button" at bounding box center [418, 355] width 12 height 12
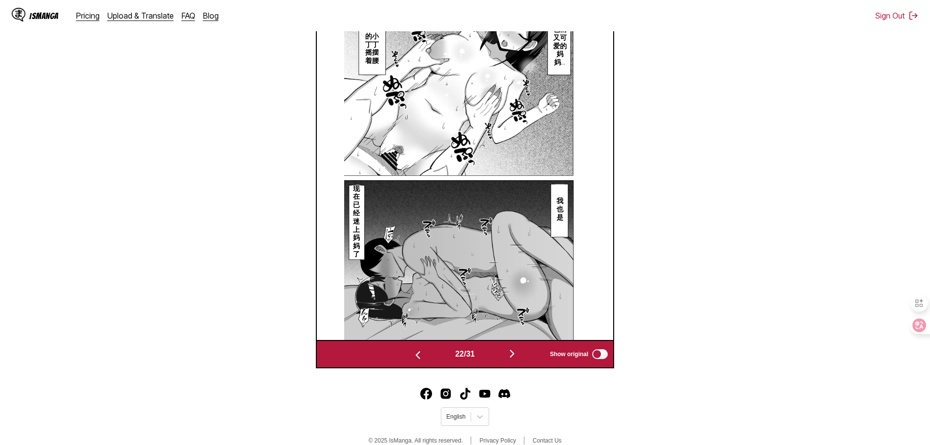
click at [415, 353] on img "button" at bounding box center [418, 355] width 12 height 12
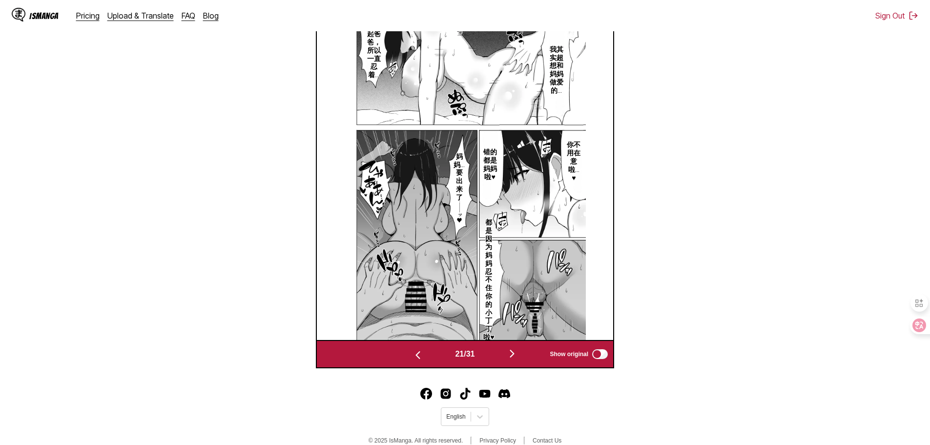
click at [415, 353] on img "button" at bounding box center [418, 355] width 12 height 12
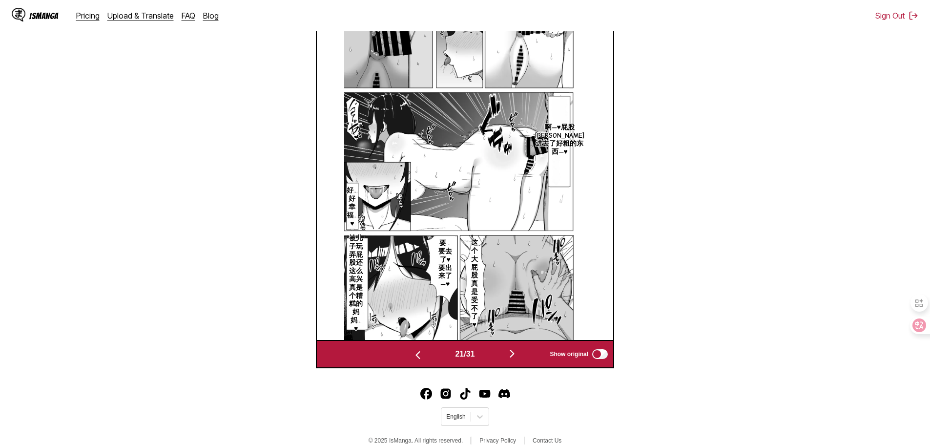
click at [415, 353] on img "button" at bounding box center [418, 355] width 12 height 12
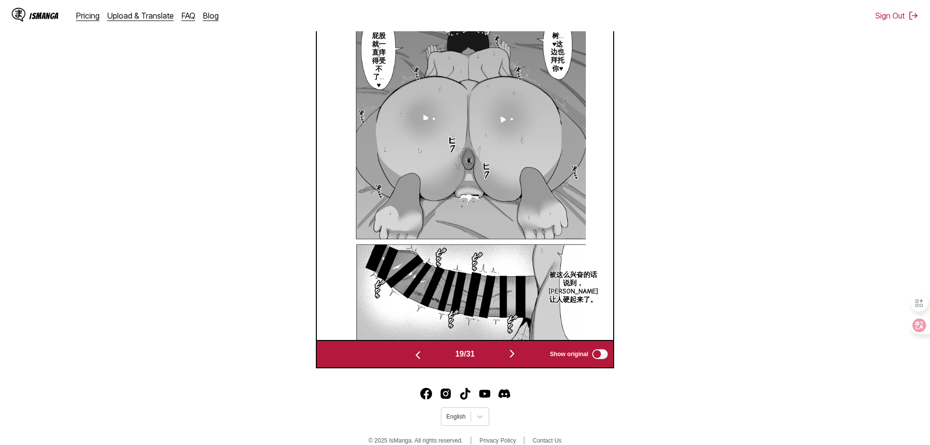
click at [415, 353] on img "button" at bounding box center [418, 355] width 12 height 12
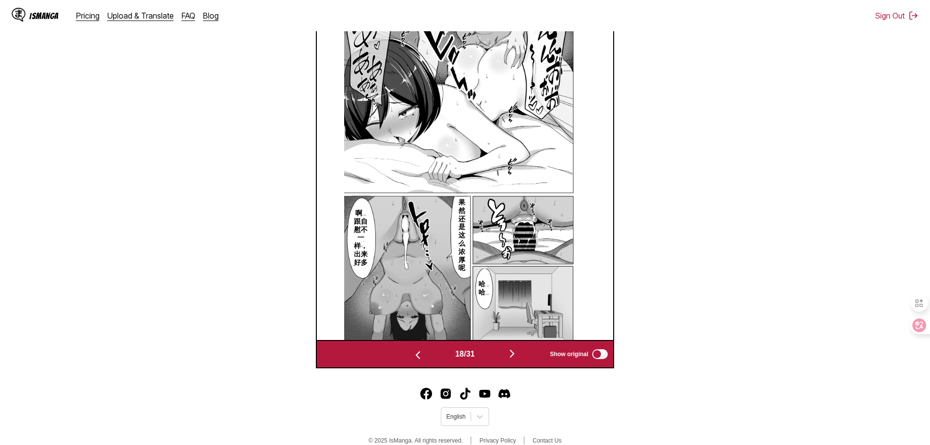
click at [415, 353] on img "button" at bounding box center [418, 355] width 12 height 12
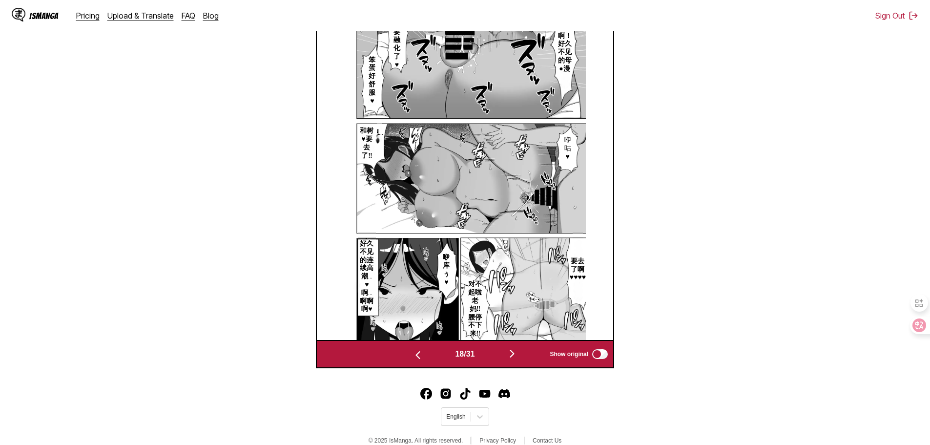
click at [415, 353] on img "button" at bounding box center [418, 355] width 12 height 12
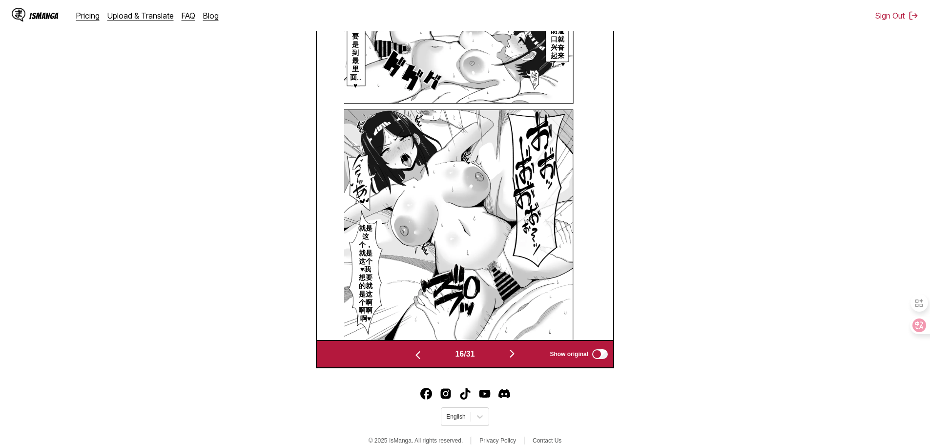
click at [415, 353] on img "button" at bounding box center [418, 355] width 12 height 12
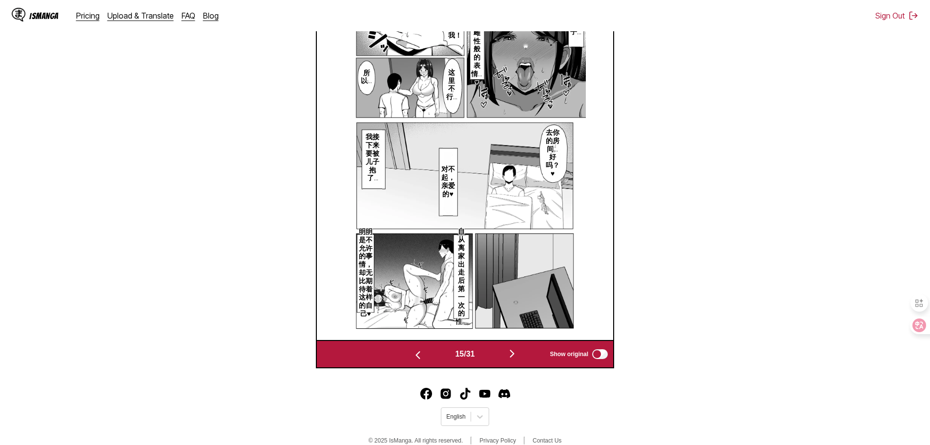
click at [415, 353] on img "button" at bounding box center [418, 355] width 12 height 12
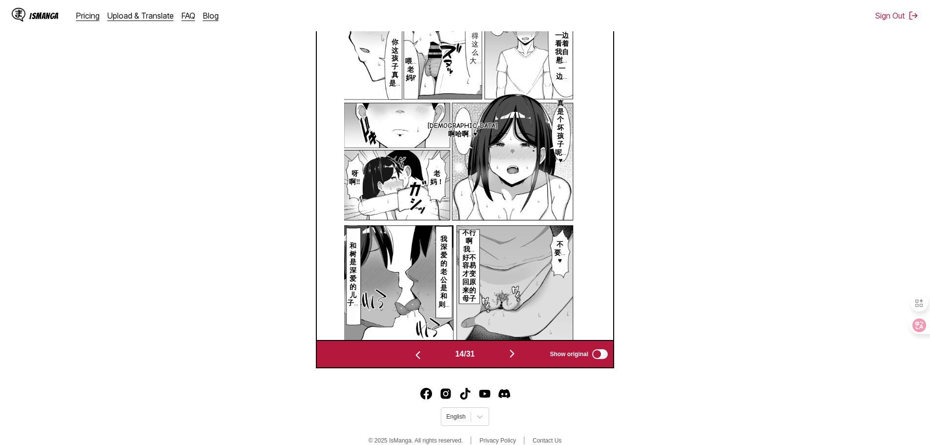
click at [415, 353] on img "button" at bounding box center [418, 355] width 12 height 12
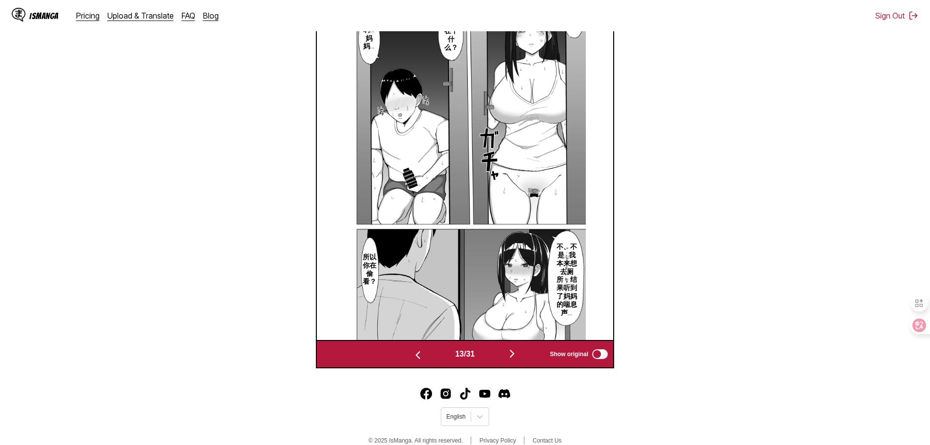
click at [415, 353] on img "button" at bounding box center [418, 355] width 12 height 12
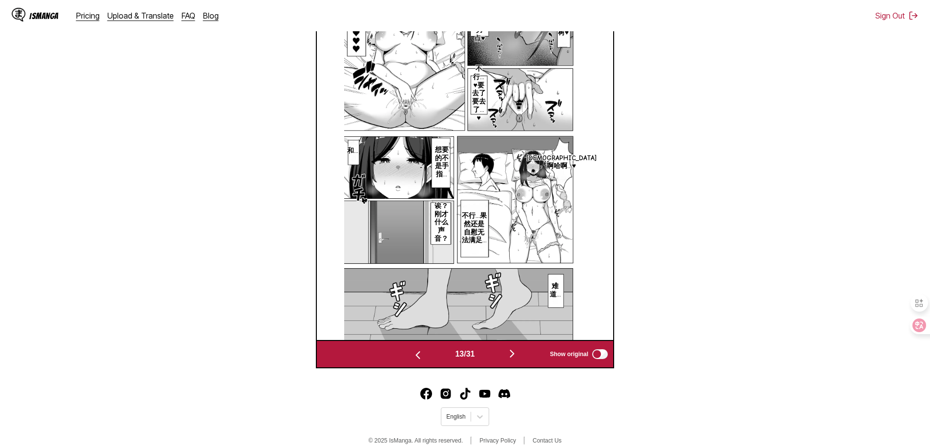
click at [415, 353] on img "button" at bounding box center [418, 355] width 12 height 12
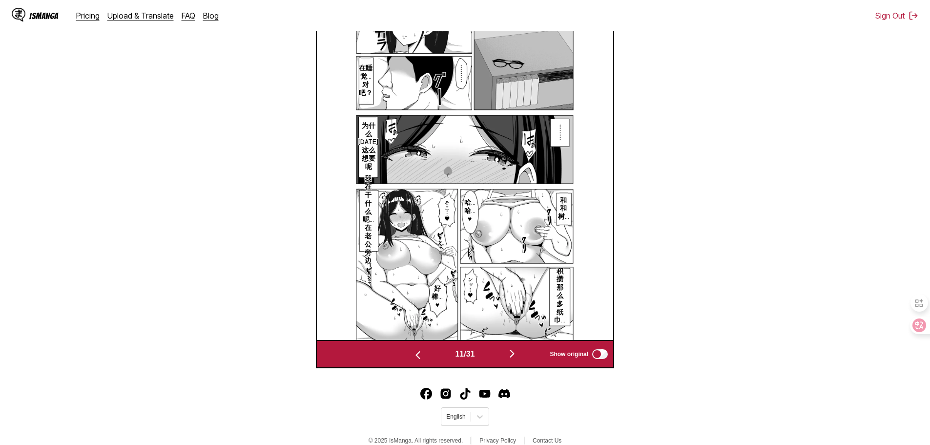
click at [415, 353] on img "button" at bounding box center [418, 355] width 12 height 12
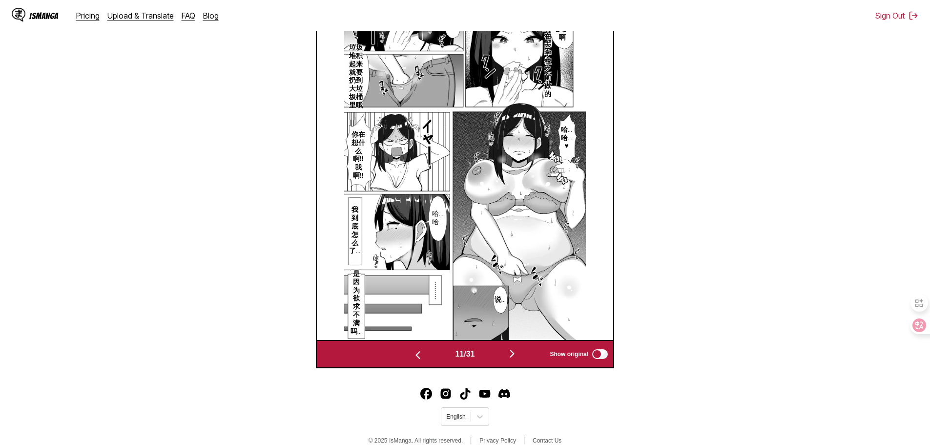
click at [415, 353] on img "button" at bounding box center [418, 355] width 12 height 12
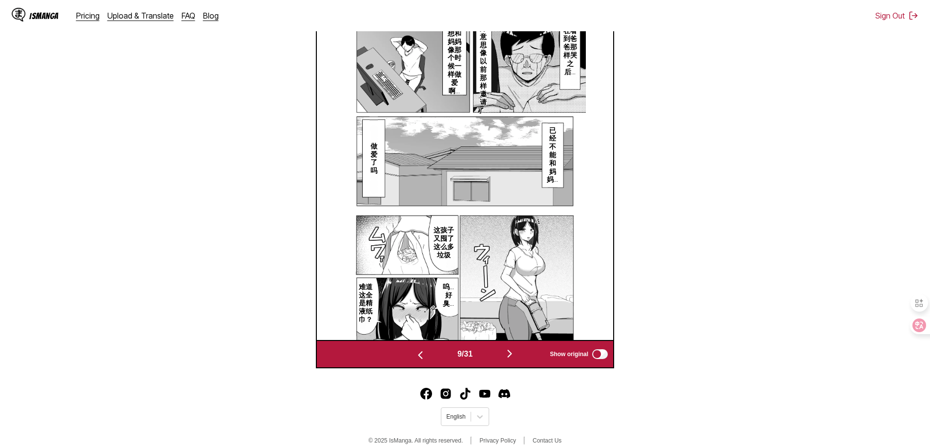
click at [415, 353] on img "button" at bounding box center [420, 355] width 12 height 12
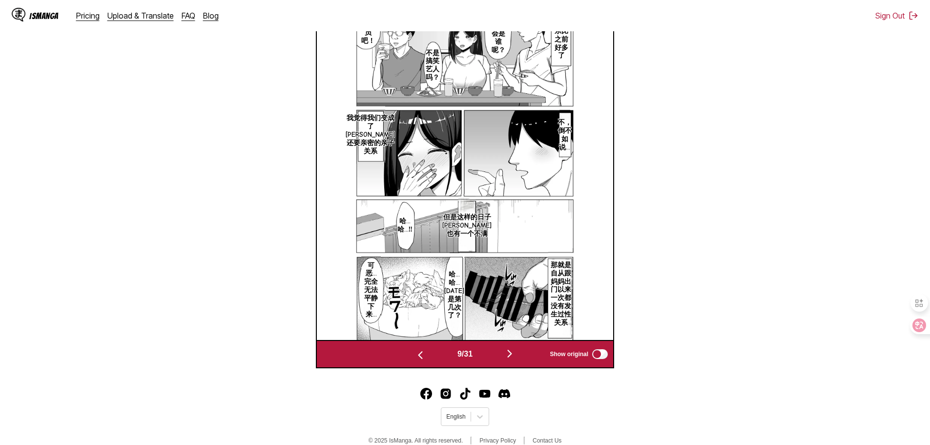
click at [415, 353] on img "button" at bounding box center [420, 355] width 12 height 12
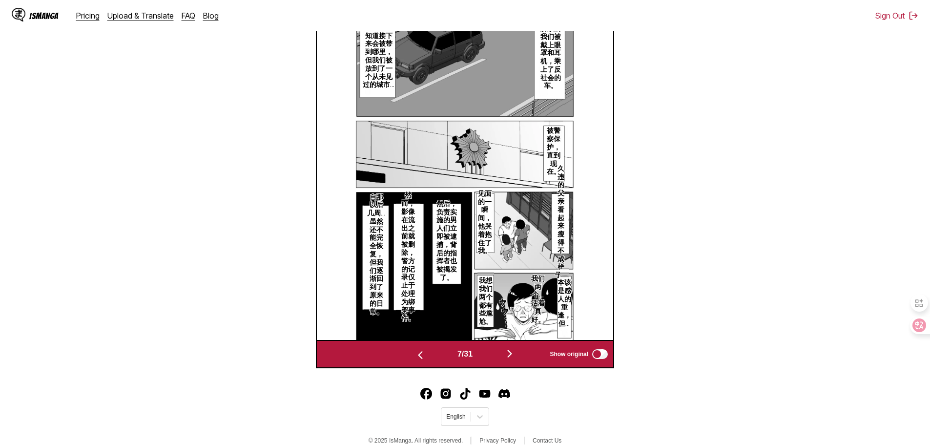
click at [415, 353] on img "button" at bounding box center [420, 355] width 12 height 12
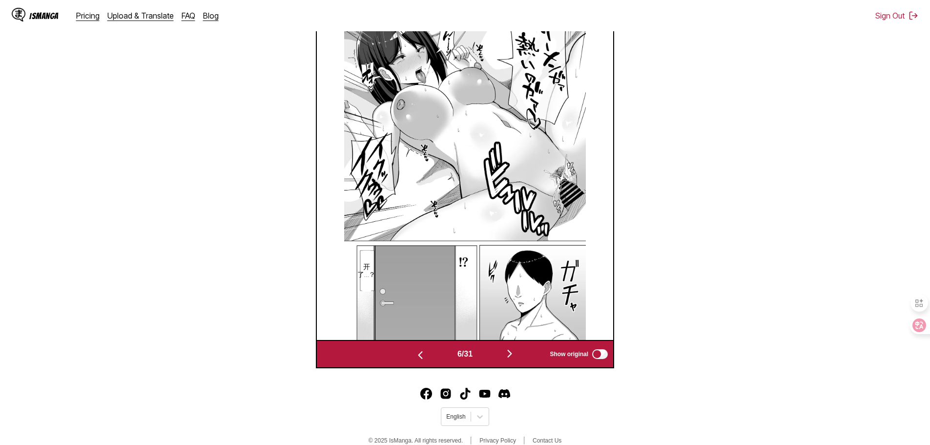
click at [415, 353] on img "button" at bounding box center [420, 355] width 12 height 12
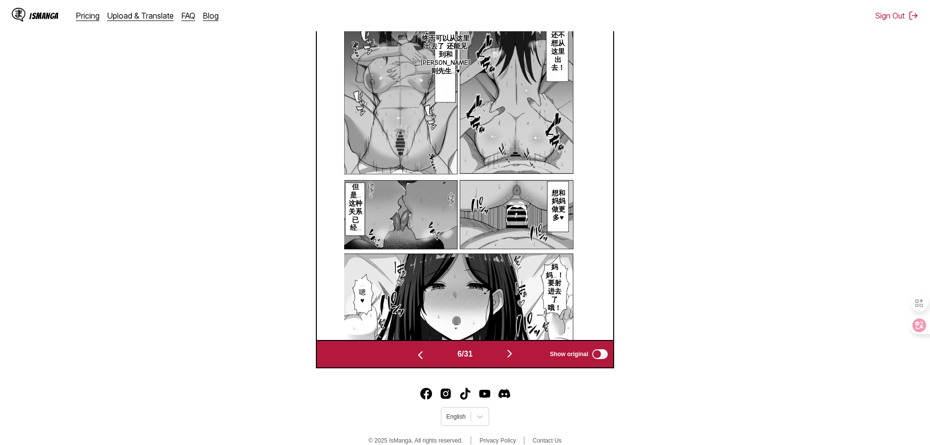
click at [415, 353] on img "button" at bounding box center [420, 355] width 12 height 12
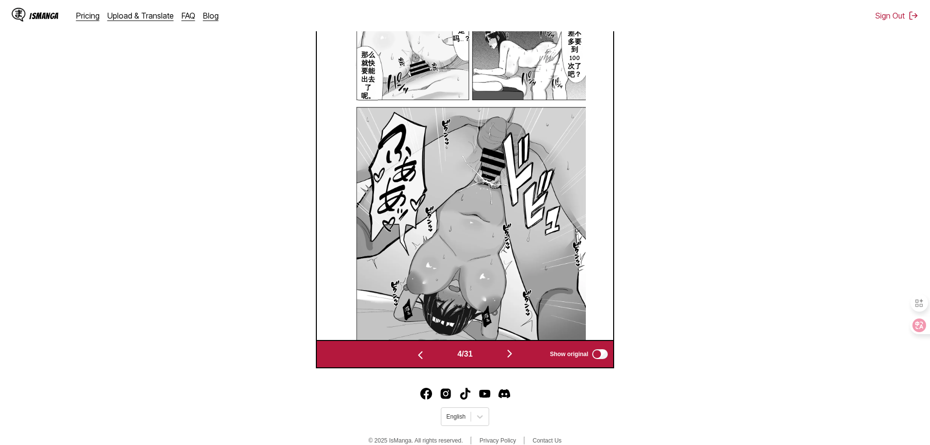
click at [415, 353] on img "button" at bounding box center [420, 355] width 12 height 12
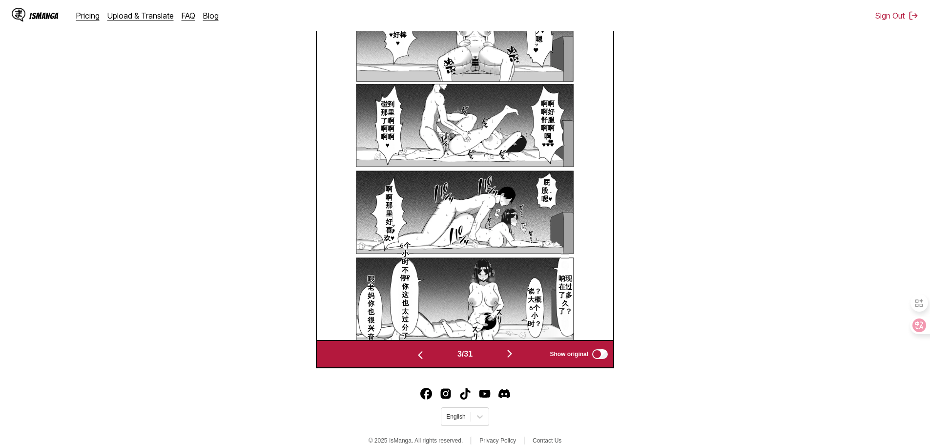
click at [415, 353] on img "button" at bounding box center [420, 355] width 12 height 12
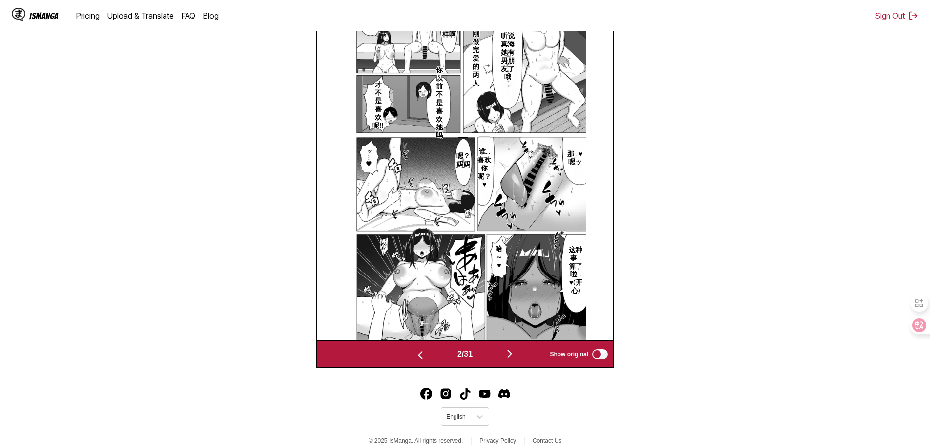
click at [415, 353] on img "button" at bounding box center [420, 355] width 12 height 12
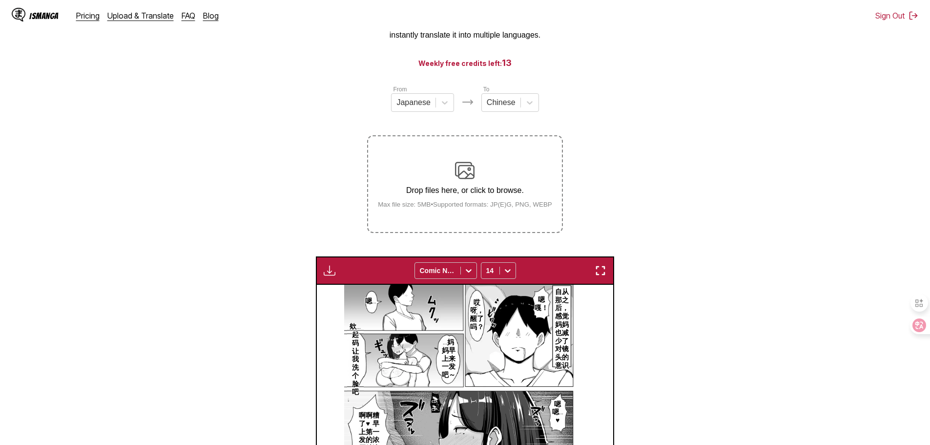
scroll to position [64, 0]
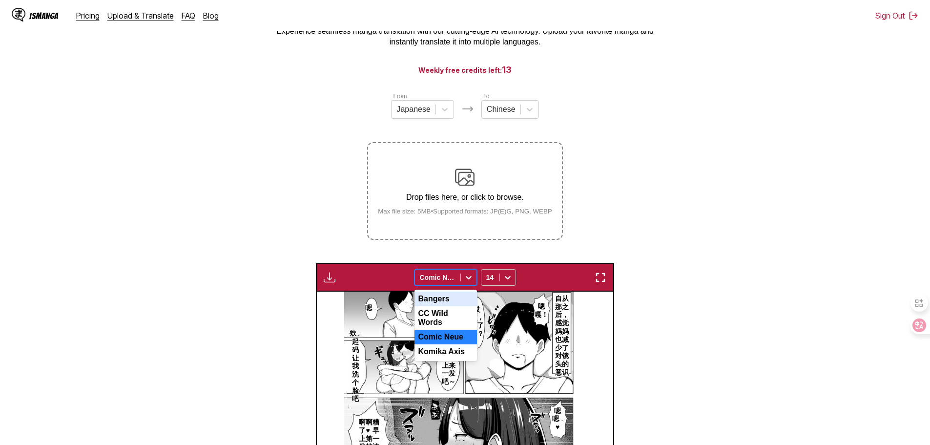
click at [467, 281] on icon at bounding box center [469, 277] width 10 height 10
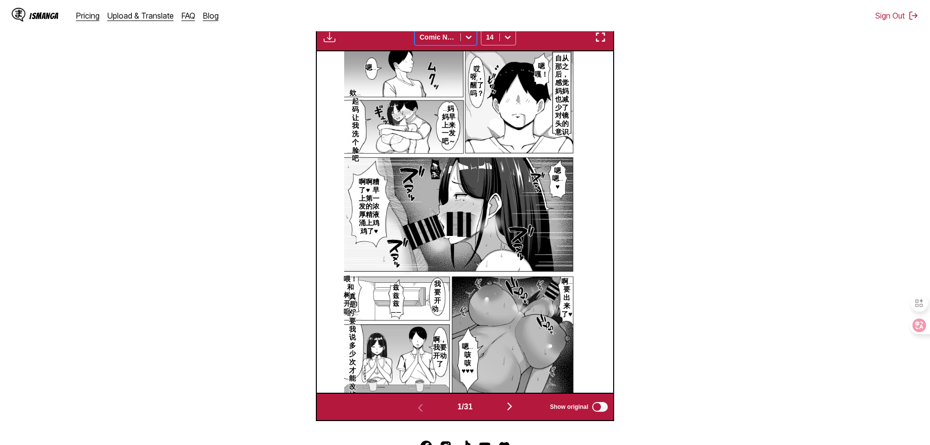
scroll to position [308, 0]
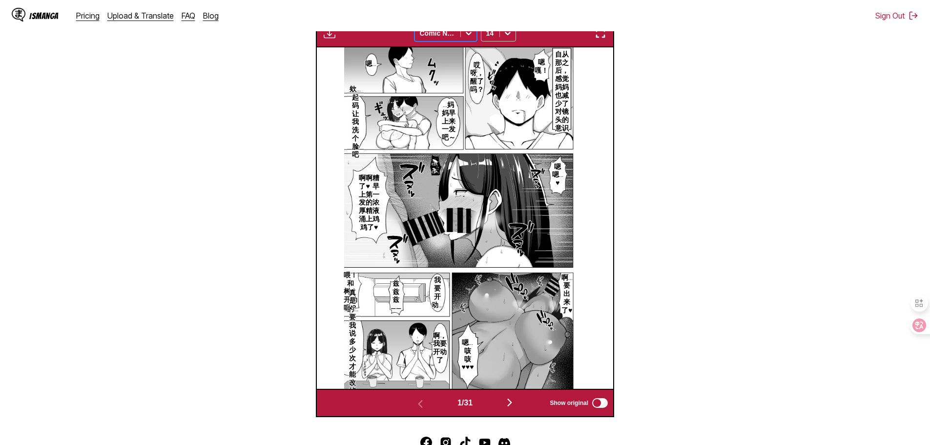
click at [502, 403] on button "button" at bounding box center [509, 403] width 59 height 14
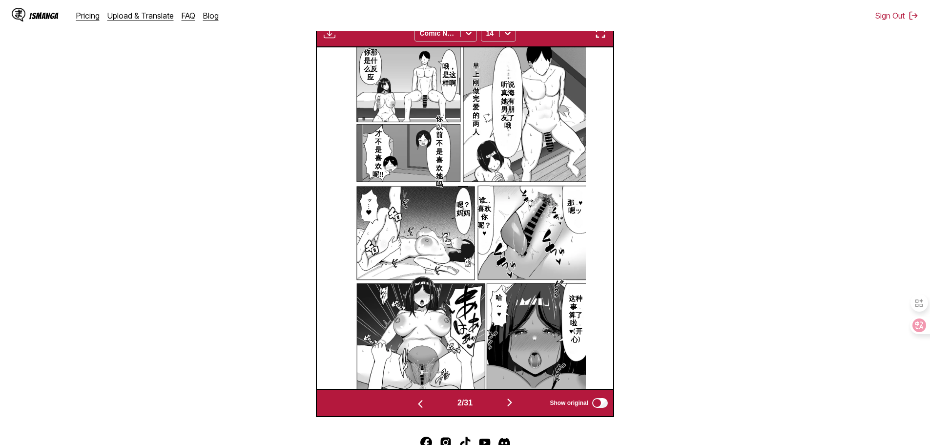
click at [502, 403] on button "button" at bounding box center [509, 403] width 59 height 14
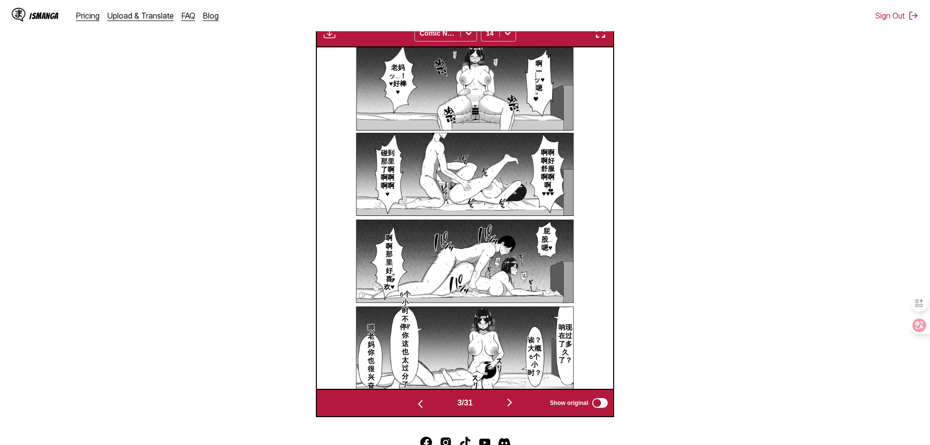
click at [502, 403] on button "button" at bounding box center [509, 403] width 59 height 14
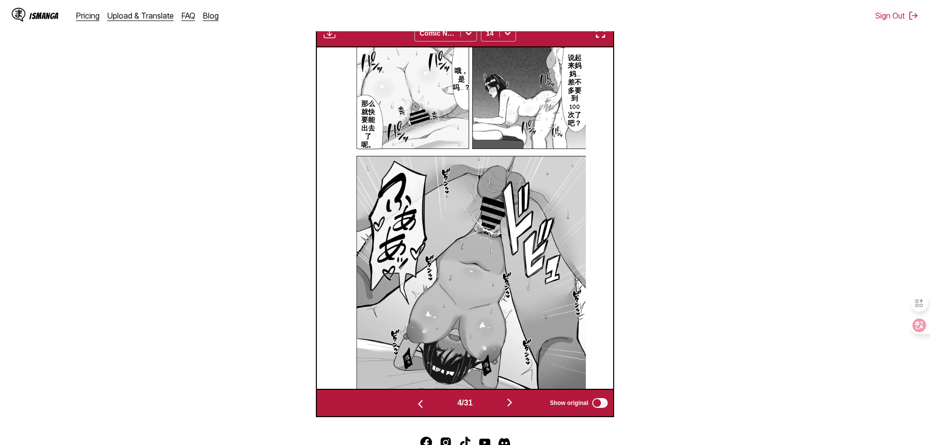
click at [502, 403] on button "button" at bounding box center [509, 403] width 59 height 14
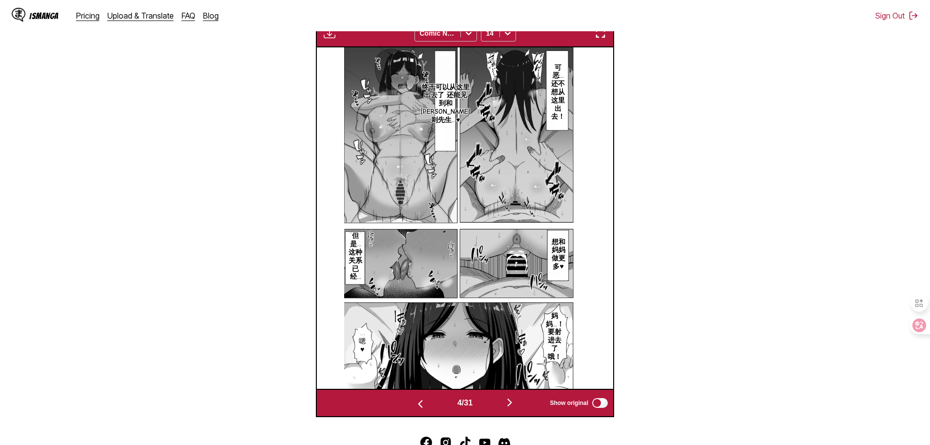
click at [502, 403] on button "button" at bounding box center [509, 403] width 59 height 14
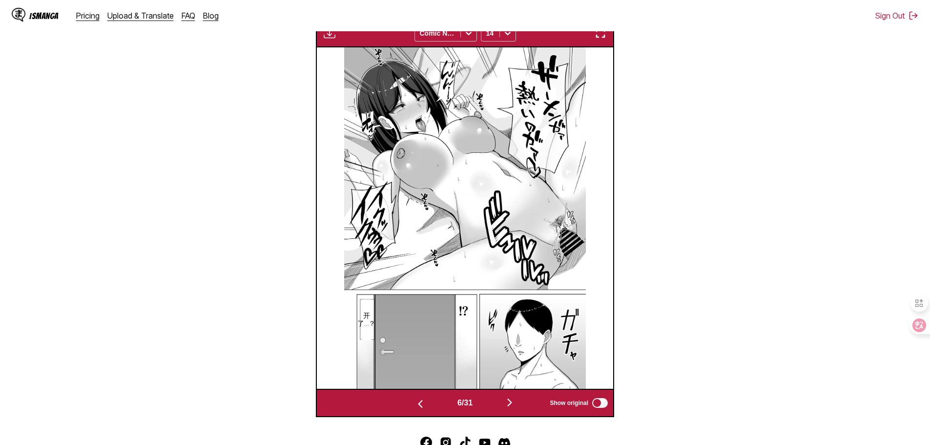
click at [502, 403] on button "button" at bounding box center [509, 403] width 59 height 14
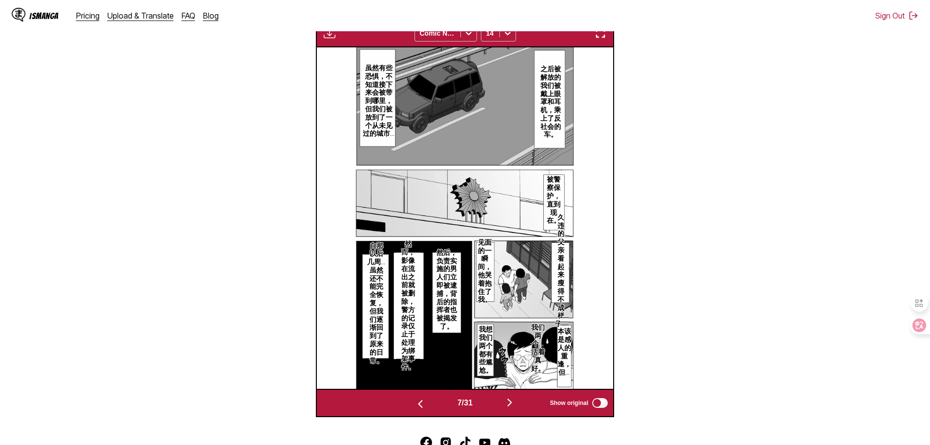
click at [502, 403] on button "button" at bounding box center [509, 403] width 59 height 14
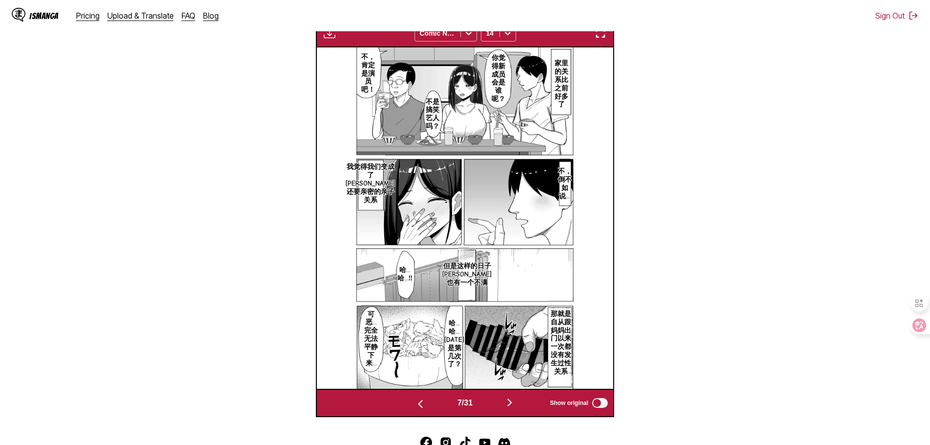
click at [502, 403] on button "button" at bounding box center [509, 403] width 59 height 14
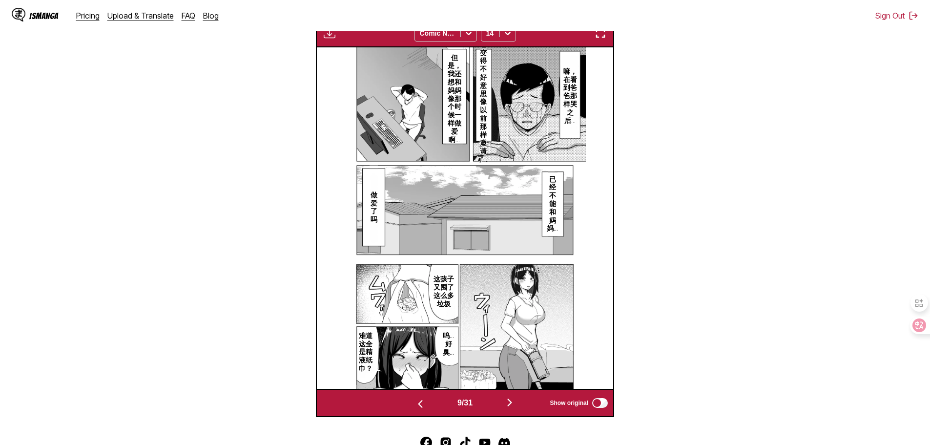
click at [502, 403] on button "button" at bounding box center [509, 403] width 59 height 14
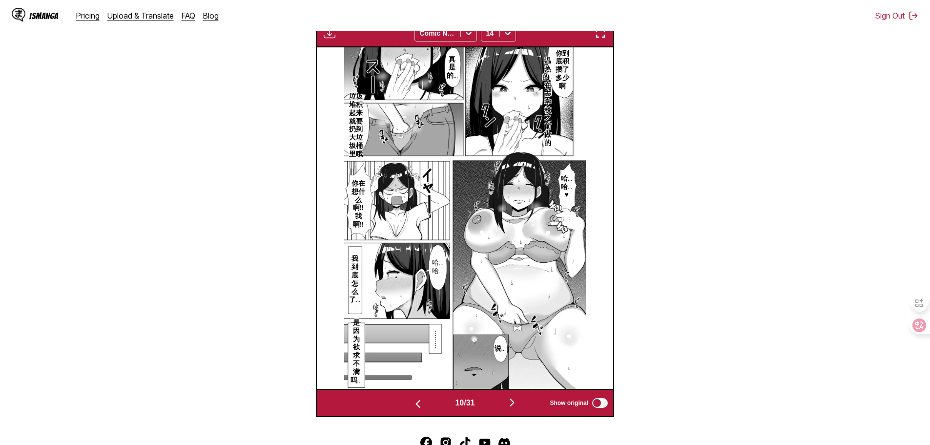
click at [502, 403] on button "button" at bounding box center [512, 403] width 59 height 14
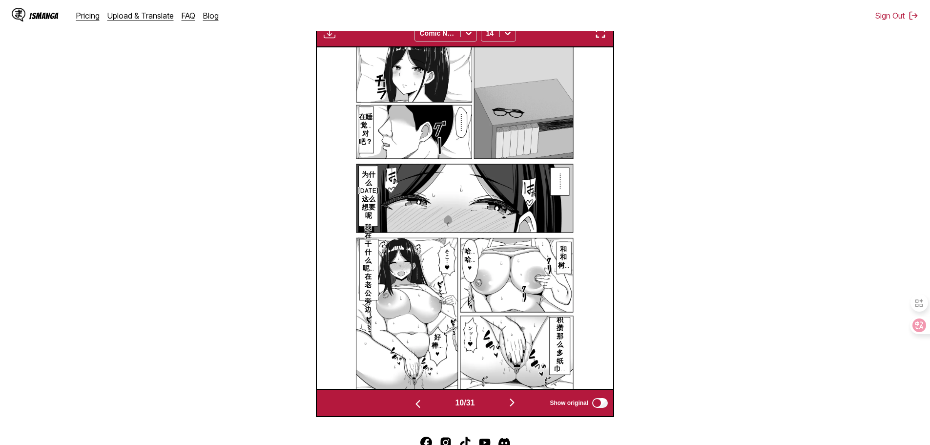
click at [502, 403] on button "button" at bounding box center [512, 403] width 59 height 14
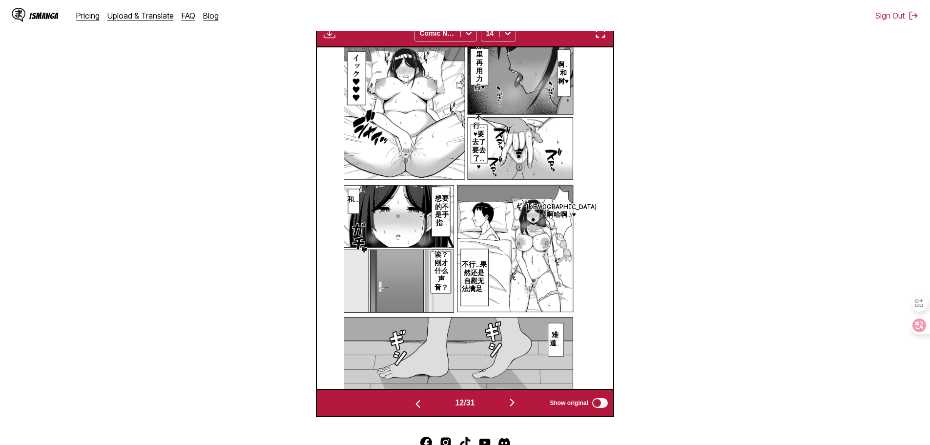
click at [502, 403] on button "button" at bounding box center [512, 403] width 59 height 14
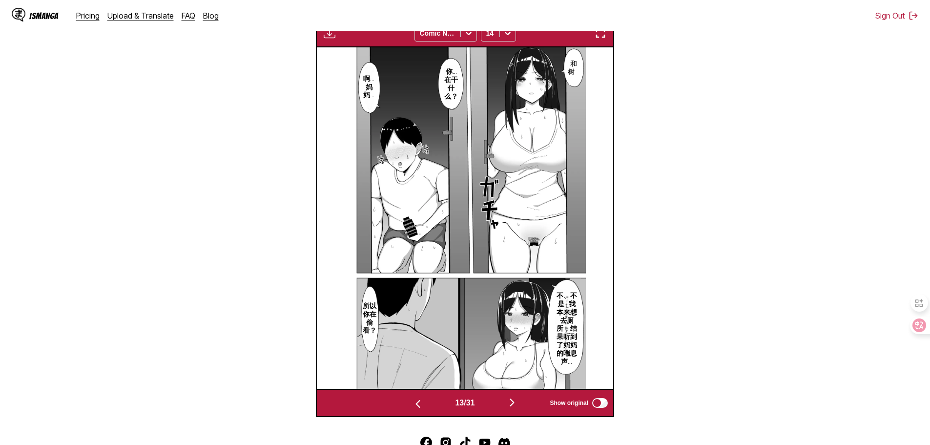
click at [502, 403] on button "button" at bounding box center [512, 403] width 59 height 14
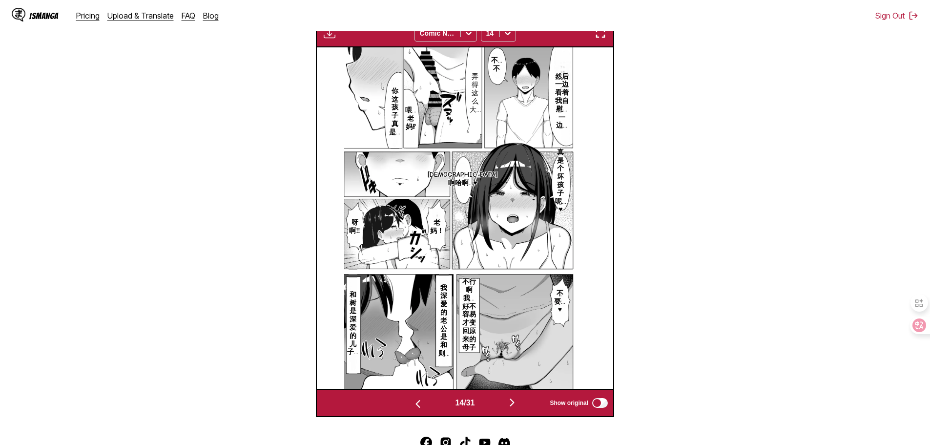
click at [502, 403] on button "button" at bounding box center [512, 403] width 59 height 14
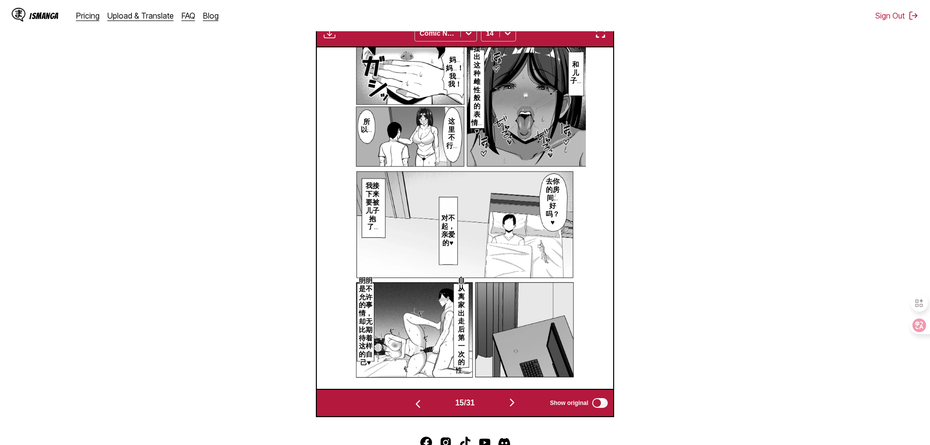
click at [502, 403] on button "button" at bounding box center [512, 403] width 59 height 14
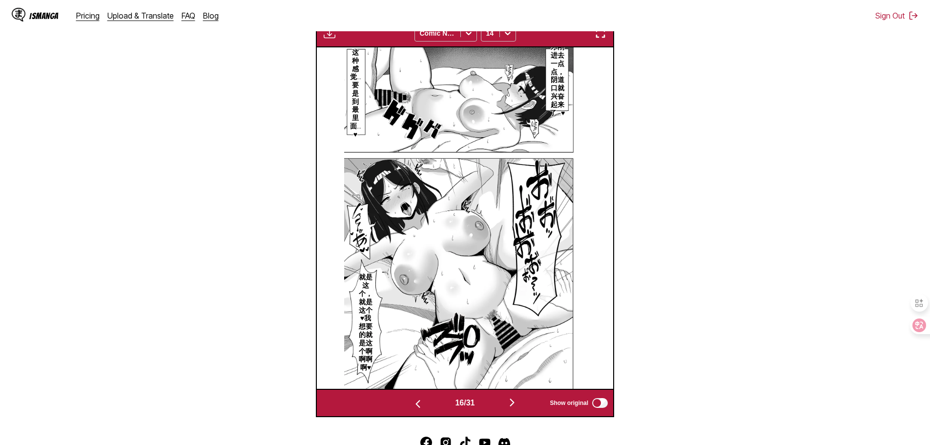
click at [502, 403] on button "button" at bounding box center [512, 403] width 59 height 14
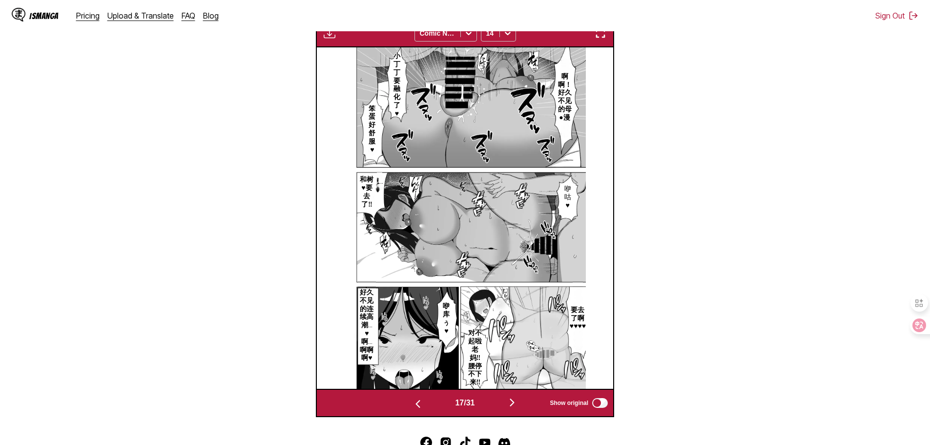
click at [502, 403] on button "button" at bounding box center [512, 403] width 59 height 14
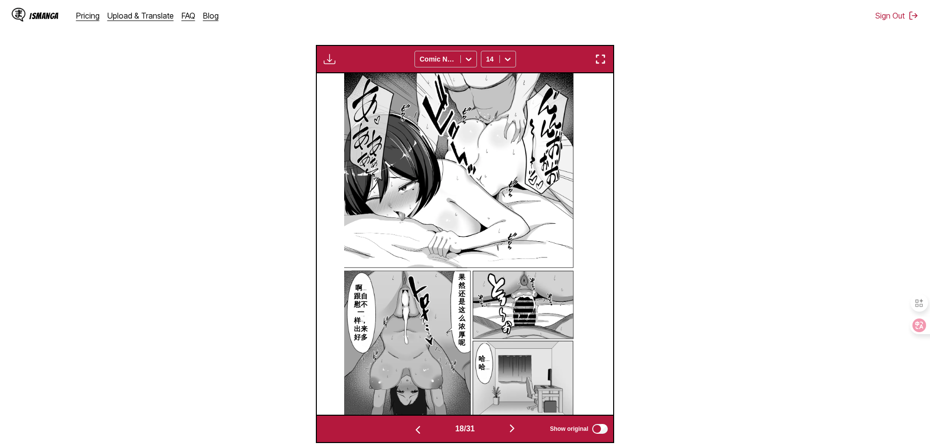
scroll to position [260, 0]
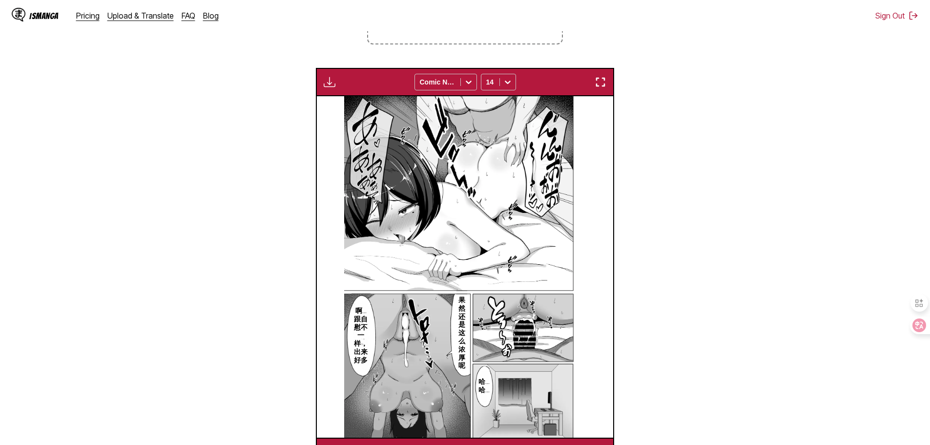
click at [333, 88] on button "button" at bounding box center [330, 82] width 18 height 13
click at [361, 107] on button "Download All" at bounding box center [356, 114] width 62 height 23
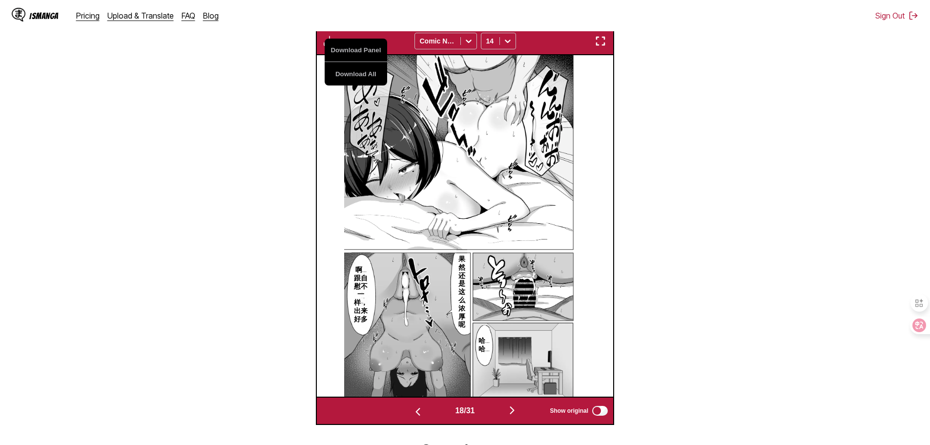
scroll to position [373, 0]
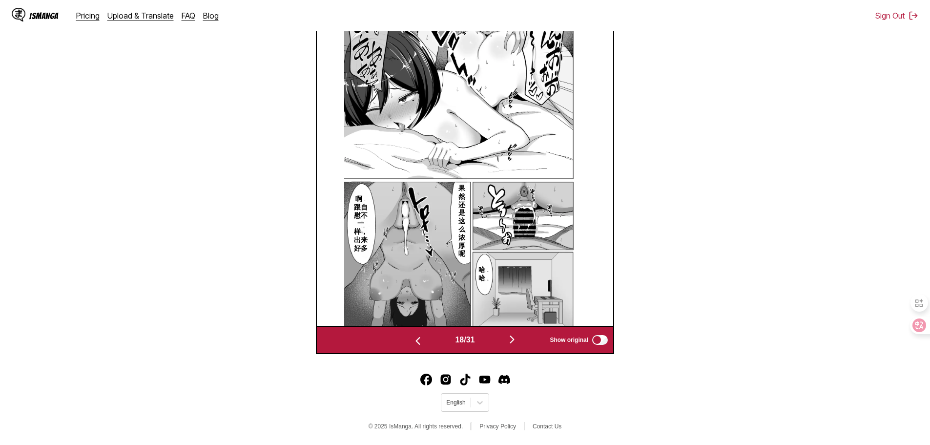
click at [415, 343] on img "button" at bounding box center [418, 341] width 12 height 12
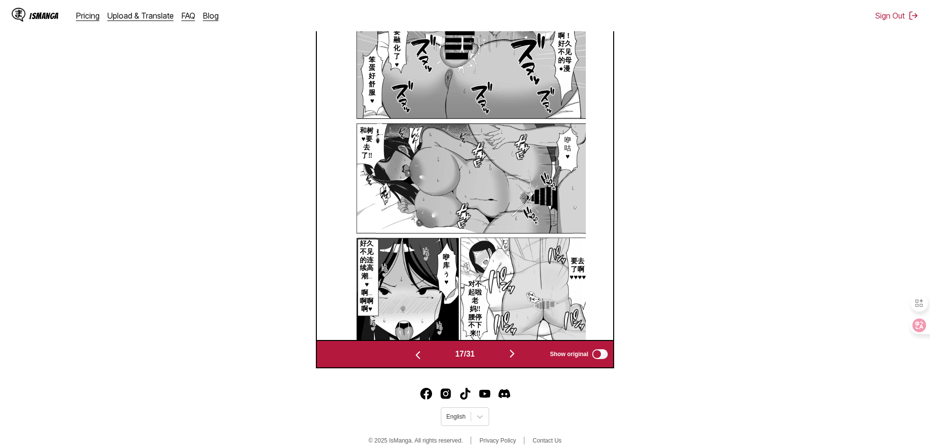
click at [415, 343] on div "17 / 31 Show original" at bounding box center [465, 354] width 298 height 28
click at [415, 350] on button "button" at bounding box center [417, 354] width 59 height 14
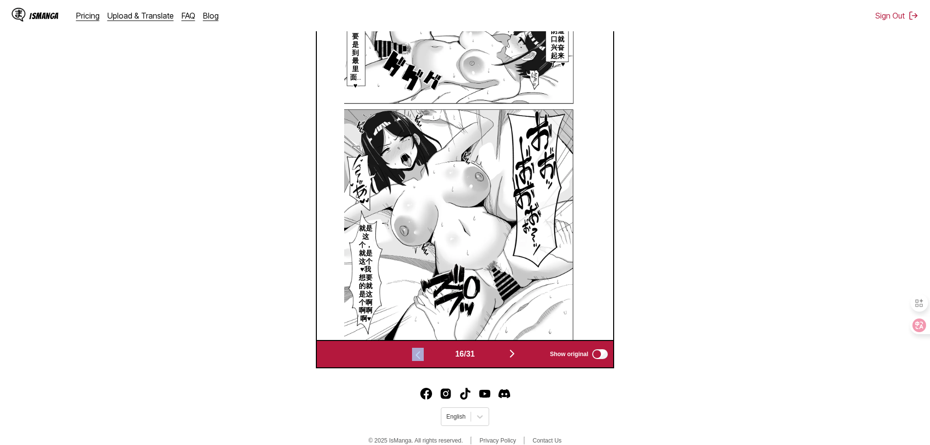
click at [415, 350] on button "button" at bounding box center [417, 354] width 59 height 14
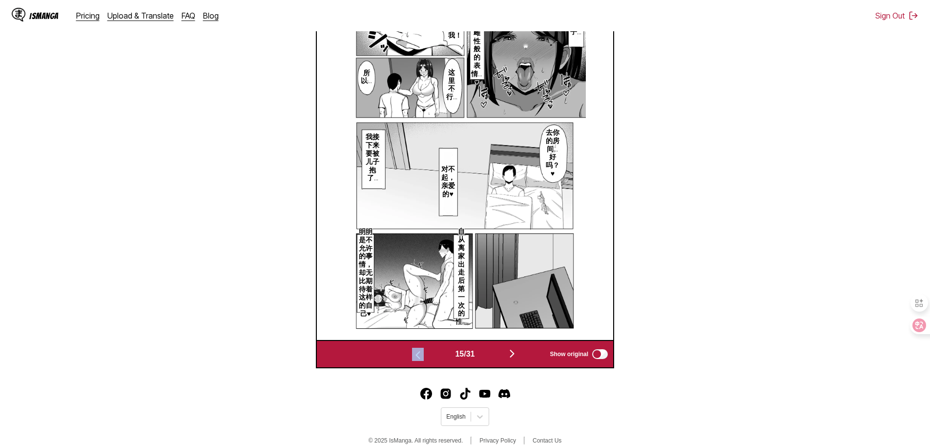
click at [415, 350] on button "button" at bounding box center [417, 354] width 59 height 14
